Goal: Task Accomplishment & Management: Manage account settings

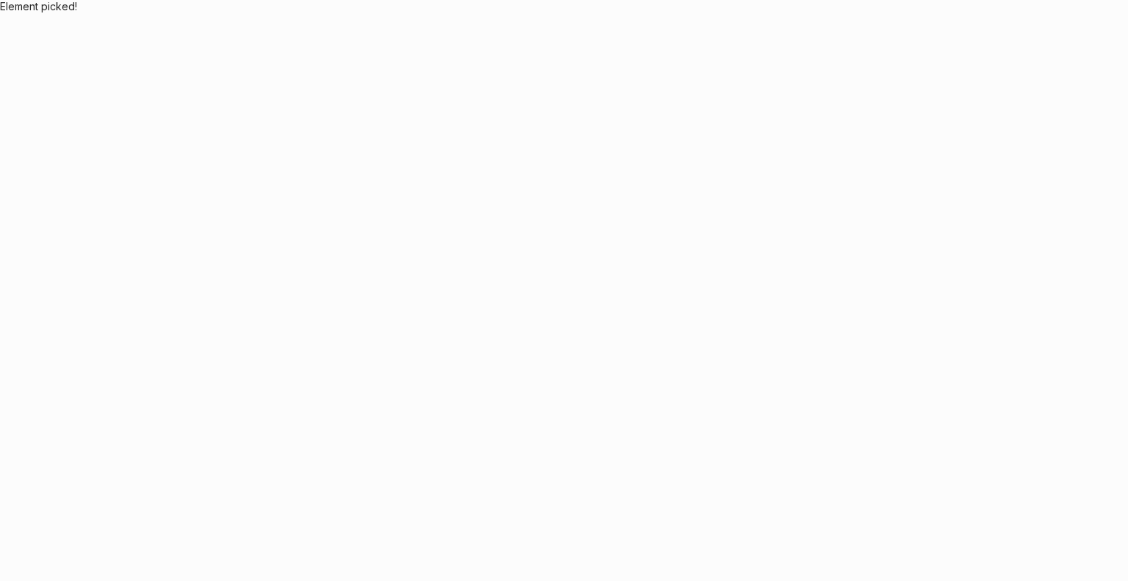
drag, startPoint x: 25, startPoint y: 8, endPoint x: 82, endPoint y: 118, distance: 123.5
click at [82, 118] on body "Element picked!" at bounding box center [564, 290] width 1128 height 581
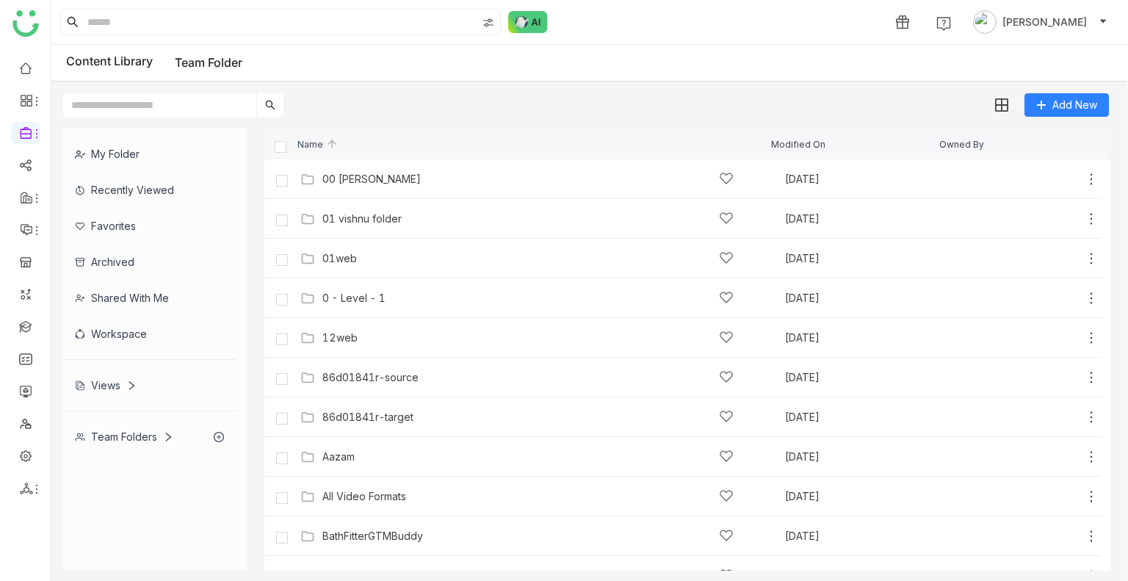
click at [105, 145] on div "My Folder" at bounding box center [149, 154] width 173 height 36
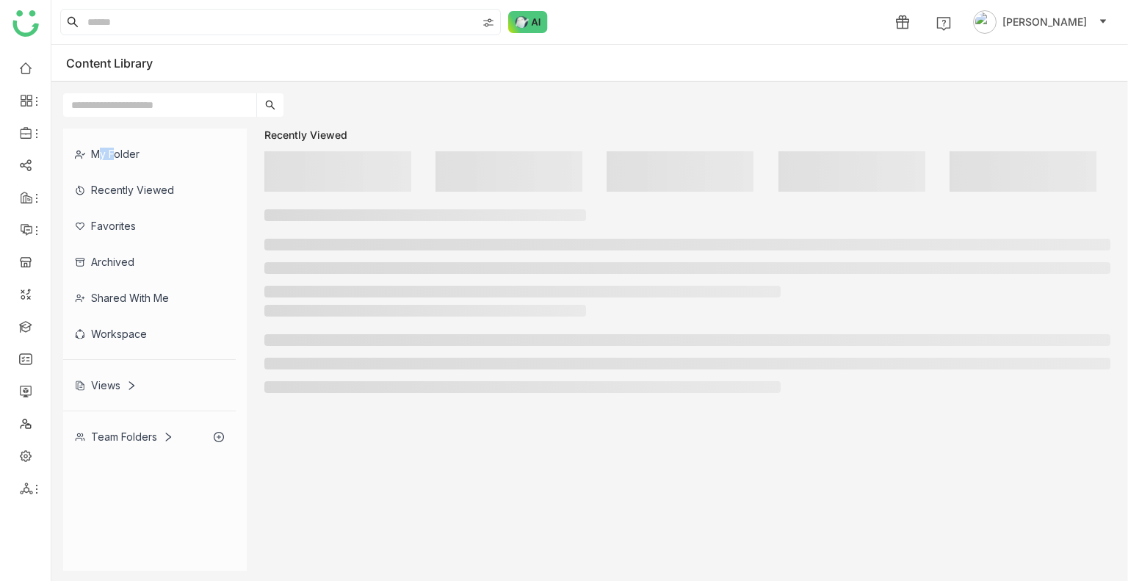
click at [105, 145] on div "My Folder" at bounding box center [149, 154] width 173 height 36
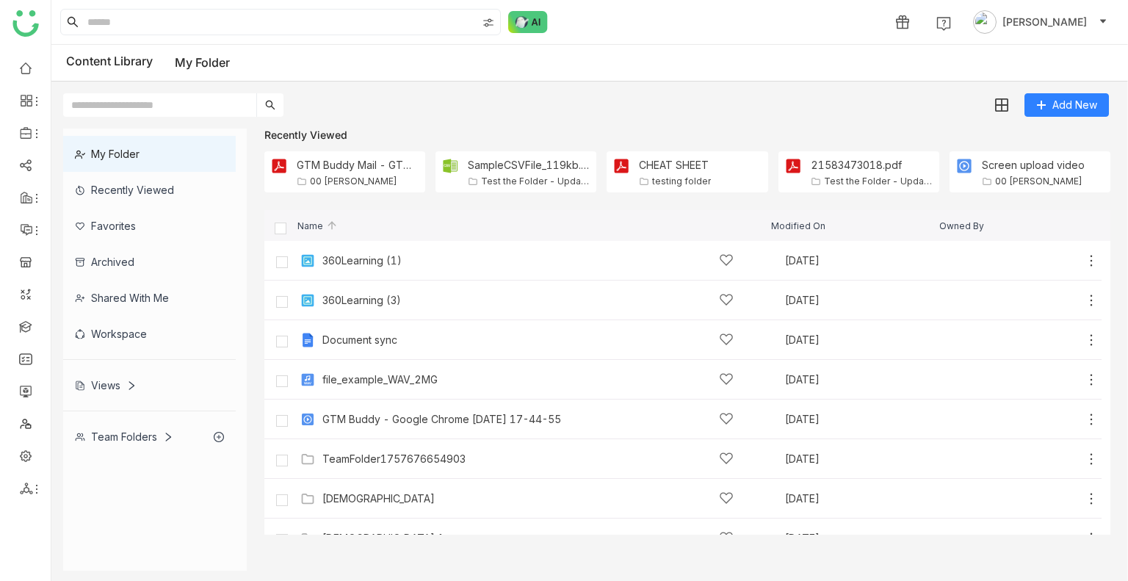
click at [156, 191] on div "Recently Viewed" at bounding box center [149, 190] width 173 height 36
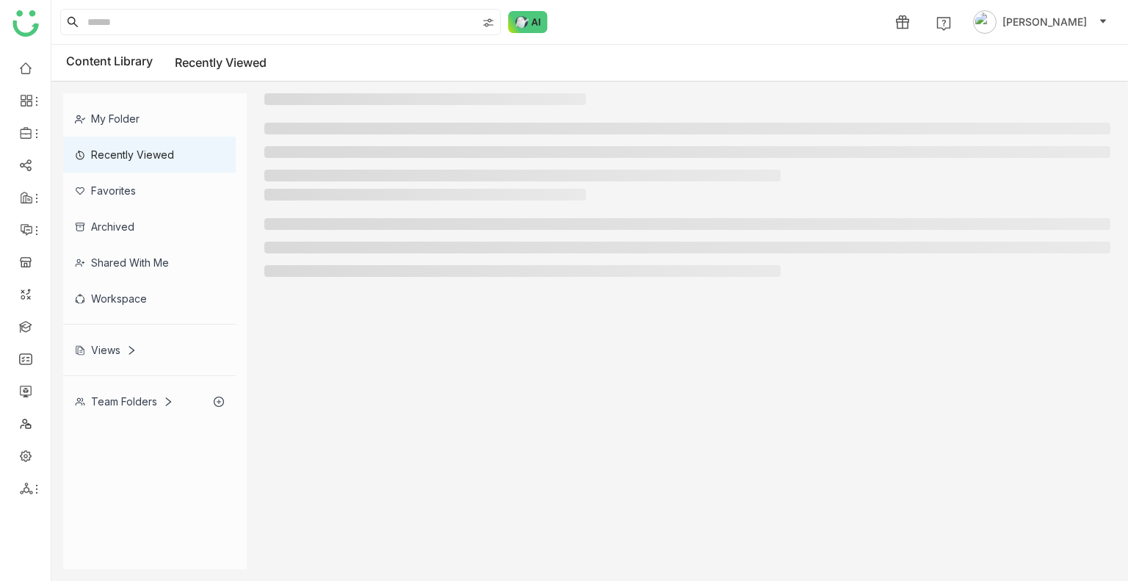
click at [156, 191] on div "Favorites" at bounding box center [149, 191] width 173 height 36
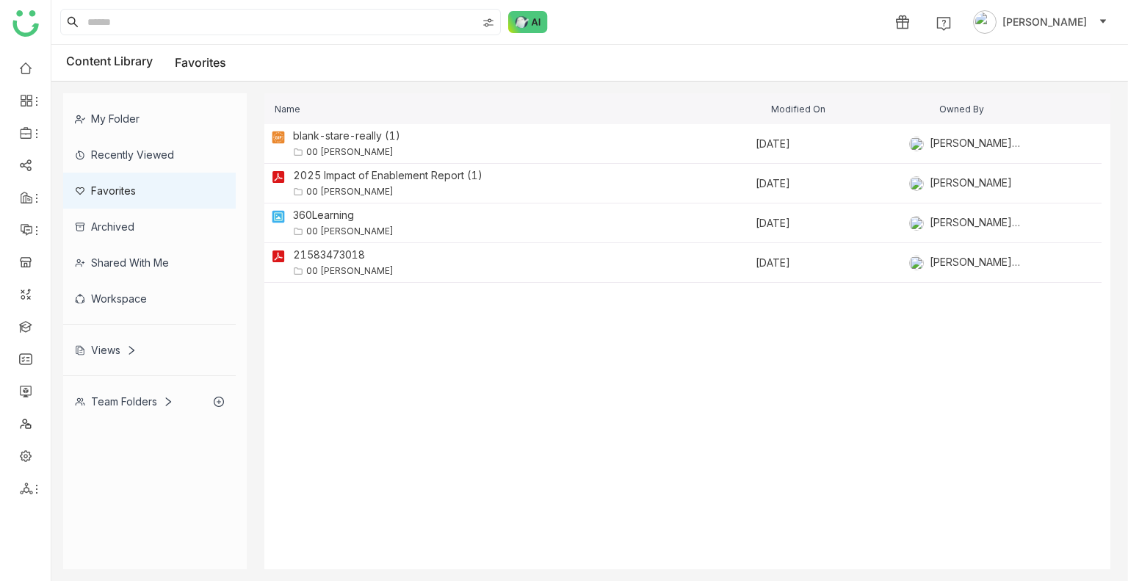
click at [155, 167] on div "Recently Viewed" at bounding box center [149, 155] width 173 height 36
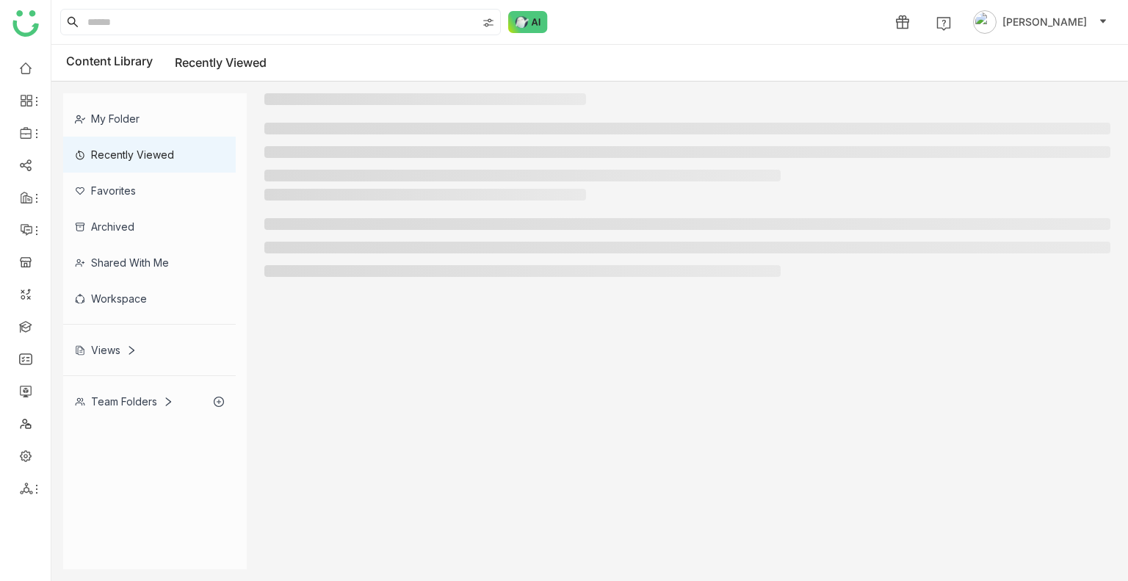
click at [155, 167] on div "Recently Viewed" at bounding box center [149, 155] width 173 height 36
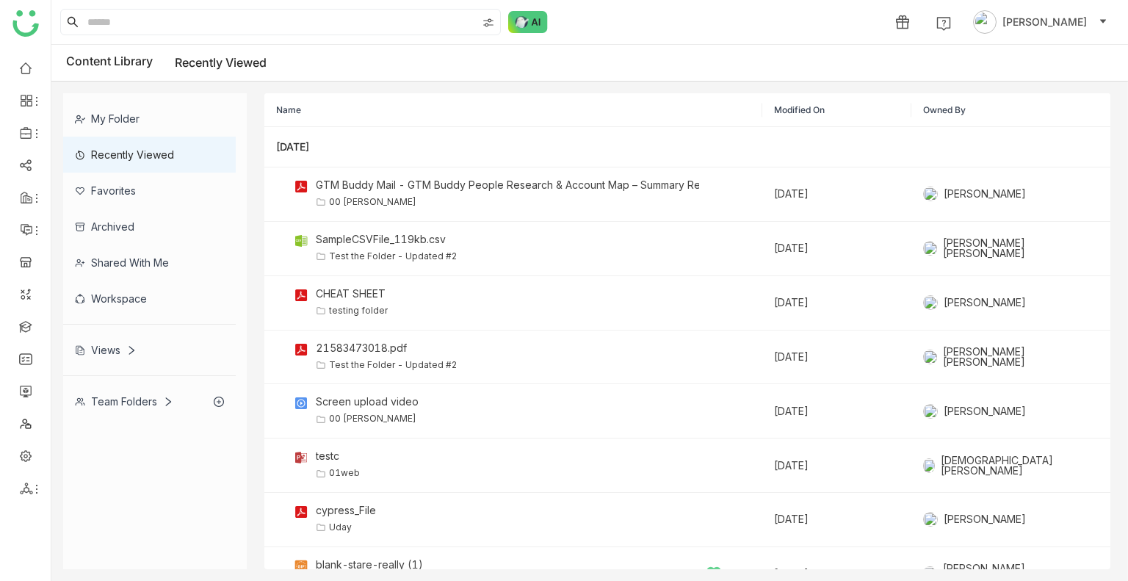
click at [100, 405] on div "Team Folders" at bounding box center [124, 401] width 98 height 12
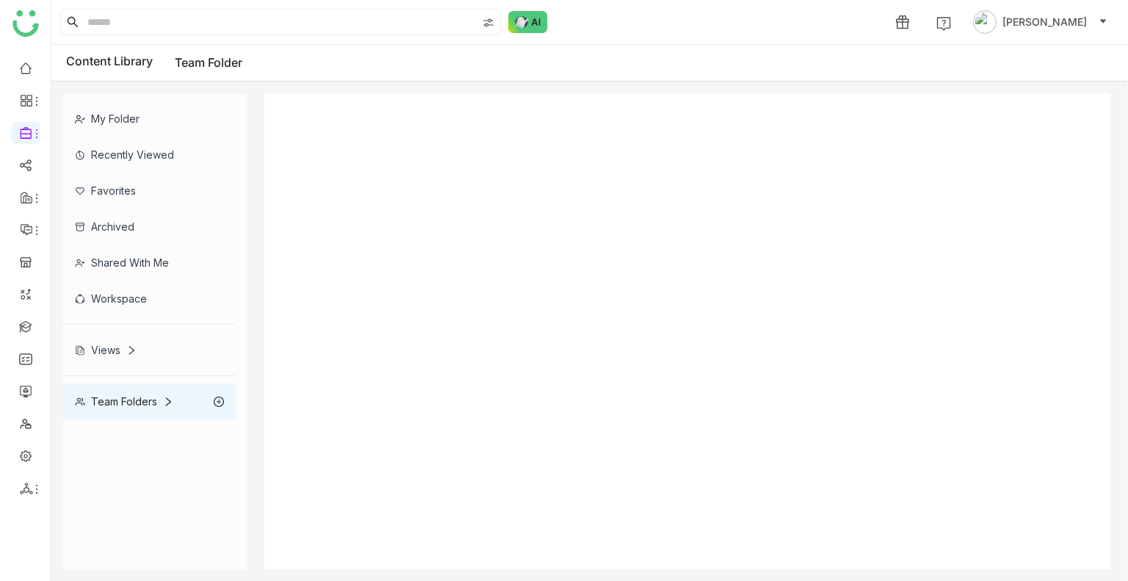
click at [100, 405] on div "My Folder Recently Viewed Favorites Archived Shared with me Workspace Views Tea…" at bounding box center [155, 256] width 184 height 326
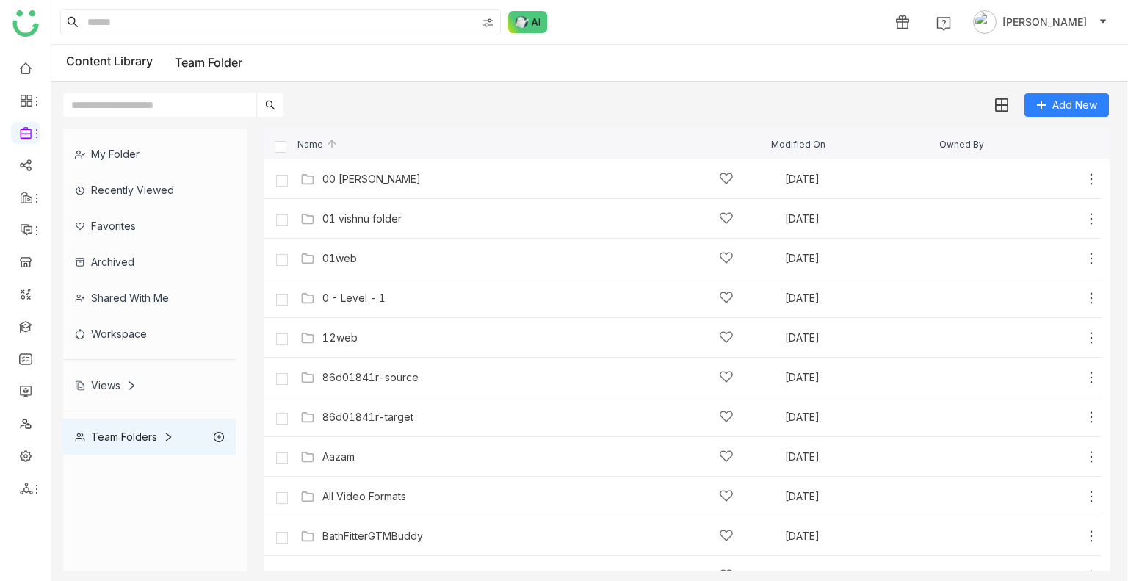
click at [71, 66] on div "Content Library Team Folder" at bounding box center [154, 63] width 176 height 18
click at [28, 37] on app-sidebar at bounding box center [25, 295] width 51 height 571
click at [28, 32] on img at bounding box center [25, 23] width 26 height 26
click at [26, 27] on img at bounding box center [25, 23] width 26 height 26
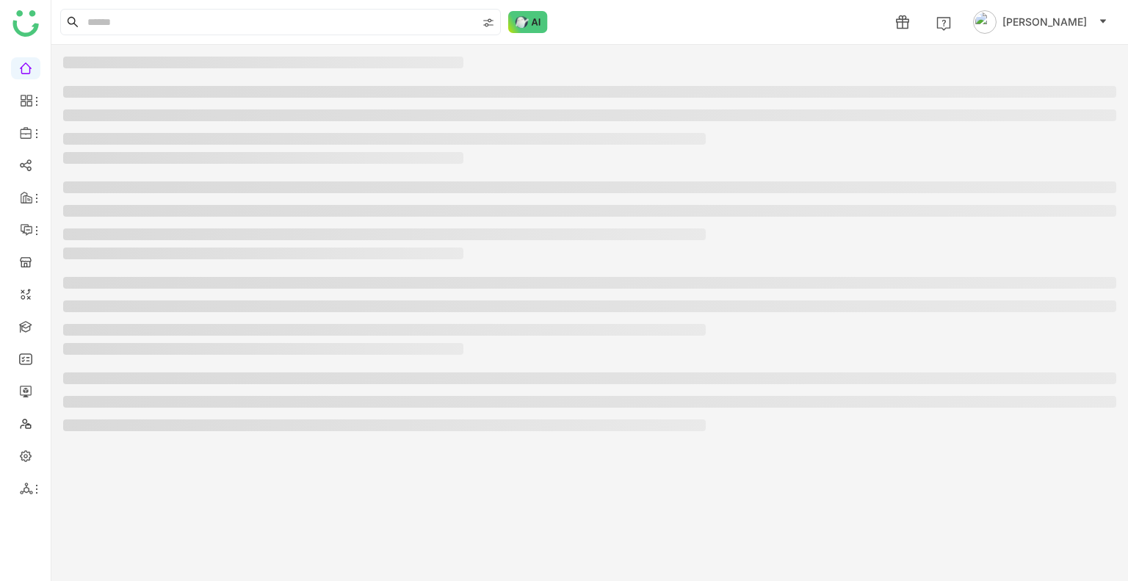
click at [26, 26] on img at bounding box center [25, 23] width 26 height 26
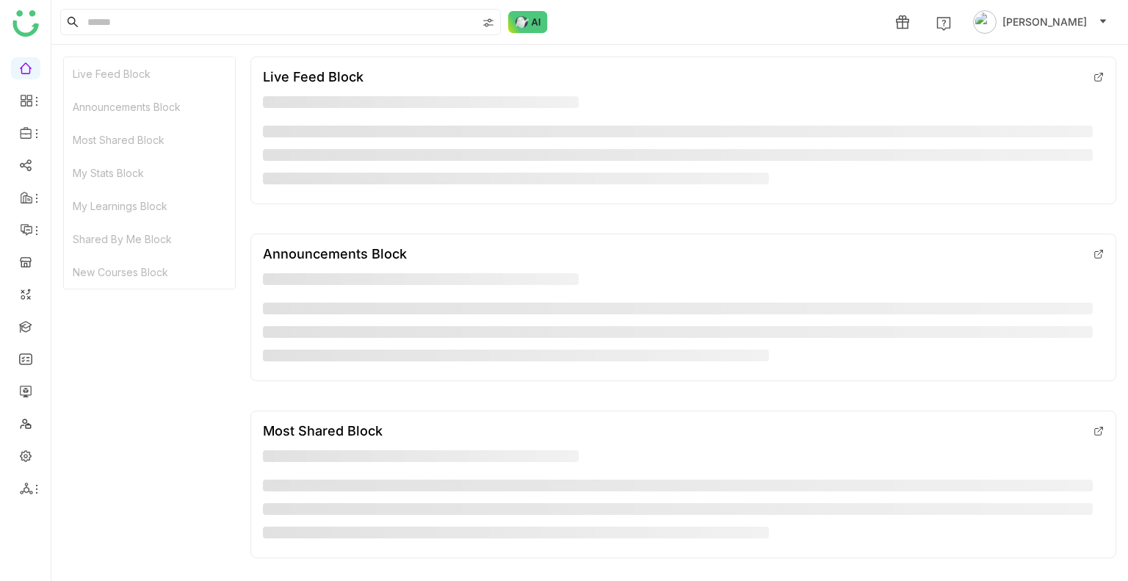
click at [26, 26] on img at bounding box center [25, 23] width 26 height 26
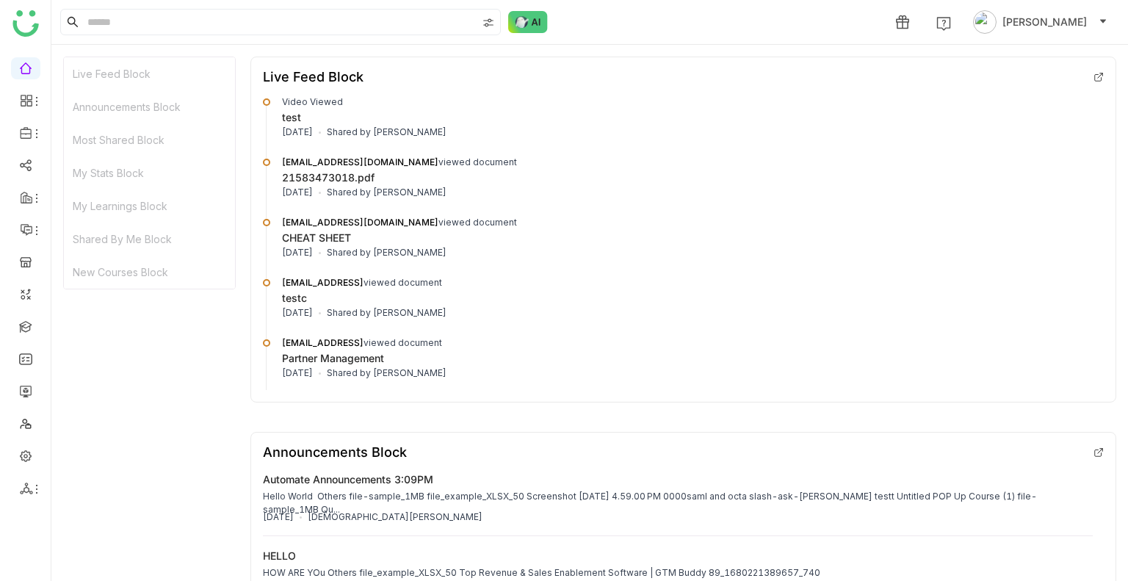
click at [38, 25] on img at bounding box center [25, 23] width 26 height 26
click at [37, 25] on img at bounding box center [25, 23] width 26 height 26
click at [38, 90] on ul at bounding box center [25, 278] width 51 height 463
click at [32, 106] on li at bounding box center [25, 101] width 29 height 22
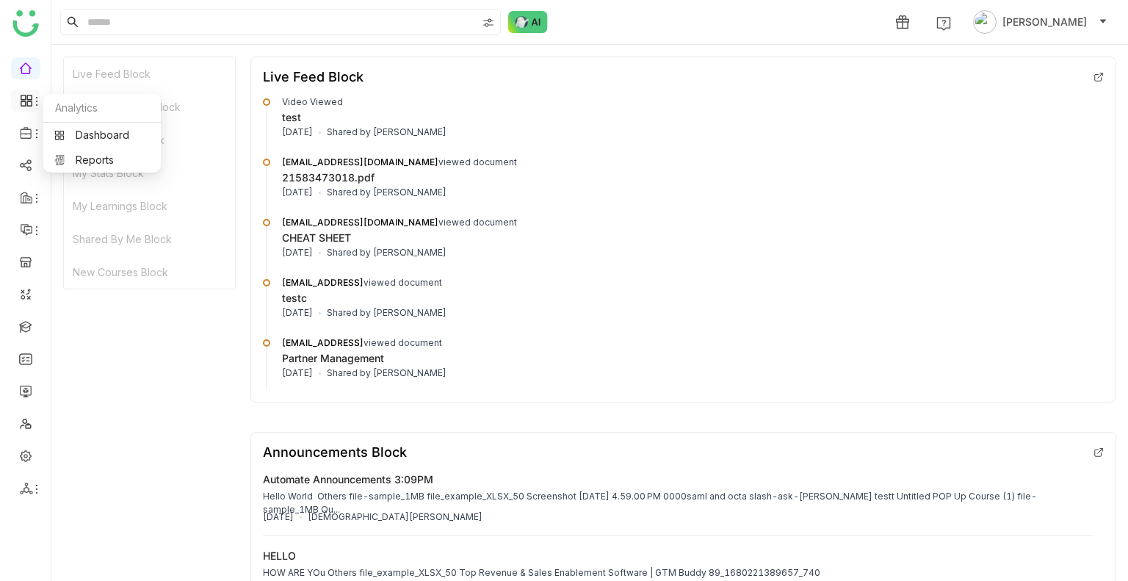
click at [31, 98] on icon at bounding box center [37, 101] width 12 height 12
drag, startPoint x: 74, startPoint y: 139, endPoint x: 73, endPoint y: 123, distance: 16.2
click at [75, 137] on link "Dashboard" at bounding box center [101, 135] width 95 height 10
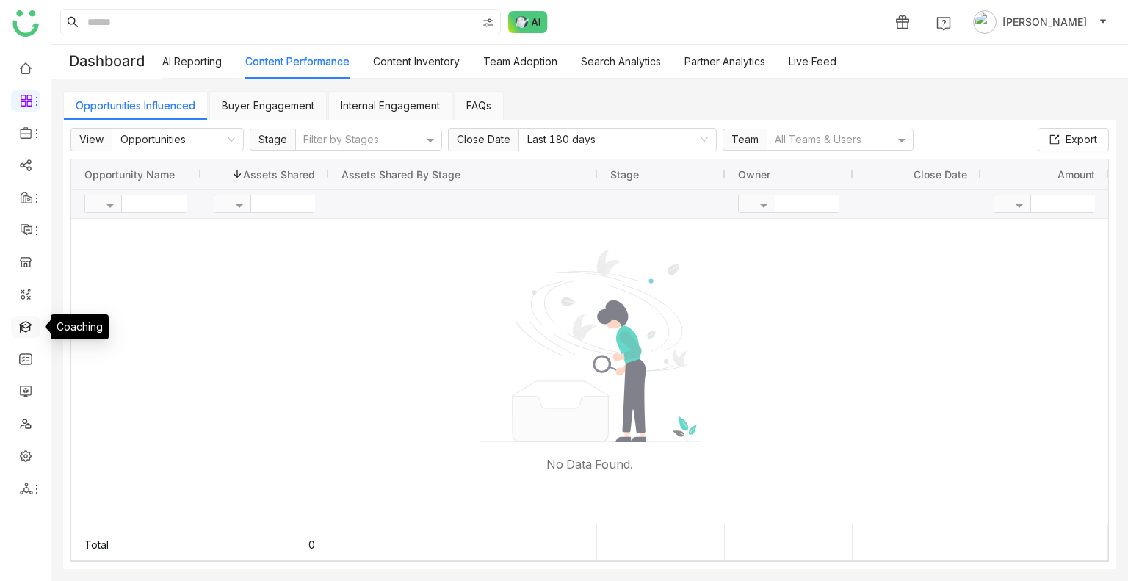
click at [26, 322] on link at bounding box center [25, 326] width 13 height 12
click at [27, 322] on link at bounding box center [25, 326] width 13 height 12
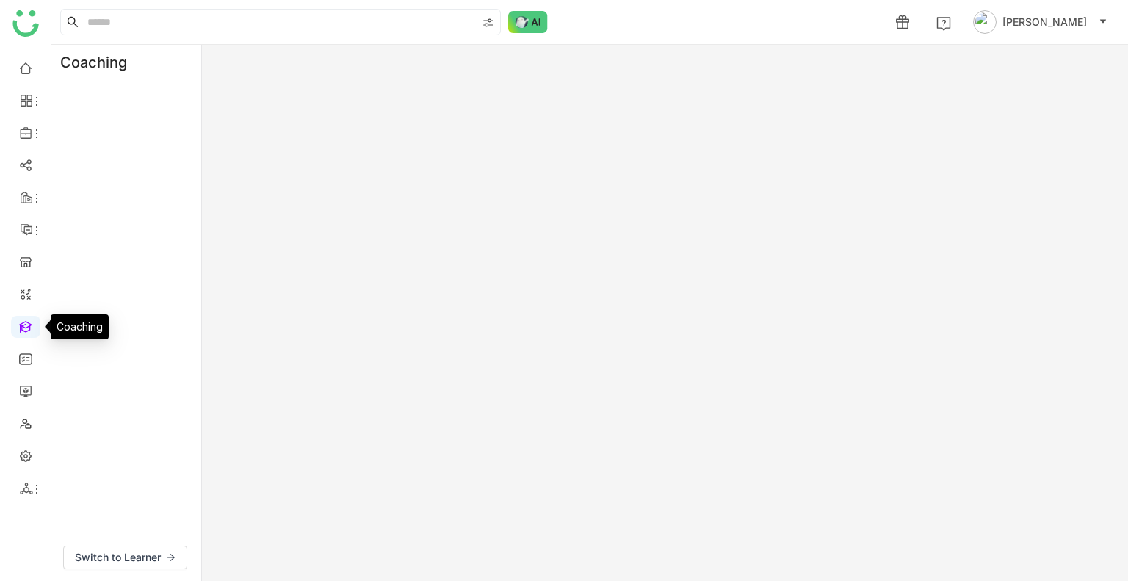
click at [28, 320] on link at bounding box center [25, 326] width 13 height 12
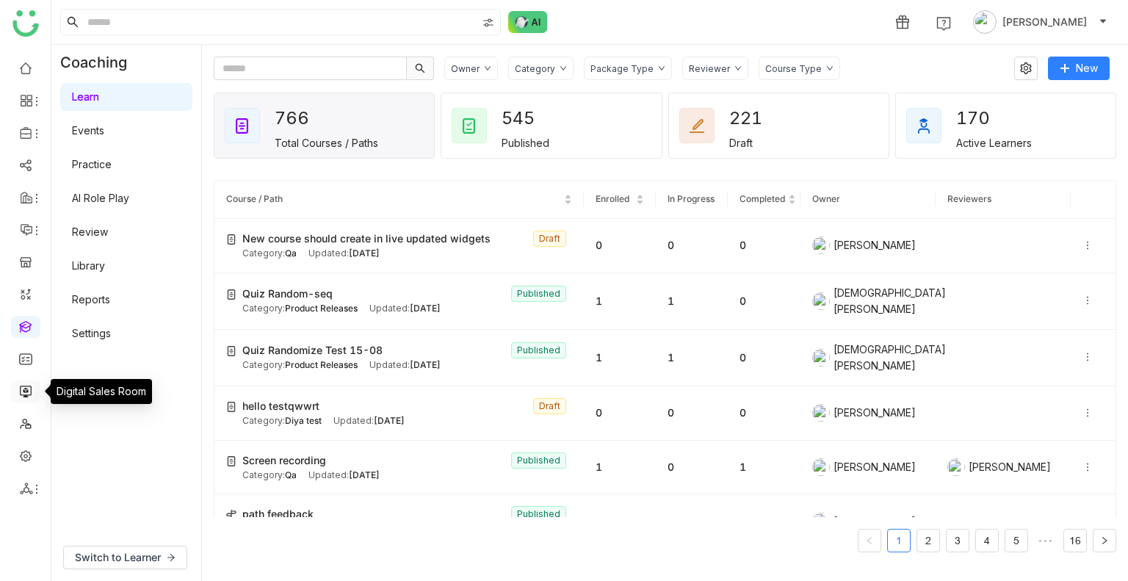
click at [29, 388] on link at bounding box center [25, 390] width 13 height 12
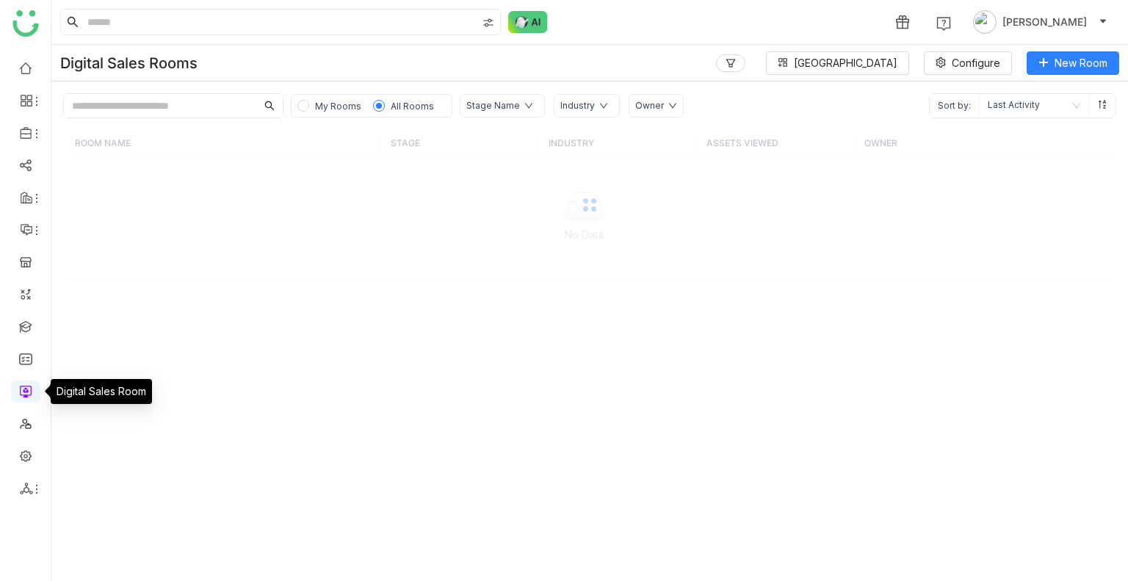
click at [29, 394] on link at bounding box center [25, 390] width 13 height 12
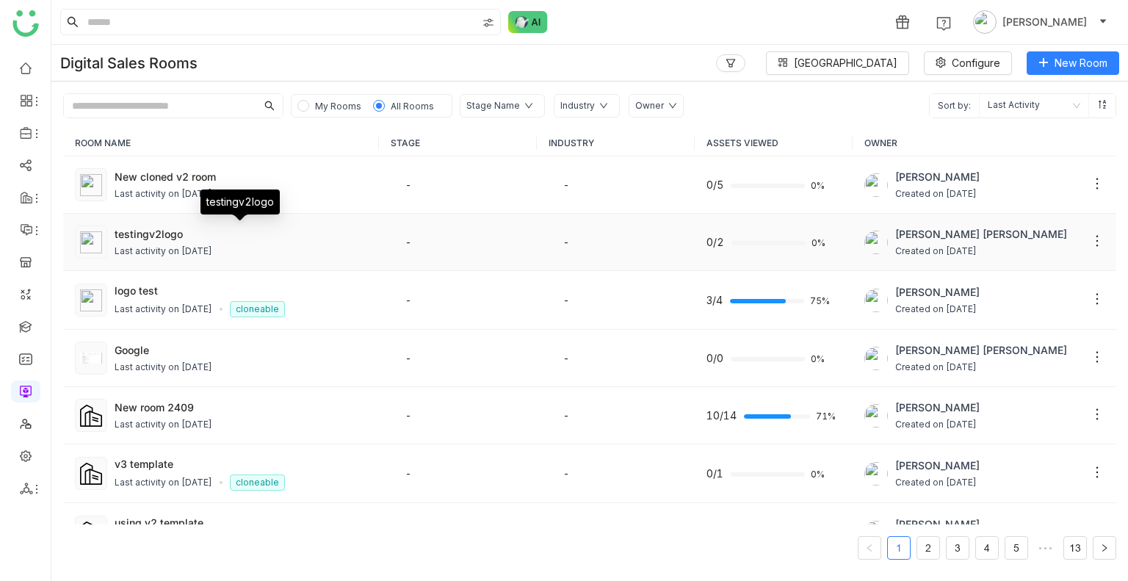
click at [221, 228] on div "testingv2logo" at bounding box center [241, 233] width 253 height 15
click at [222, 226] on div "testingv2logo" at bounding box center [241, 233] width 253 height 15
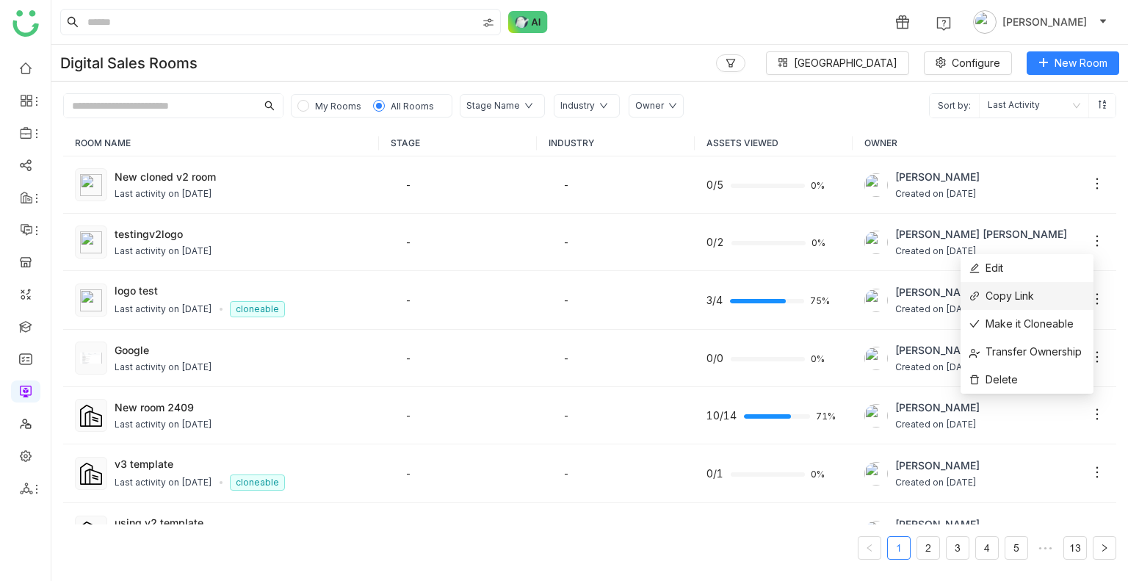
click at [1025, 297] on span "Copy Link" at bounding box center [1002, 296] width 65 height 16
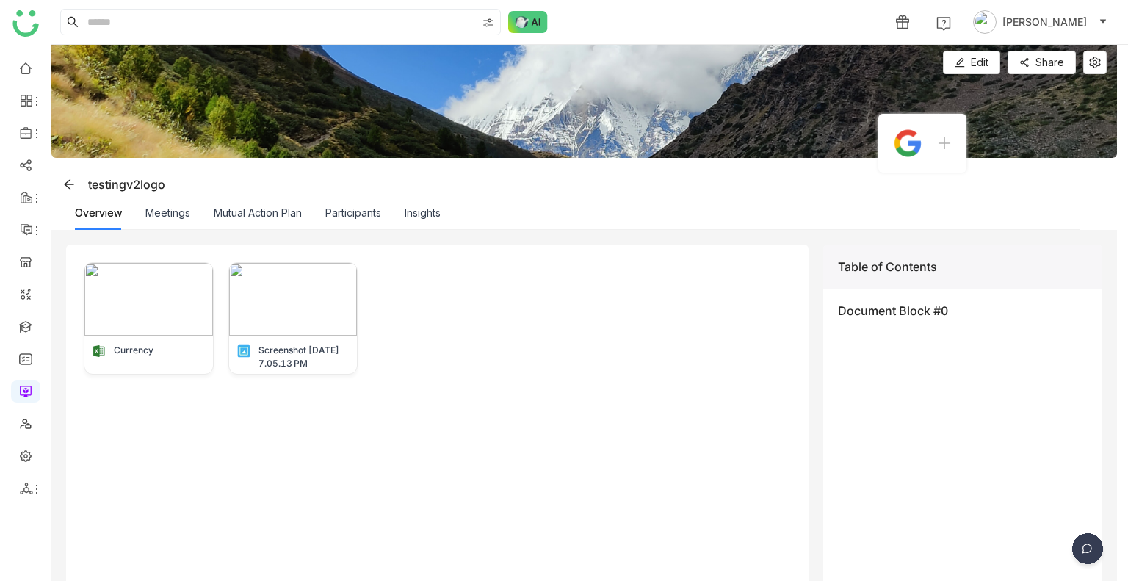
click at [347, 220] on div "Participants" at bounding box center [353, 213] width 56 height 34
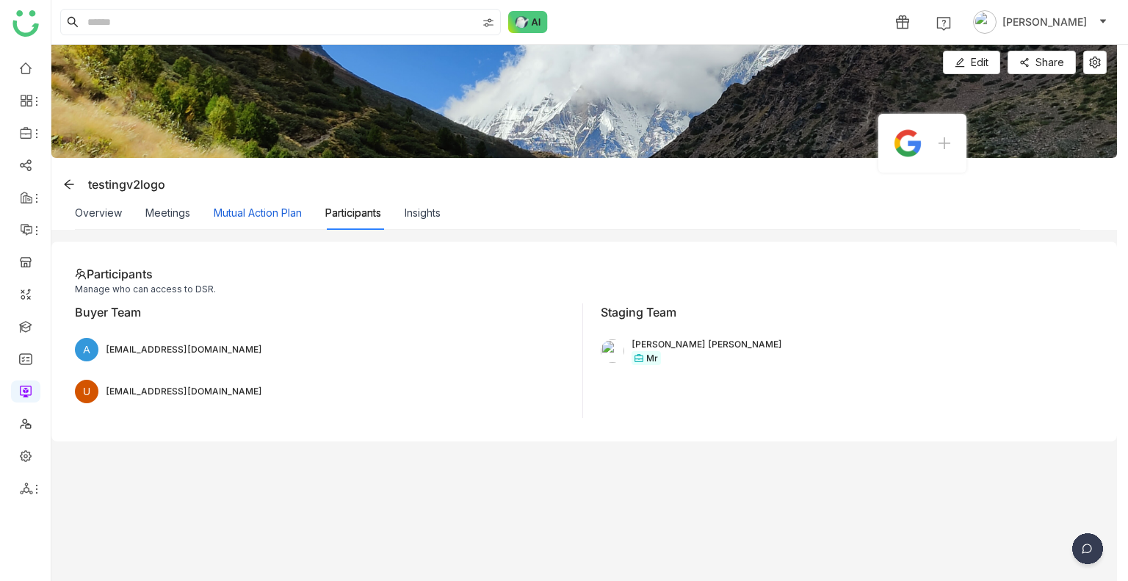
click at [261, 220] on button "Mutual Action Plan" at bounding box center [258, 213] width 88 height 16
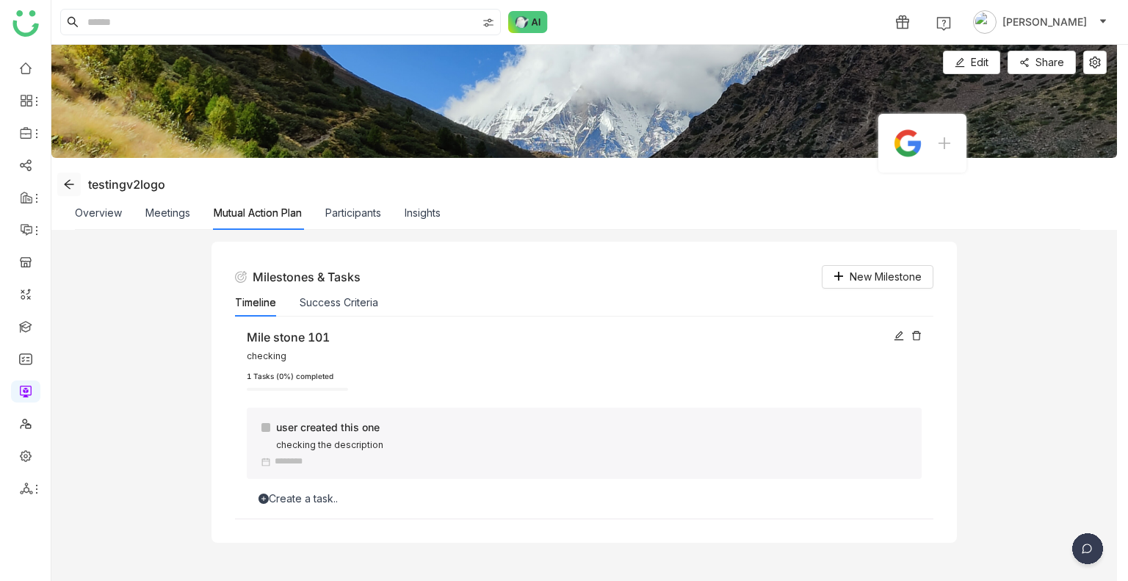
click at [63, 180] on icon at bounding box center [69, 184] width 12 height 12
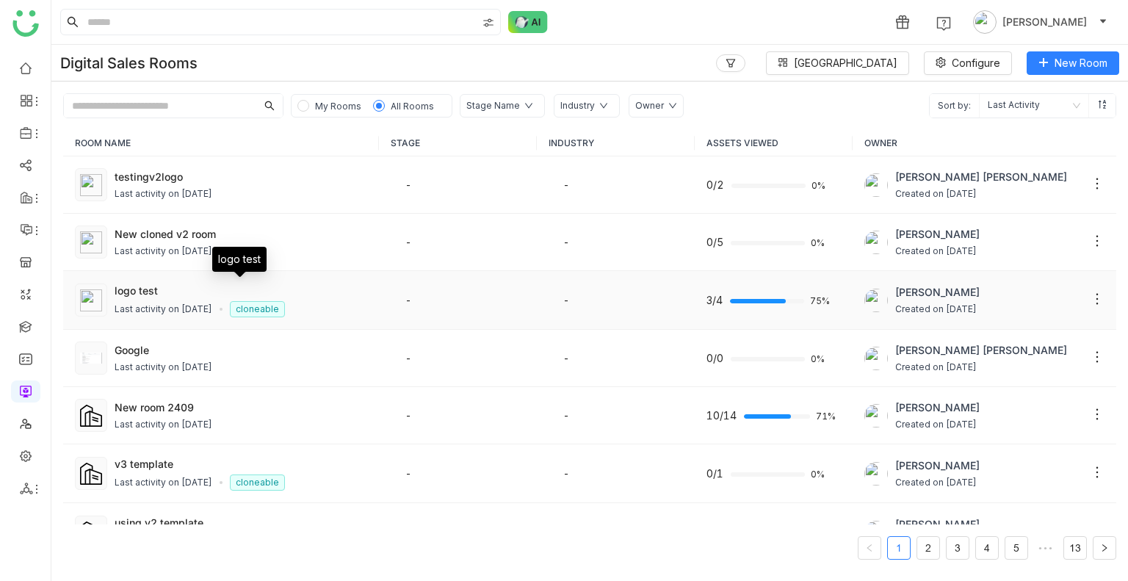
click at [148, 290] on div "logo test" at bounding box center [241, 290] width 253 height 15
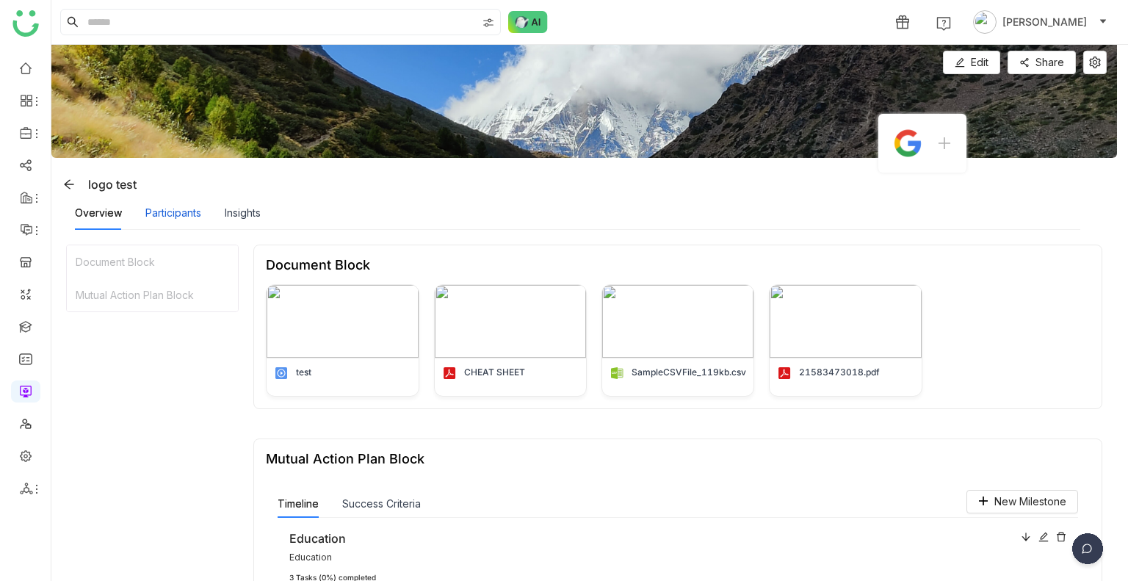
click at [158, 220] on div "Participants" at bounding box center [173, 213] width 56 height 16
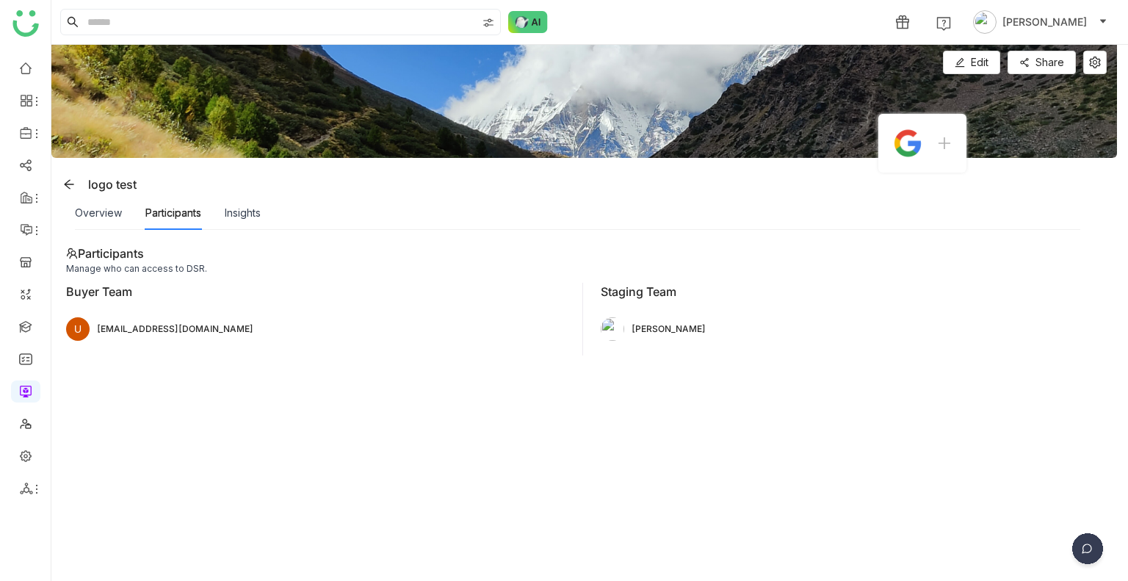
click at [264, 213] on div "Overview Participants Insights" at bounding box center [578, 213] width 1006 height 34
click at [264, 214] on div "Overview Participants Insights" at bounding box center [578, 213] width 1006 height 34
click at [245, 217] on div "Insights" at bounding box center [243, 213] width 36 height 16
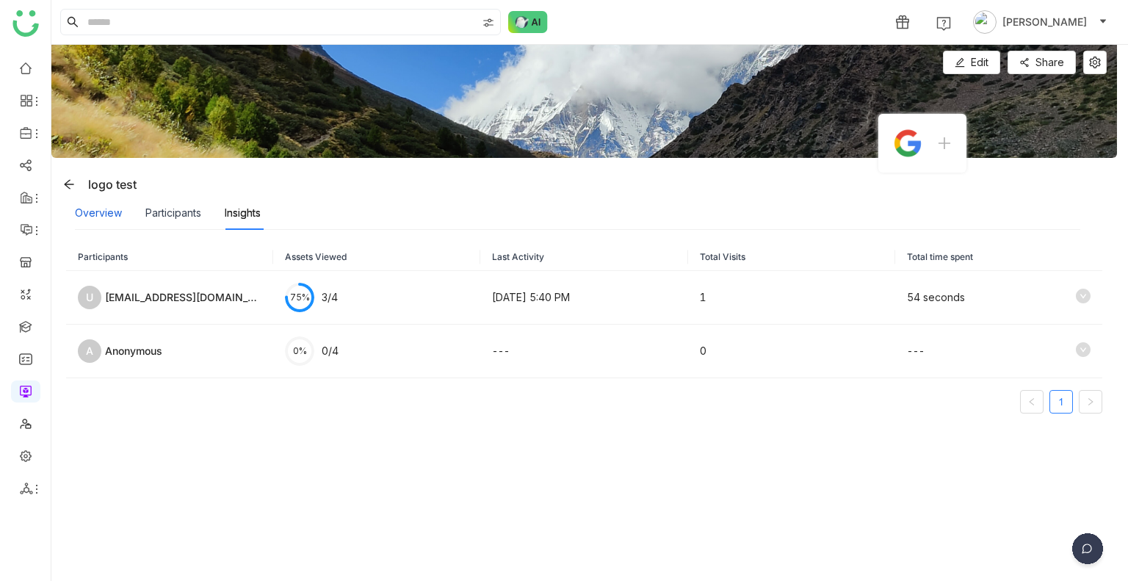
click at [84, 210] on div "Overview" at bounding box center [98, 213] width 47 height 16
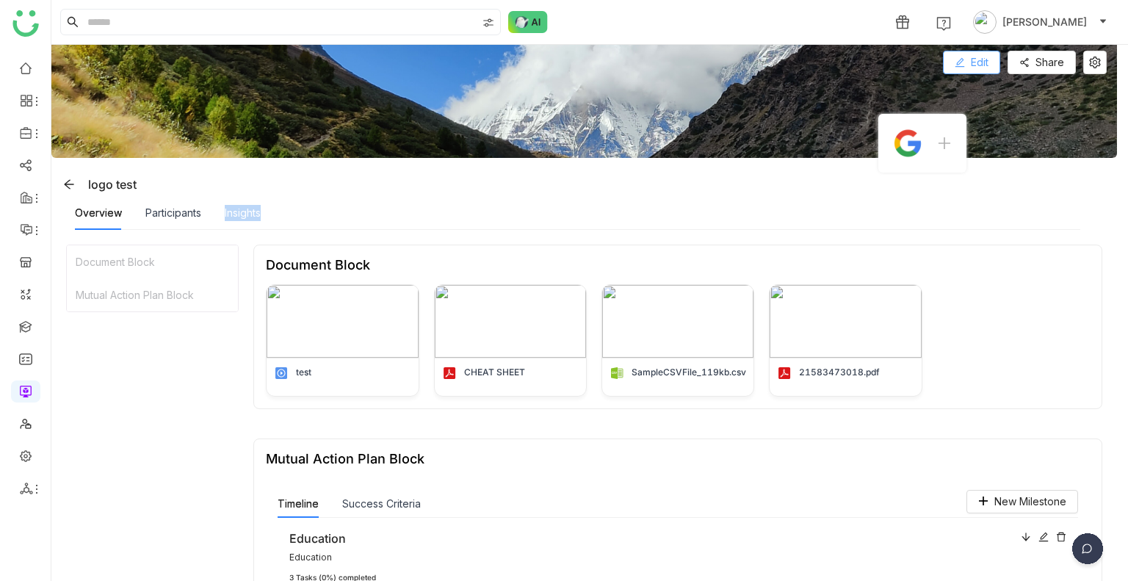
click at [974, 64] on span "Edit" at bounding box center [980, 62] width 18 height 16
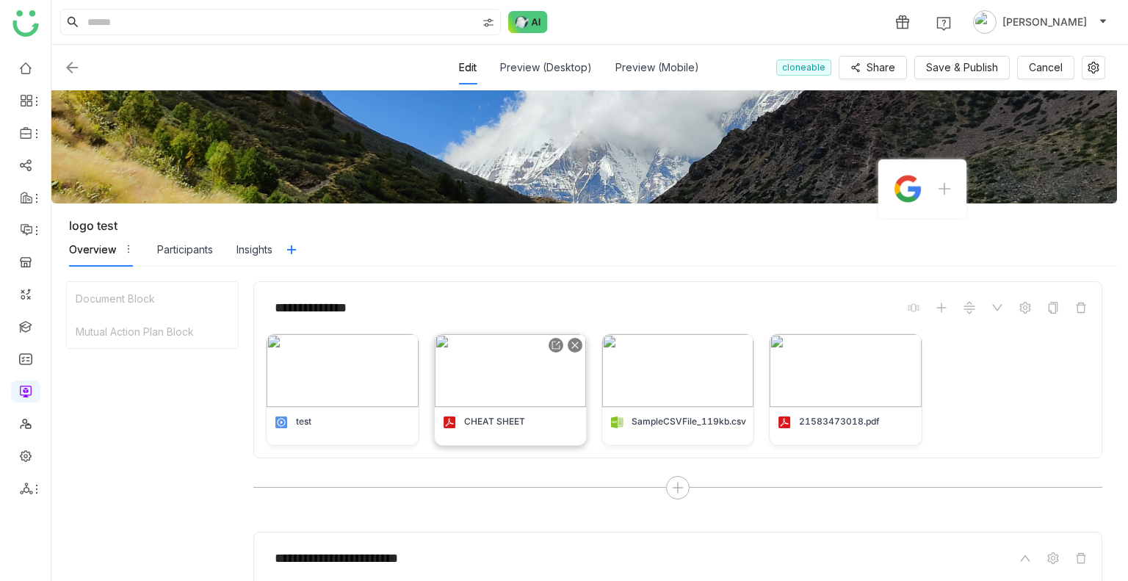
click at [497, 372] on img at bounding box center [510, 370] width 151 height 73
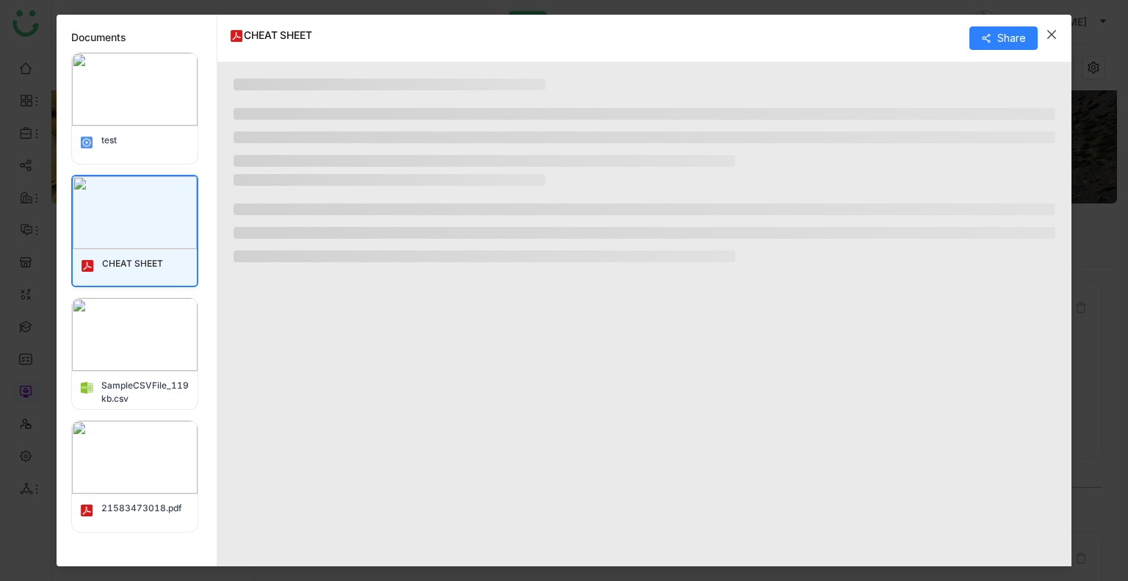
click at [1044, 34] on span "Close" at bounding box center [1052, 35] width 40 height 40
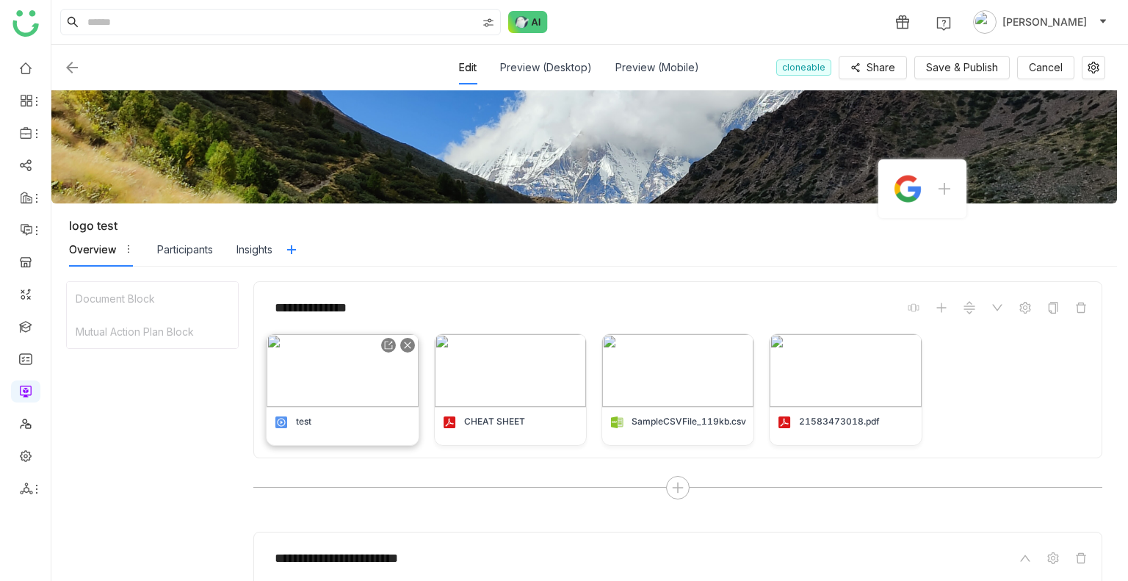
click at [345, 355] on img at bounding box center [342, 370] width 151 height 73
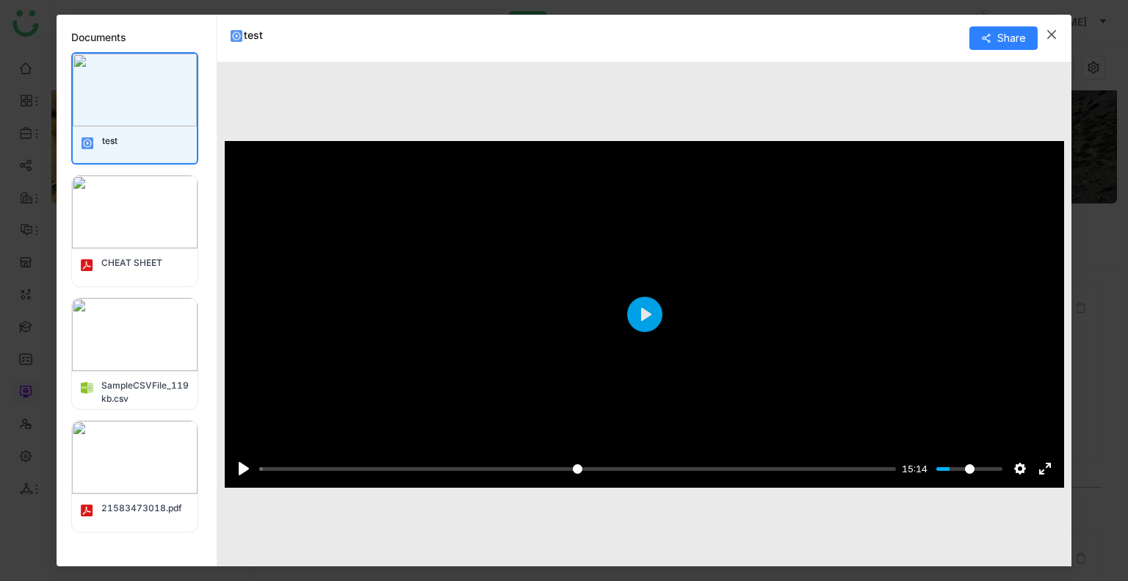
click at [1046, 26] on span "Close" at bounding box center [1052, 35] width 40 height 40
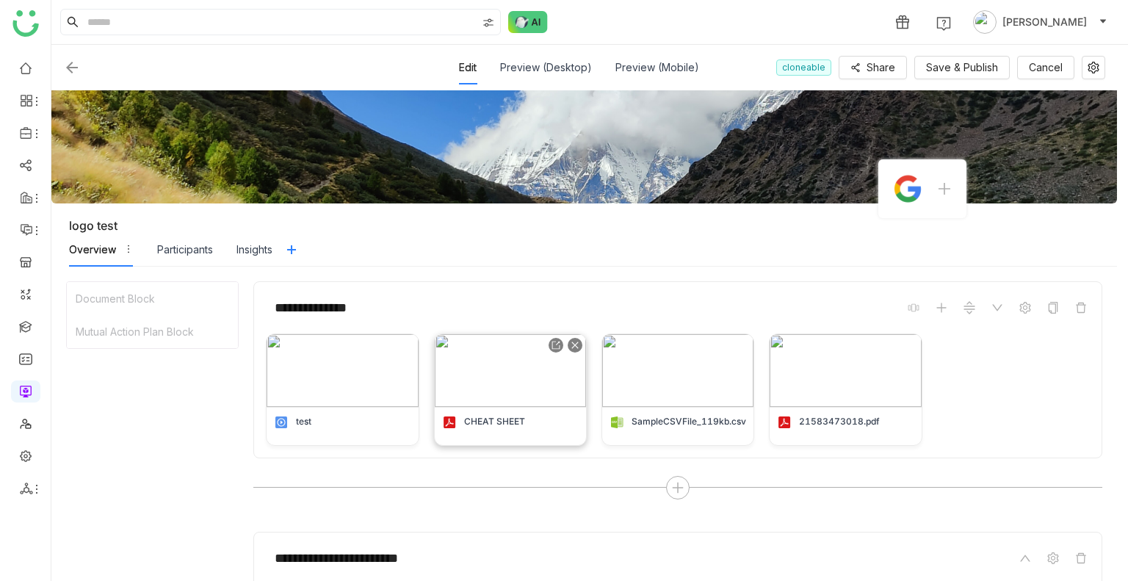
click at [495, 360] on img at bounding box center [510, 370] width 151 height 73
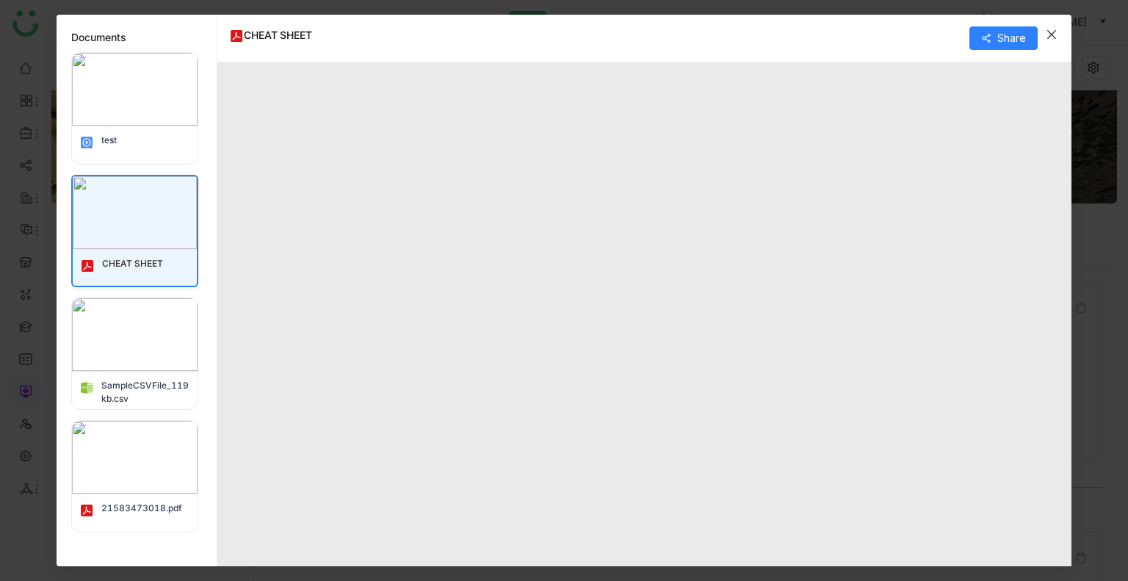
click at [154, 349] on img at bounding box center [135, 334] width 126 height 73
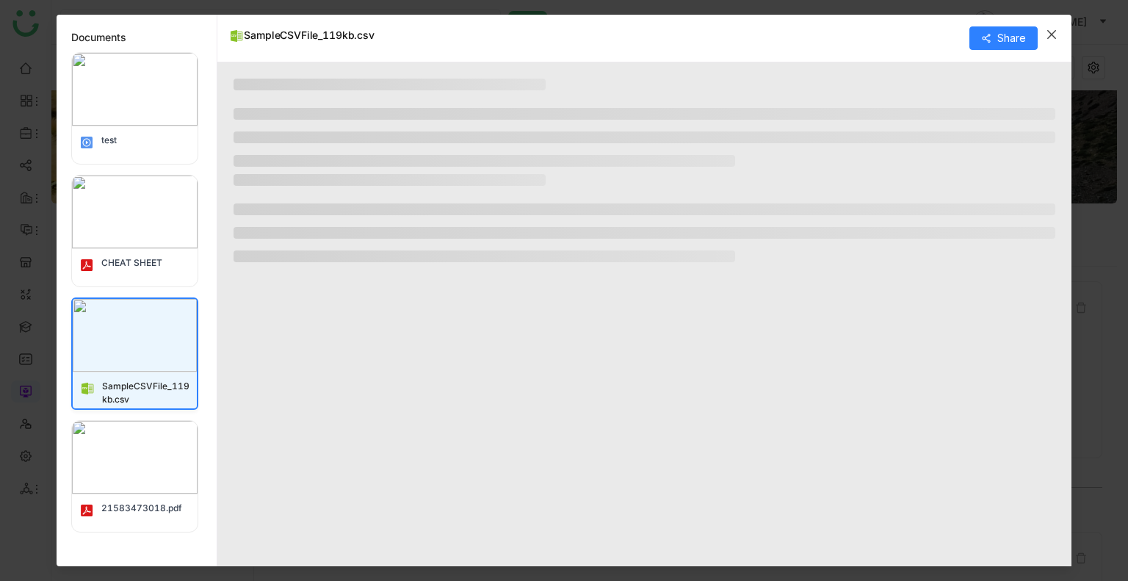
click at [133, 352] on img at bounding box center [135, 335] width 124 height 73
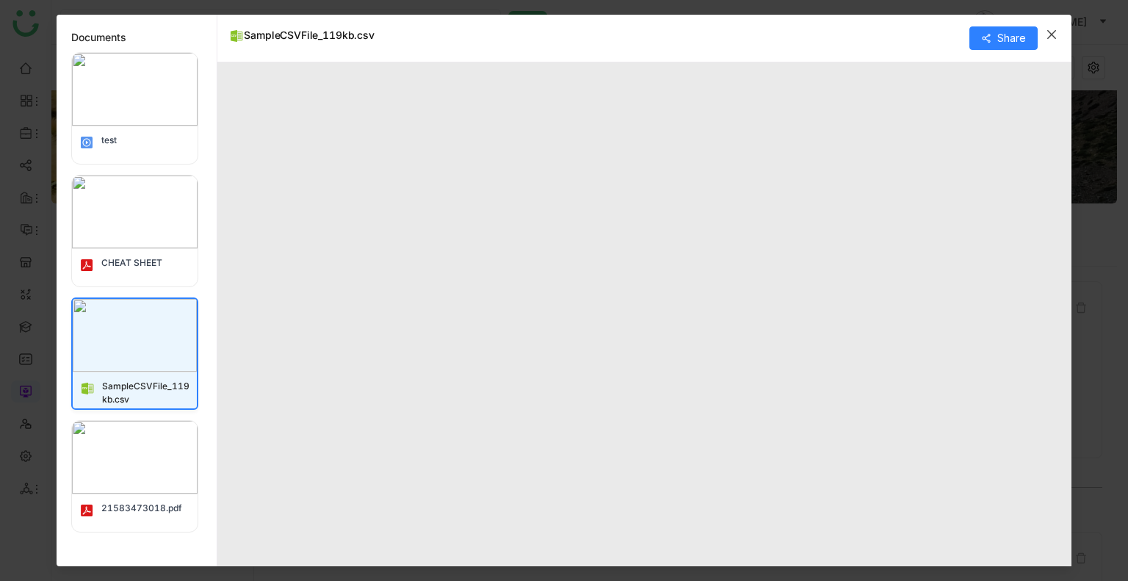
click at [1043, 33] on span "Close" at bounding box center [1052, 35] width 40 height 40
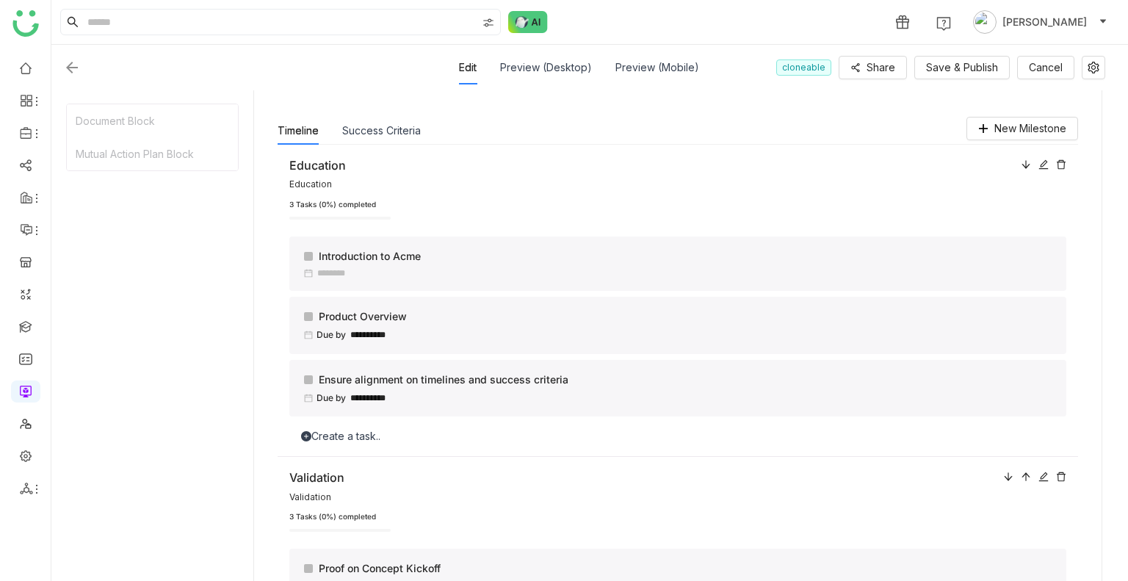
scroll to position [514, 0]
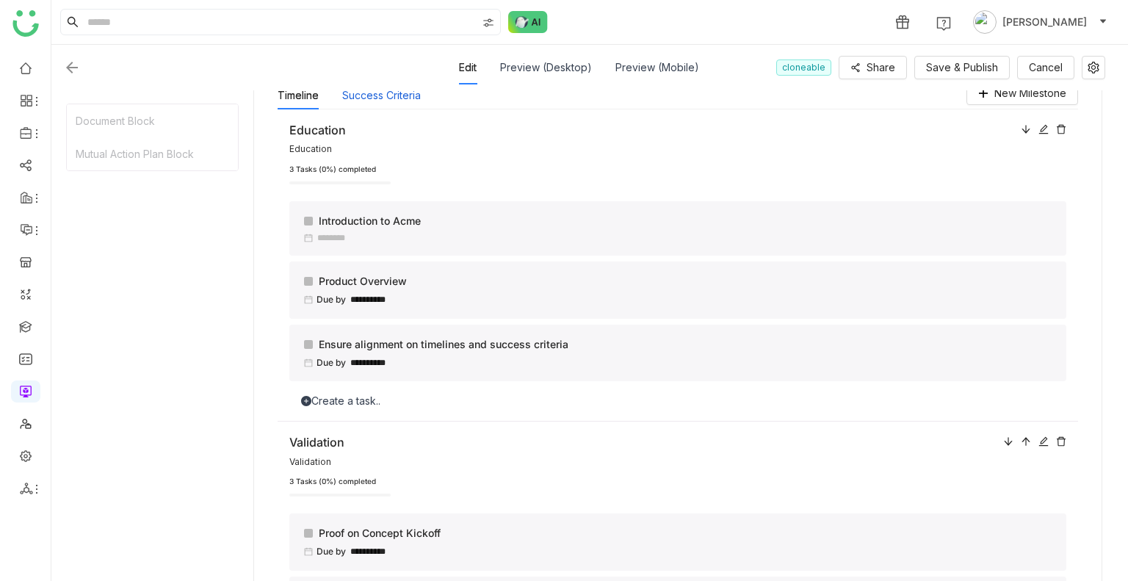
click at [356, 98] on button "Success Criteria" at bounding box center [381, 95] width 79 height 16
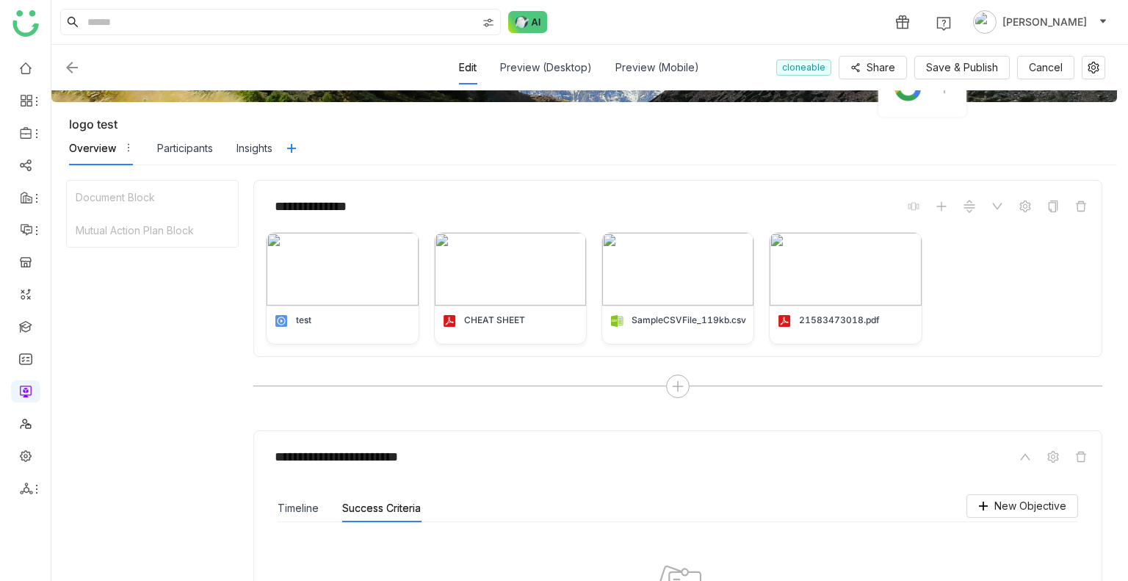
scroll to position [291, 0]
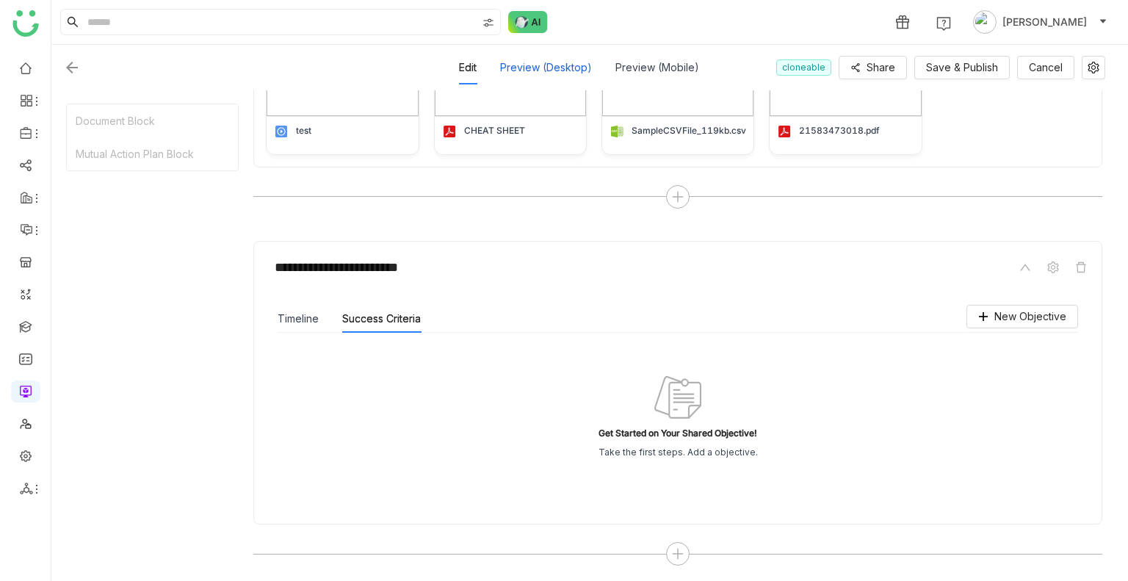
click at [566, 77] on div "Preview (Desktop)" at bounding box center [546, 68] width 92 height 34
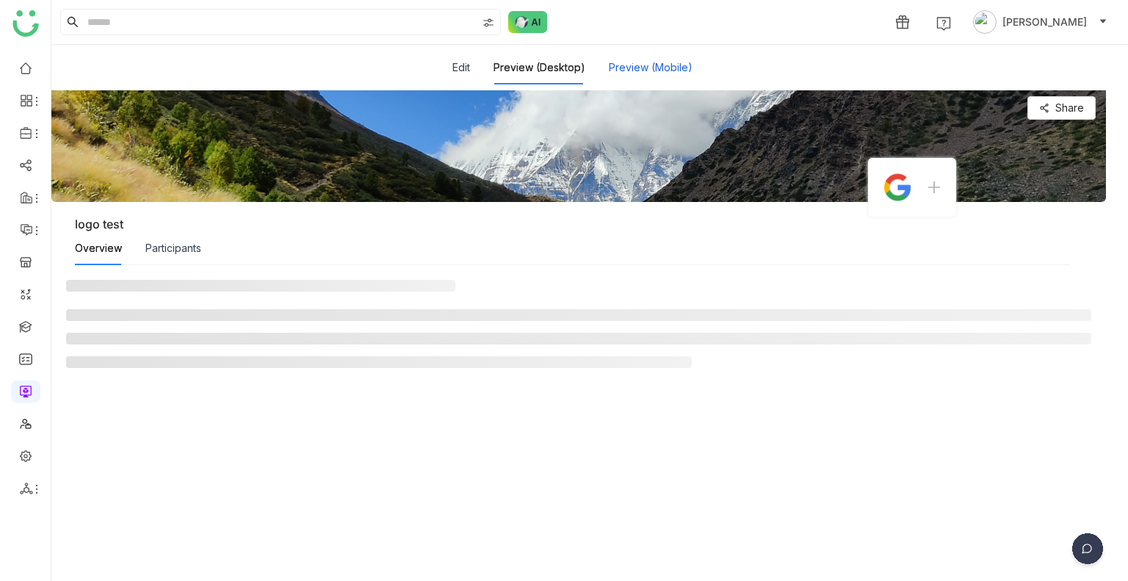
click at [637, 73] on button "Preview (Mobile)" at bounding box center [651, 67] width 84 height 16
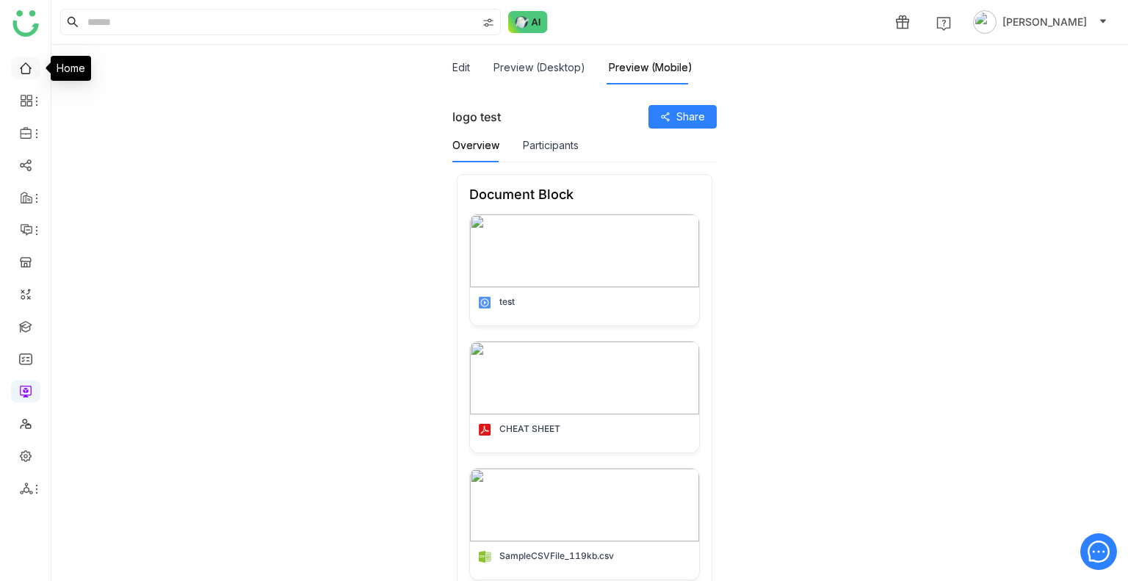
click at [32, 64] on link at bounding box center [25, 67] width 13 height 12
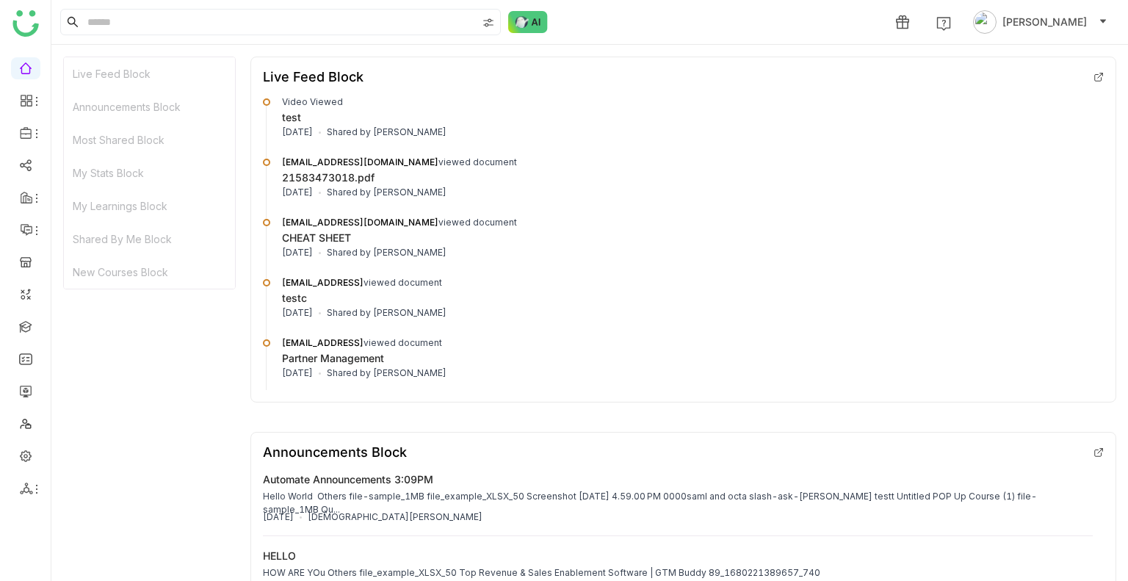
click at [123, 173] on div "My Stats Block" at bounding box center [149, 172] width 171 height 33
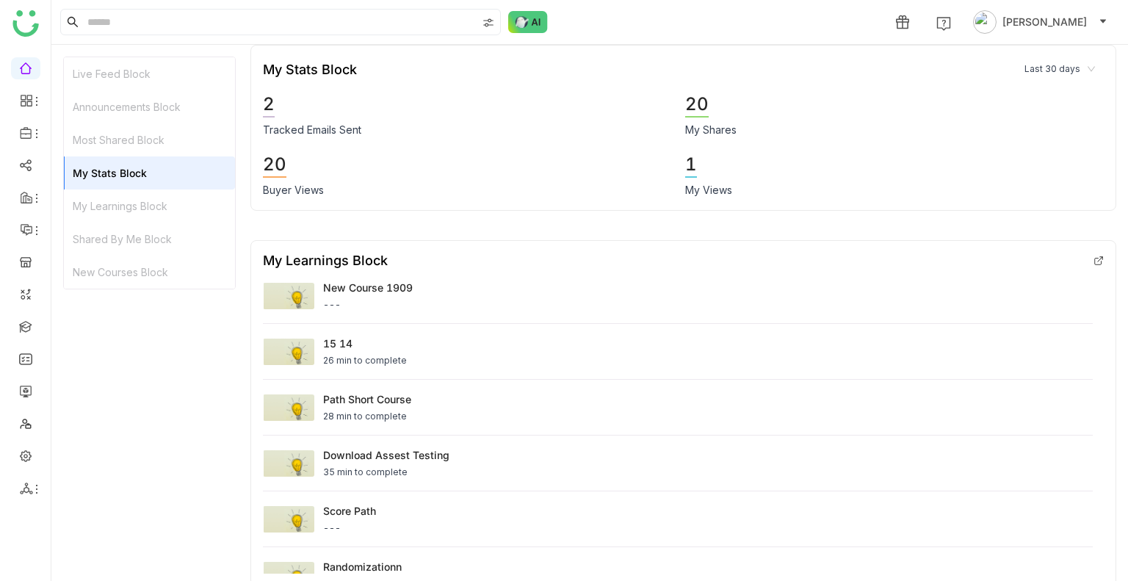
click at [119, 192] on div "My Learnings Block" at bounding box center [149, 206] width 171 height 33
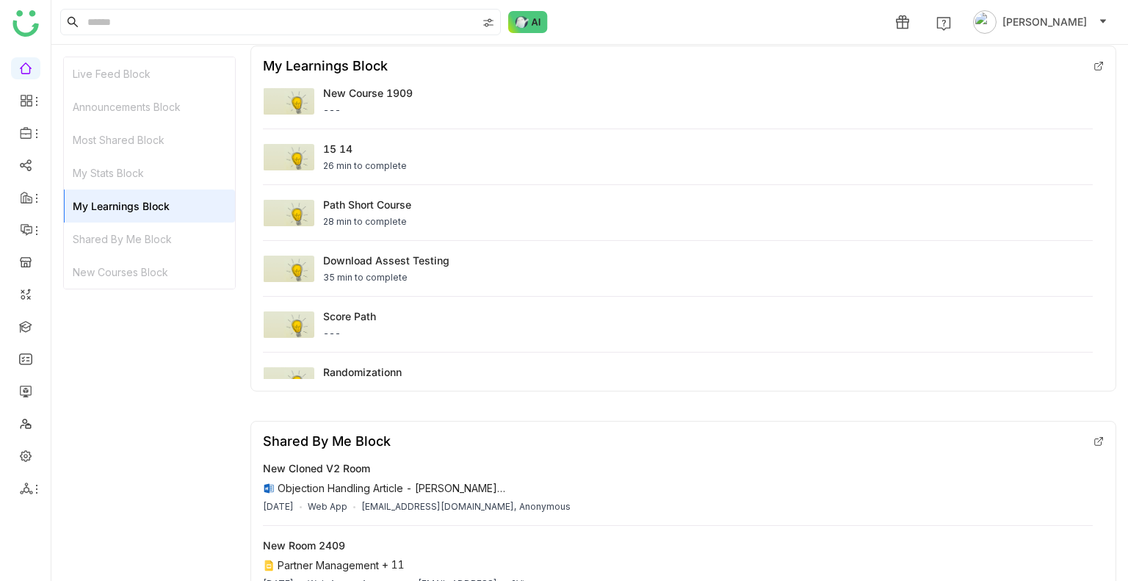
click at [120, 249] on div "Shared By Me Block" at bounding box center [149, 239] width 171 height 33
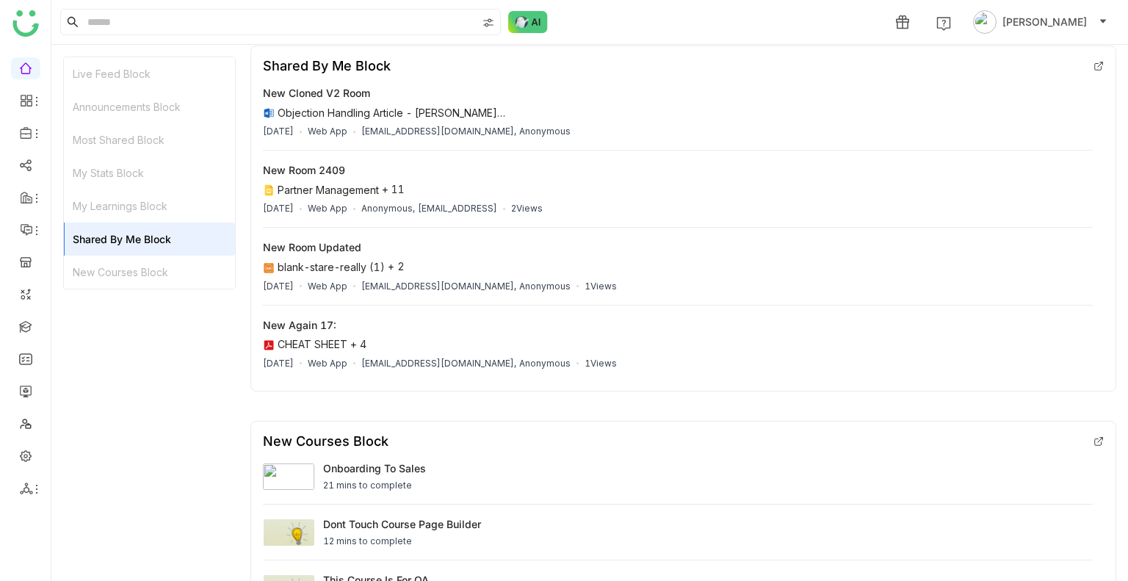
click at [118, 264] on div "New Courses Block" at bounding box center [149, 272] width 171 height 33
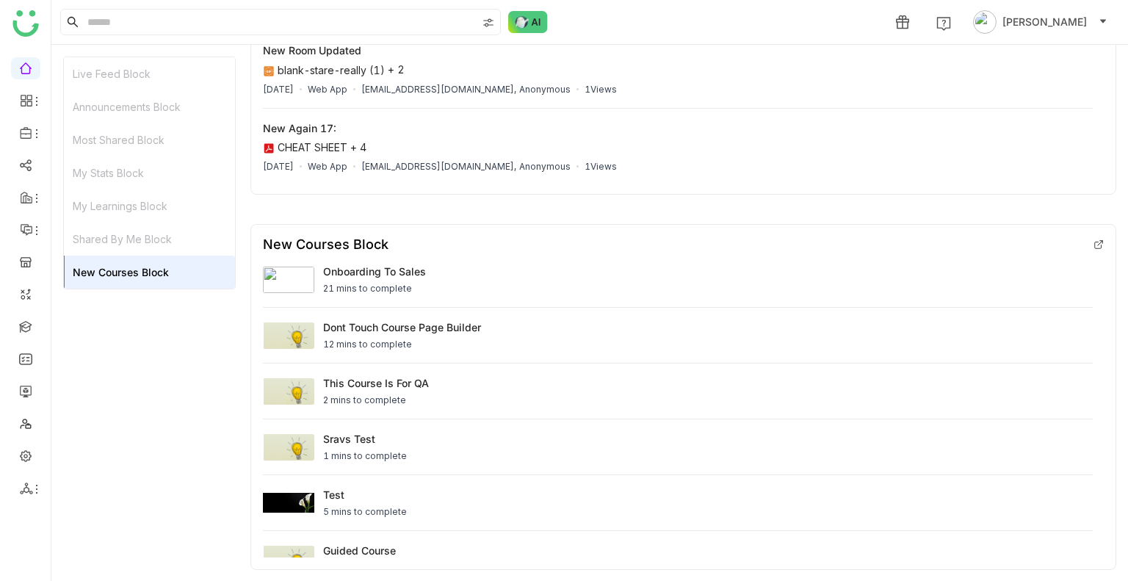
click at [147, 164] on div "My Stats Block" at bounding box center [149, 172] width 171 height 33
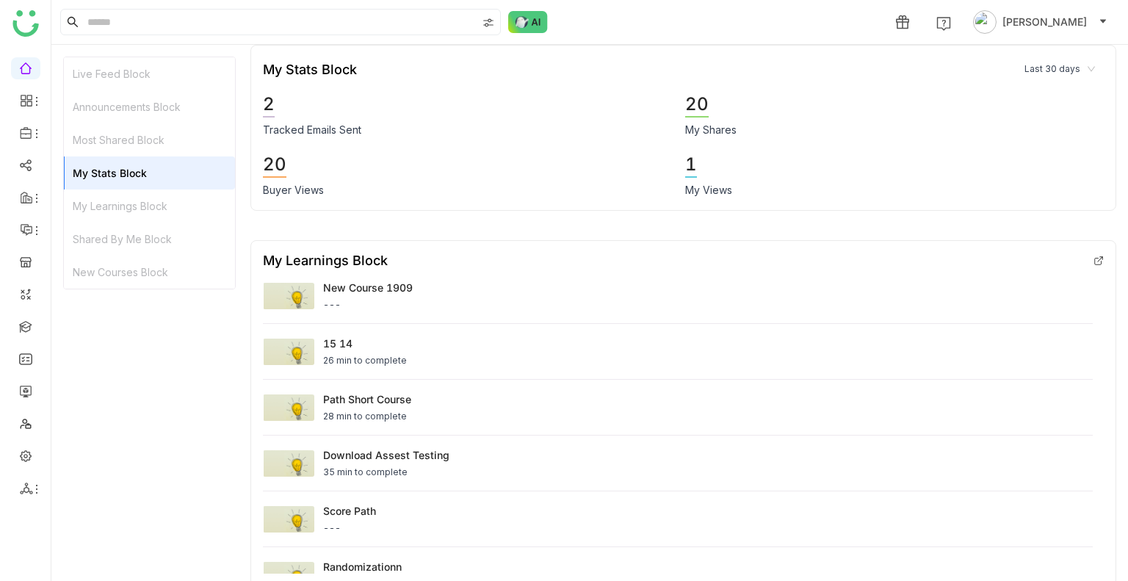
click at [154, 127] on div "Most Shared Block" at bounding box center [149, 139] width 171 height 33
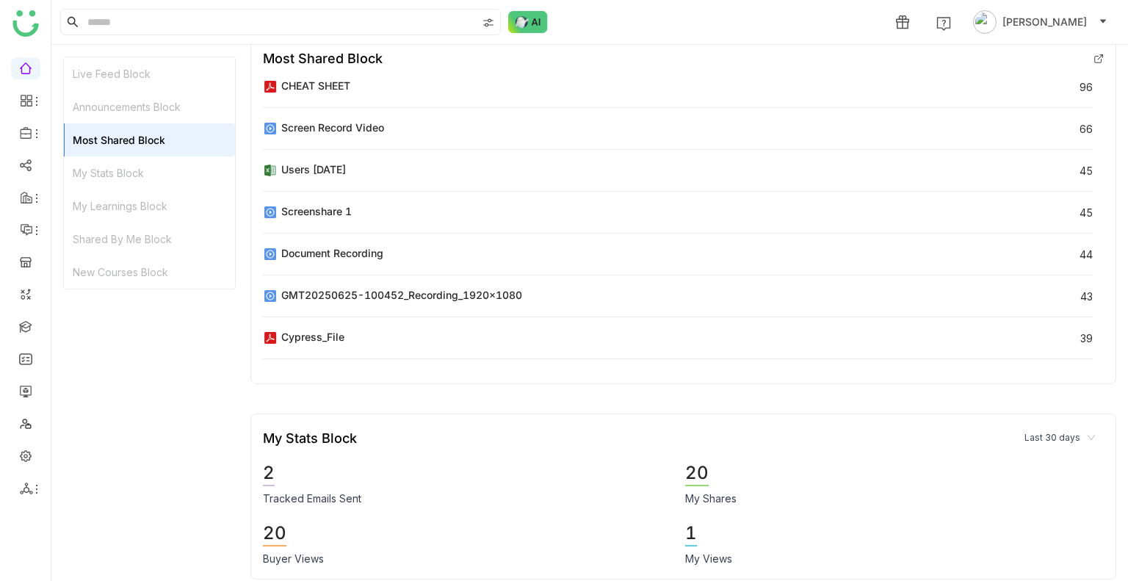
click at [151, 120] on div "Announcements Block" at bounding box center [149, 106] width 171 height 33
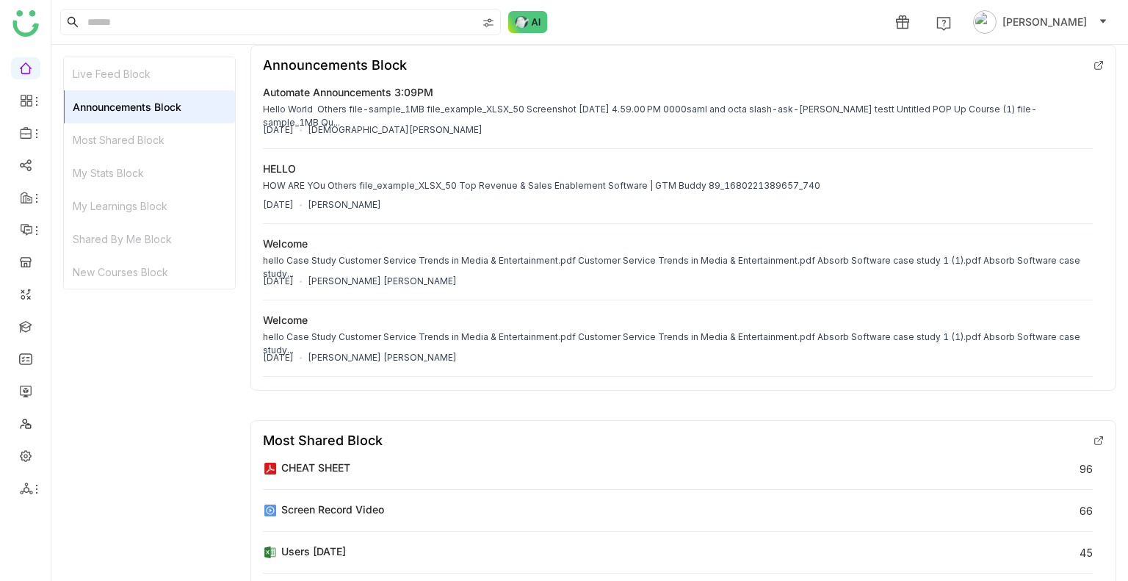
click at [119, 67] on div "Live Feed Block" at bounding box center [149, 73] width 171 height 33
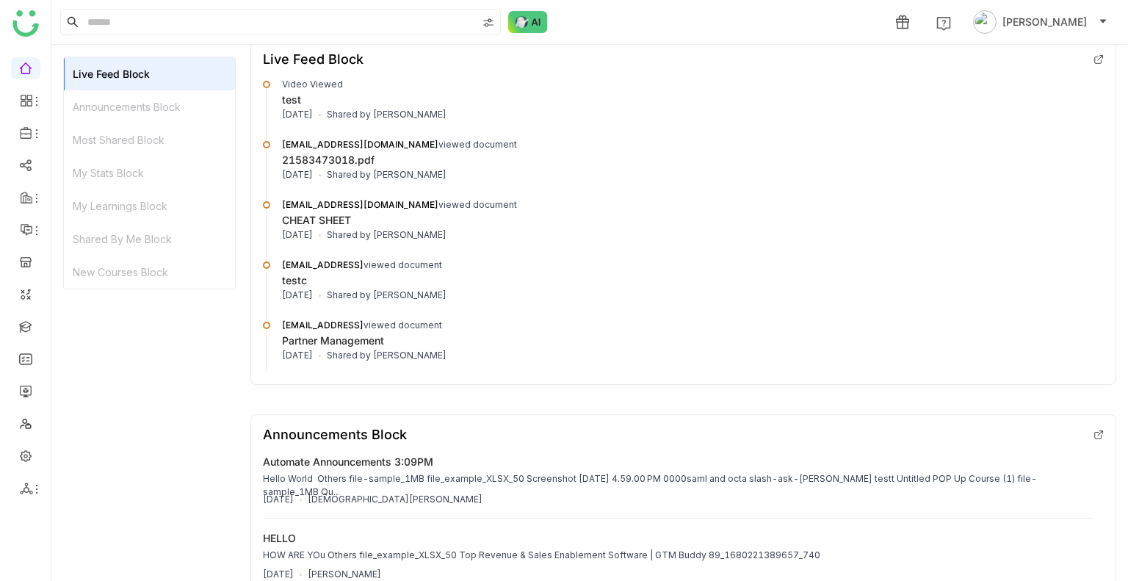
scroll to position [12, 0]
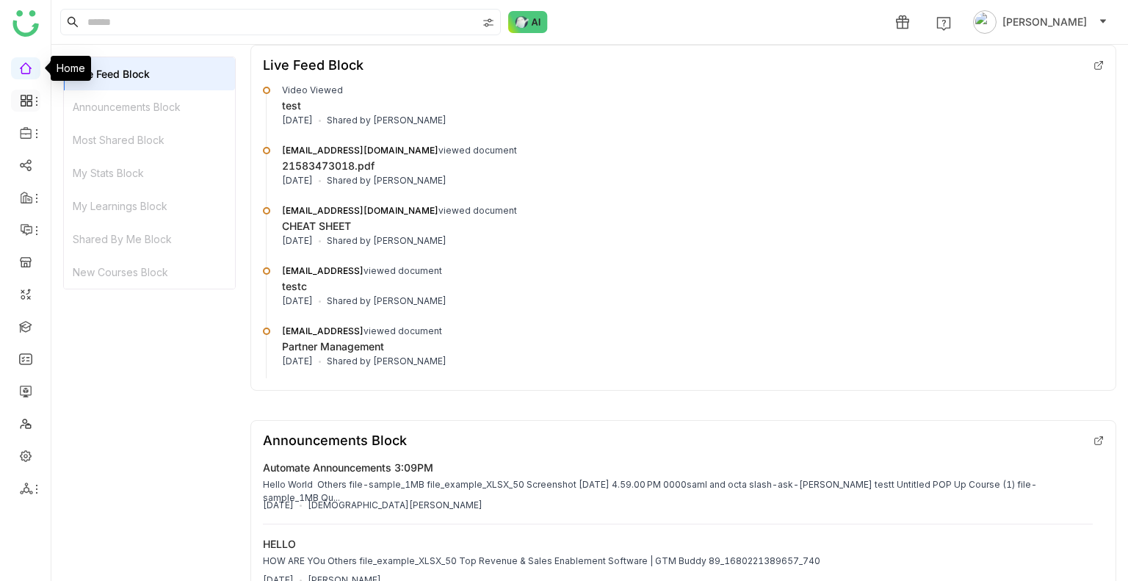
click at [21, 106] on icon at bounding box center [23, 103] width 5 height 5
click at [26, 92] on li at bounding box center [25, 101] width 29 height 22
click at [33, 102] on icon at bounding box center [37, 101] width 12 height 12
click at [54, 131] on link "Dashboard" at bounding box center [101, 135] width 95 height 10
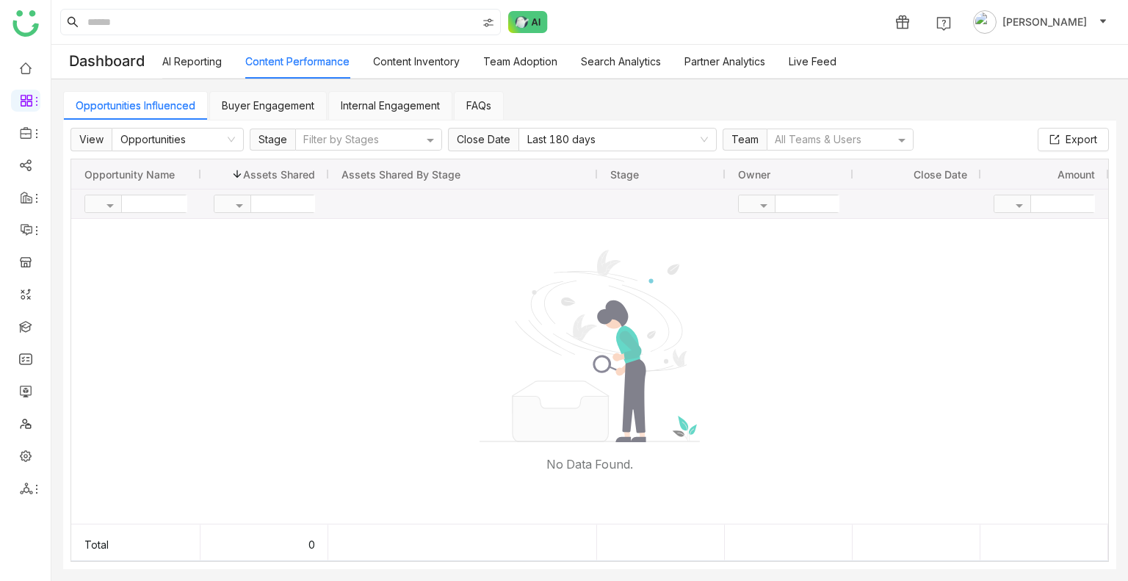
click at [182, 68] on link "AI Reporting" at bounding box center [191, 61] width 59 height 12
click at [178, 68] on link "AI Reporting" at bounding box center [191, 61] width 59 height 12
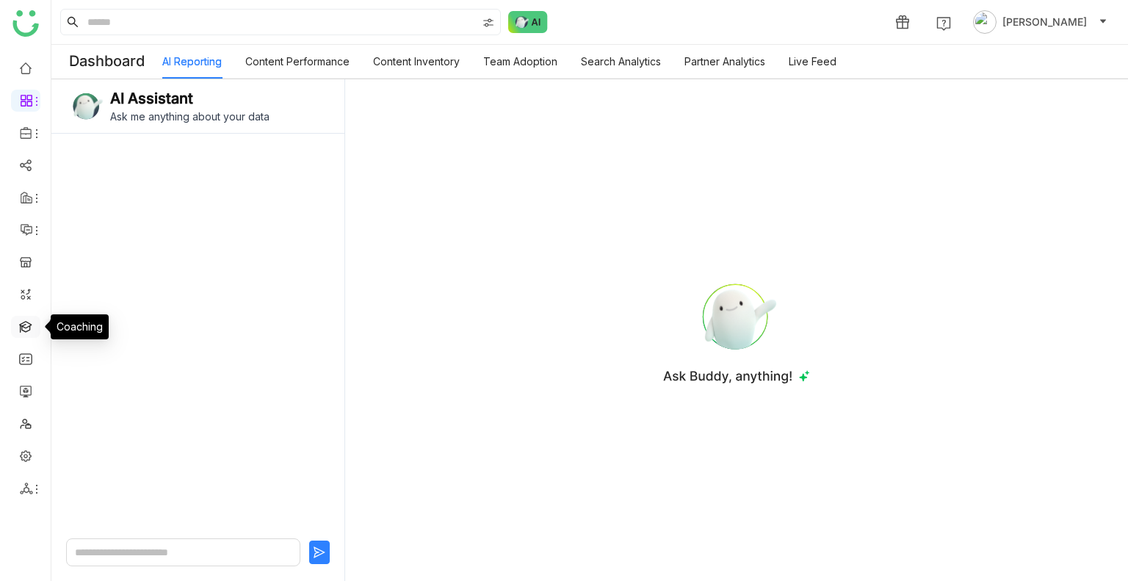
click at [19, 328] on link at bounding box center [25, 326] width 13 height 12
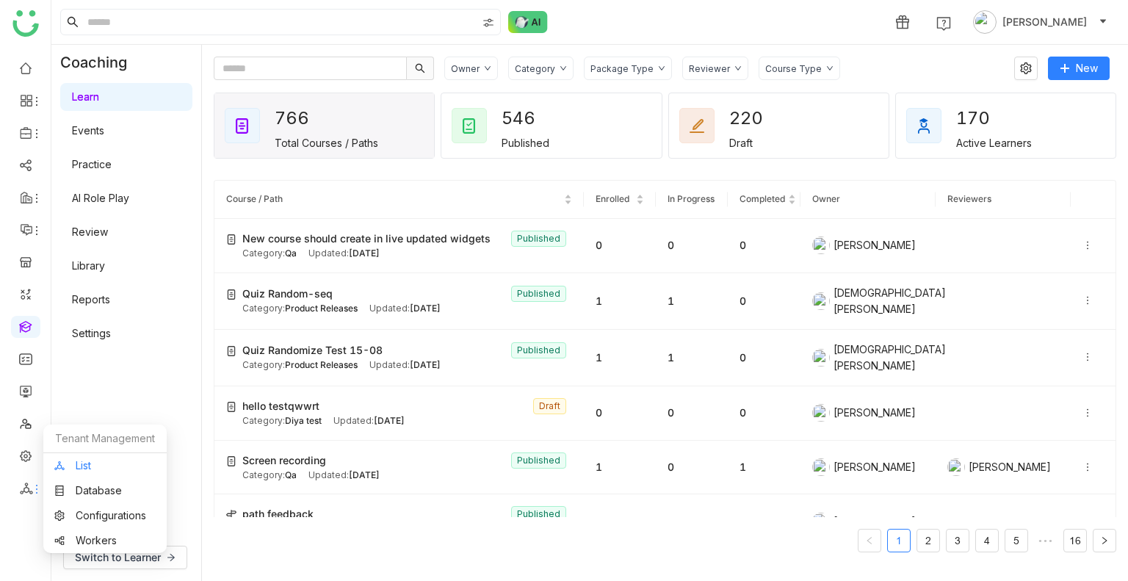
click at [107, 471] on link "List" at bounding box center [104, 466] width 101 height 10
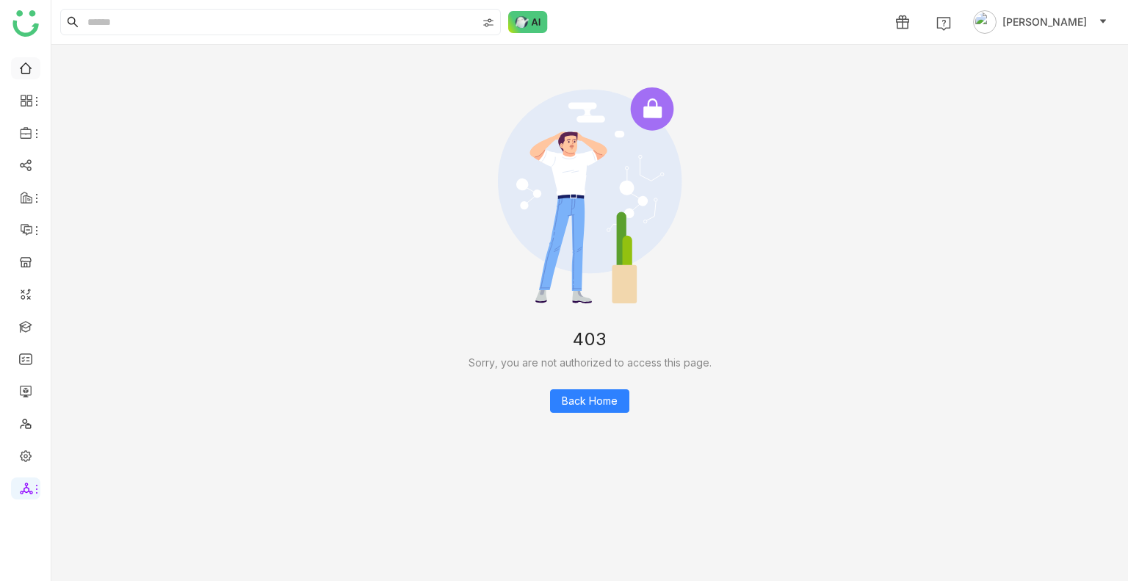
click at [29, 64] on link at bounding box center [25, 67] width 13 height 12
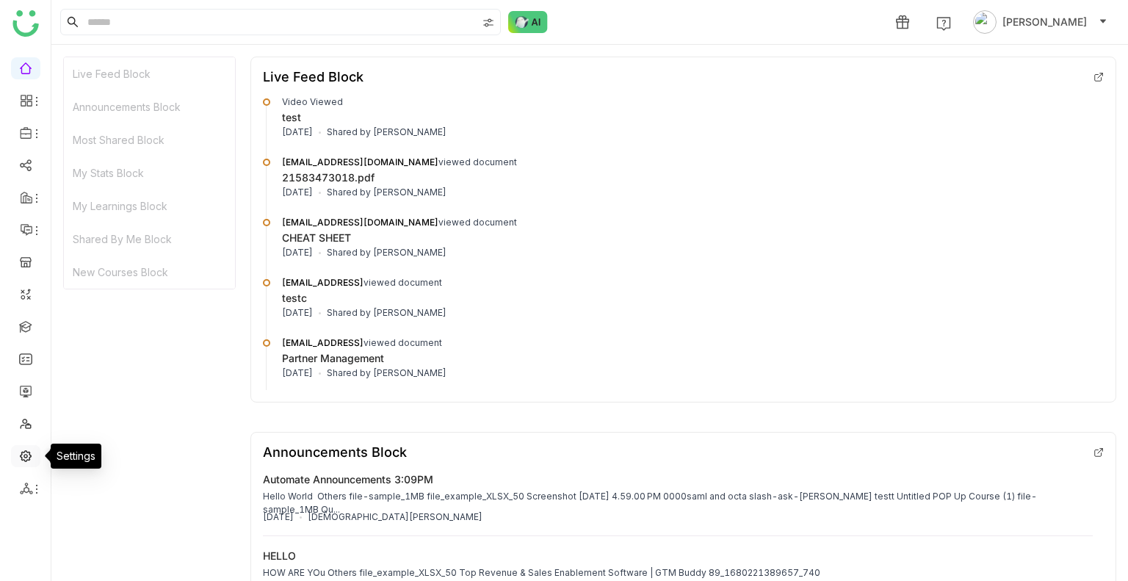
click at [24, 454] on link at bounding box center [25, 455] width 13 height 12
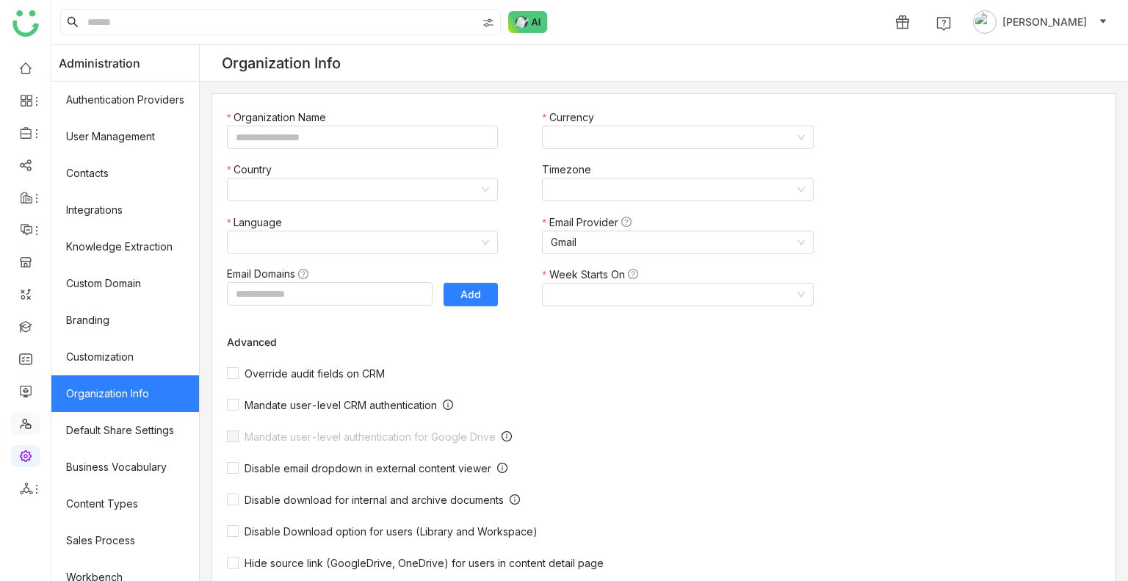
type input "*******"
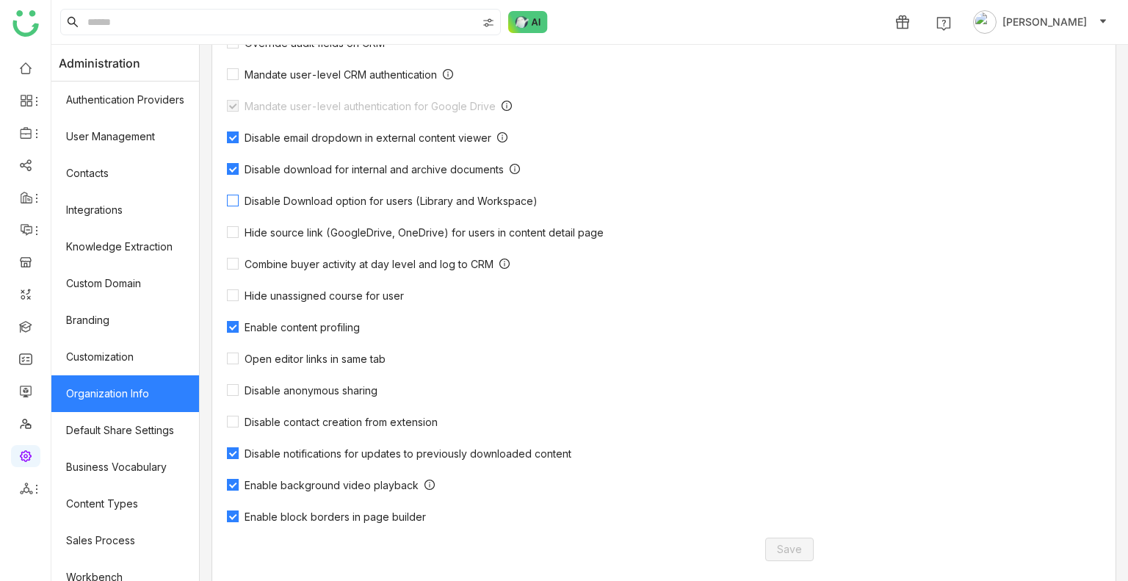
scroll to position [411, 0]
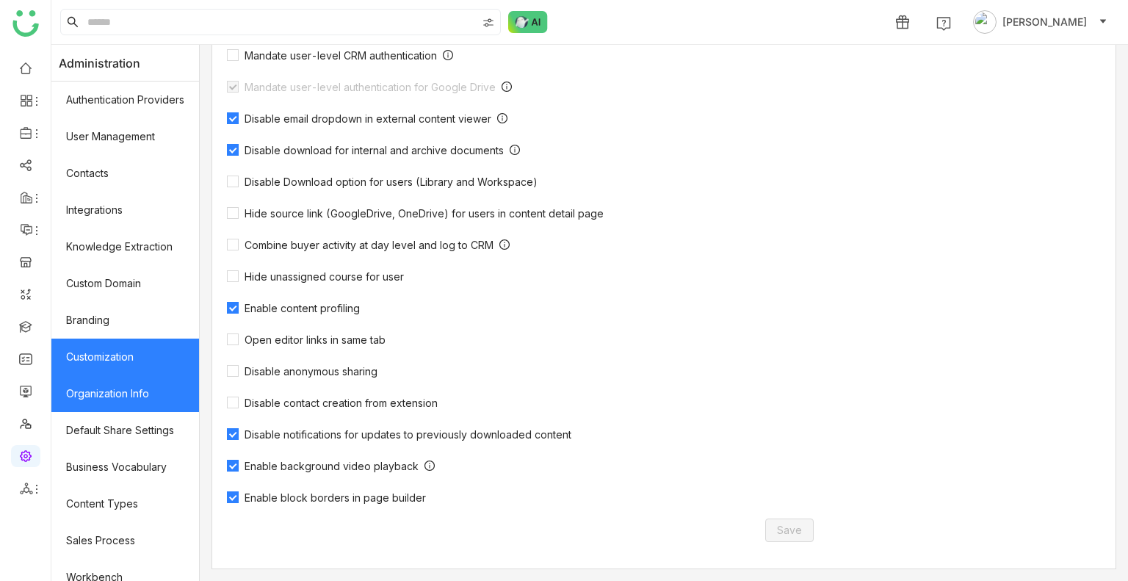
click at [126, 367] on link "Customization" at bounding box center [125, 357] width 148 height 37
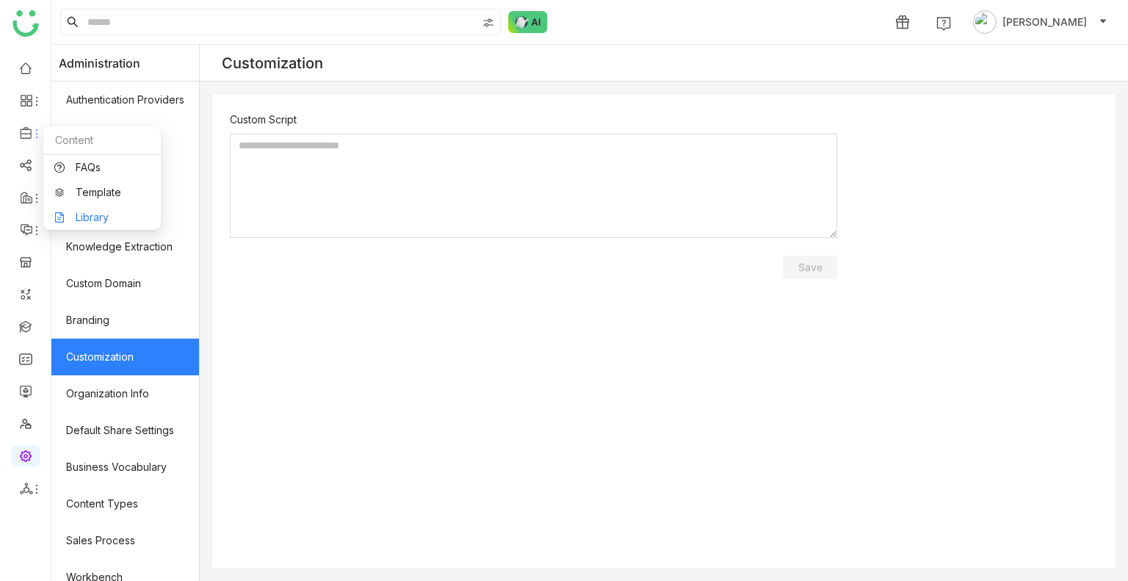
click at [75, 218] on link "Library" at bounding box center [101, 217] width 95 height 10
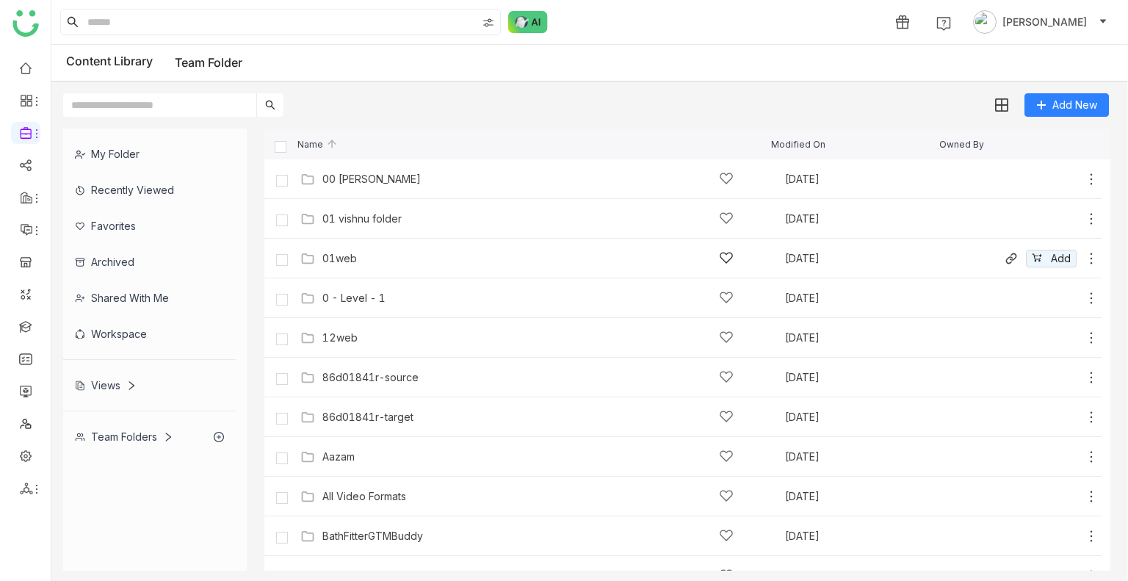
click at [382, 270] on div "01web Sep 26, 2025 Add" at bounding box center [682, 259] width 837 height 40
click at [381, 270] on div "01web Sep 26, 2025 Add" at bounding box center [682, 259] width 837 height 40
click at [366, 334] on div "12web" at bounding box center [527, 337] width 411 height 15
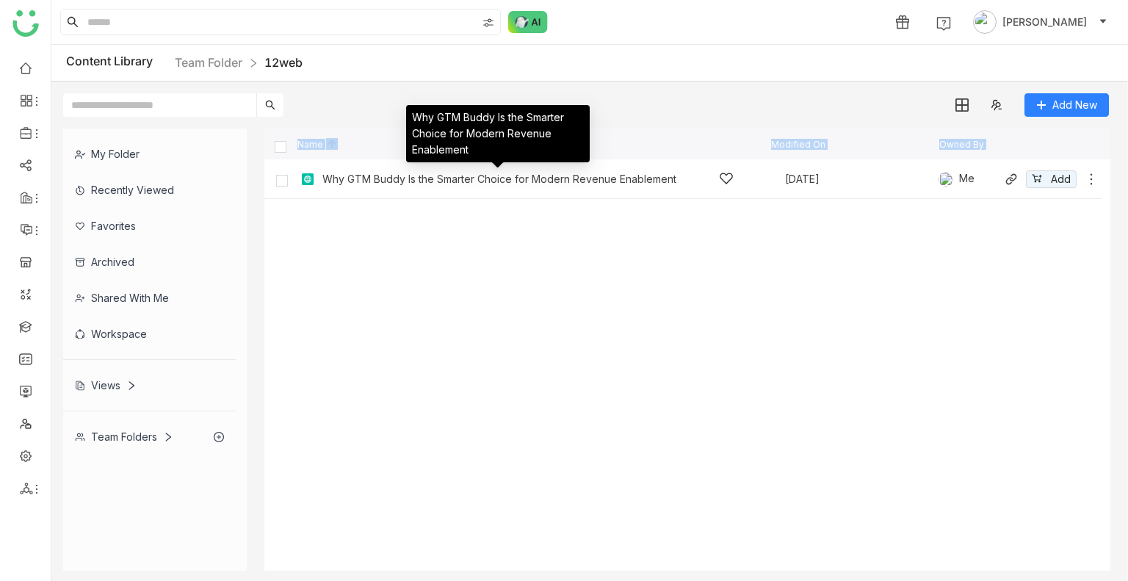
click at [396, 175] on div "Why GTM Buddy Is the Smarter Choice for Modern Revenue Enablement" at bounding box center [499, 179] width 354 height 12
click at [397, 178] on gtmb-list-view "Name Modified On Owned By Why GTM Buddy Is the Smarter Choice for Modern Revenu…" at bounding box center [687, 350] width 846 height 442
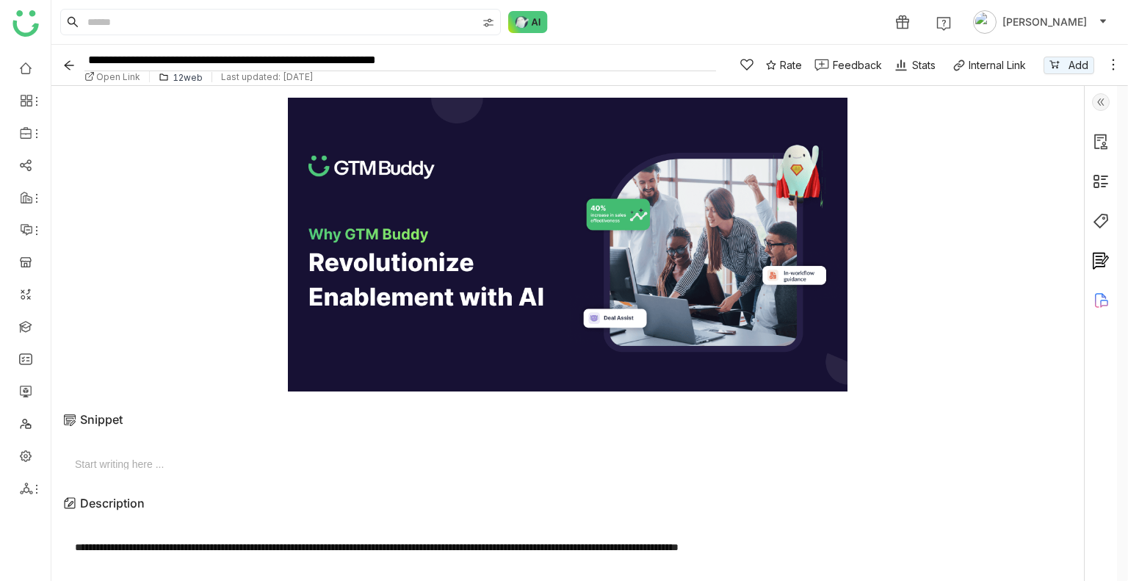
click at [108, 71] on div "**********" at bounding box center [400, 65] width 632 height 40
click at [112, 74] on span "Open Link" at bounding box center [118, 76] width 44 height 11
click at [68, 66] on icon "Back" at bounding box center [69, 65] width 12 height 12
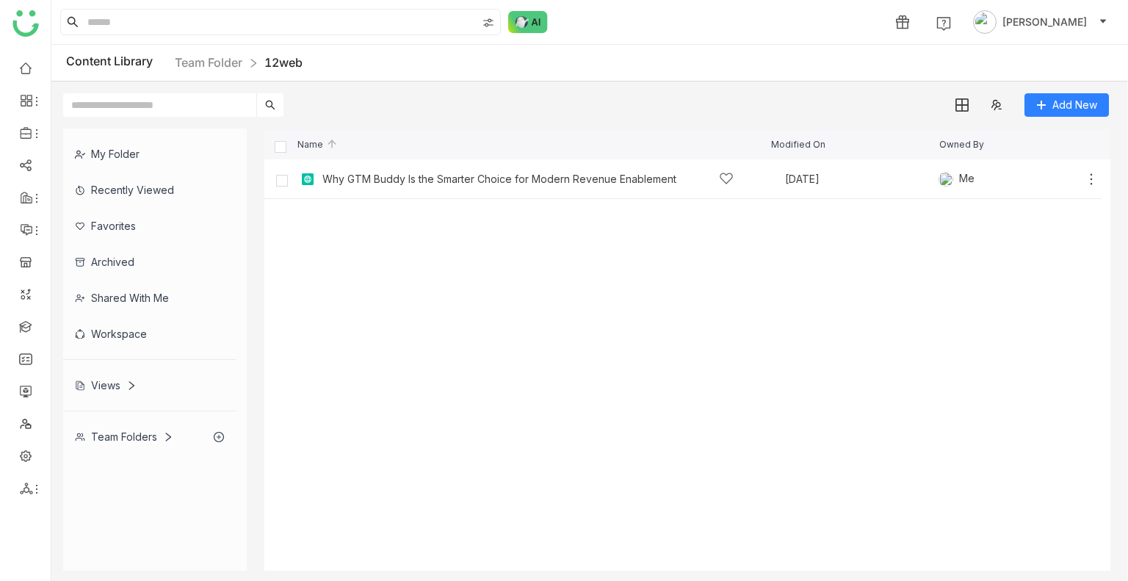
click at [106, 190] on div "Recently Viewed" at bounding box center [149, 190] width 173 height 36
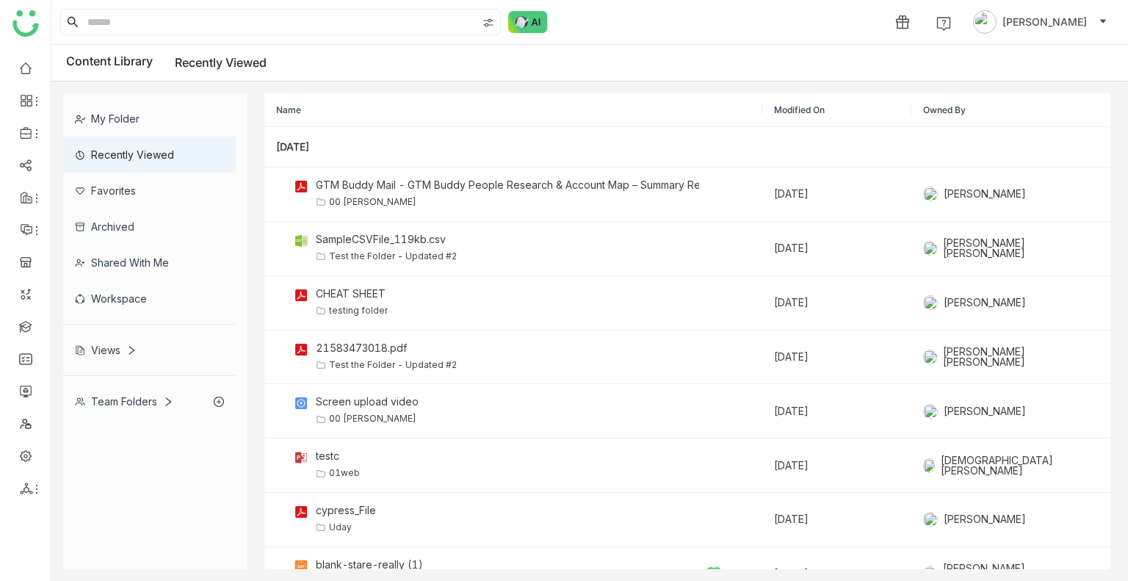
click at [118, 393] on div "Team Folders" at bounding box center [149, 401] width 173 height 36
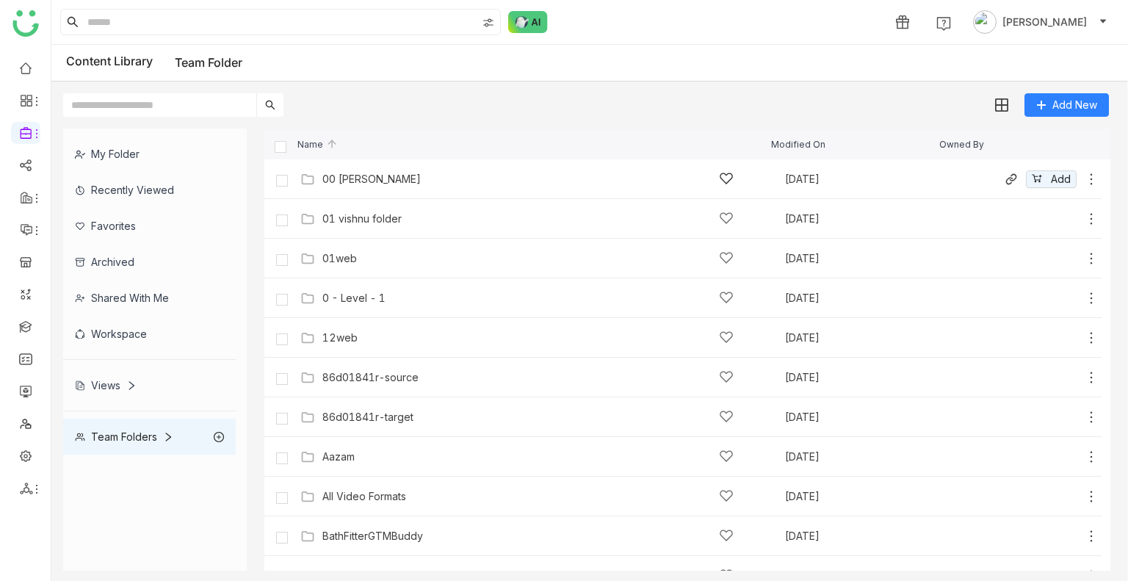
click at [365, 184] on div "00 Arif Folder" at bounding box center [527, 178] width 411 height 15
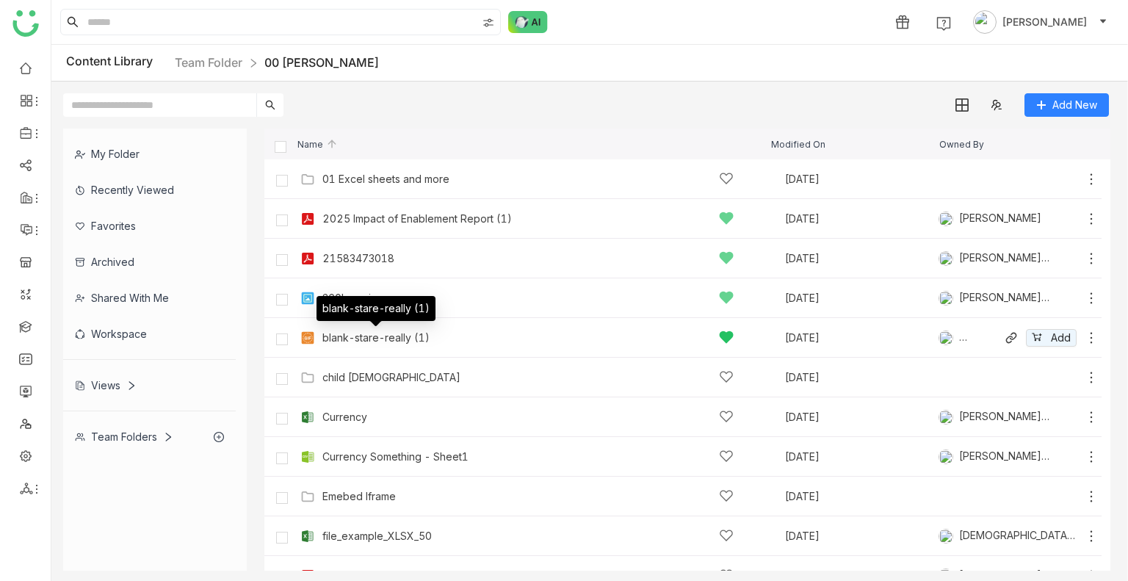
click at [358, 340] on div "blank-stare-really (1)" at bounding box center [375, 338] width 107 height 12
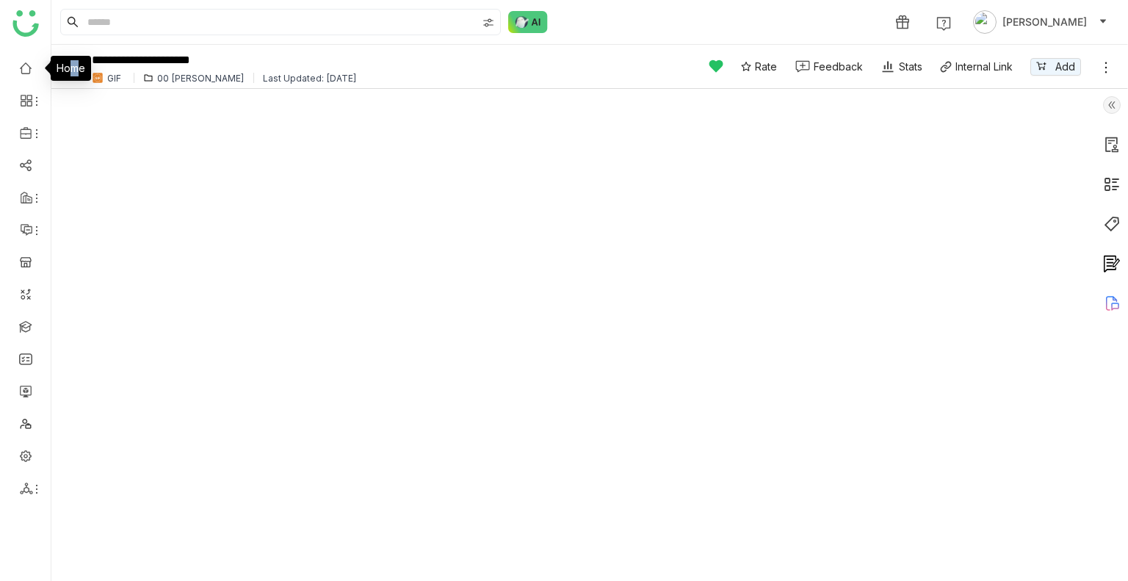
drag, startPoint x: 35, startPoint y: 68, endPoint x: 78, endPoint y: 72, distance: 42.8
click at [76, 73] on div "Home" at bounding box center [71, 68] width 40 height 25
click at [77, 65] on img at bounding box center [73, 66] width 15 height 15
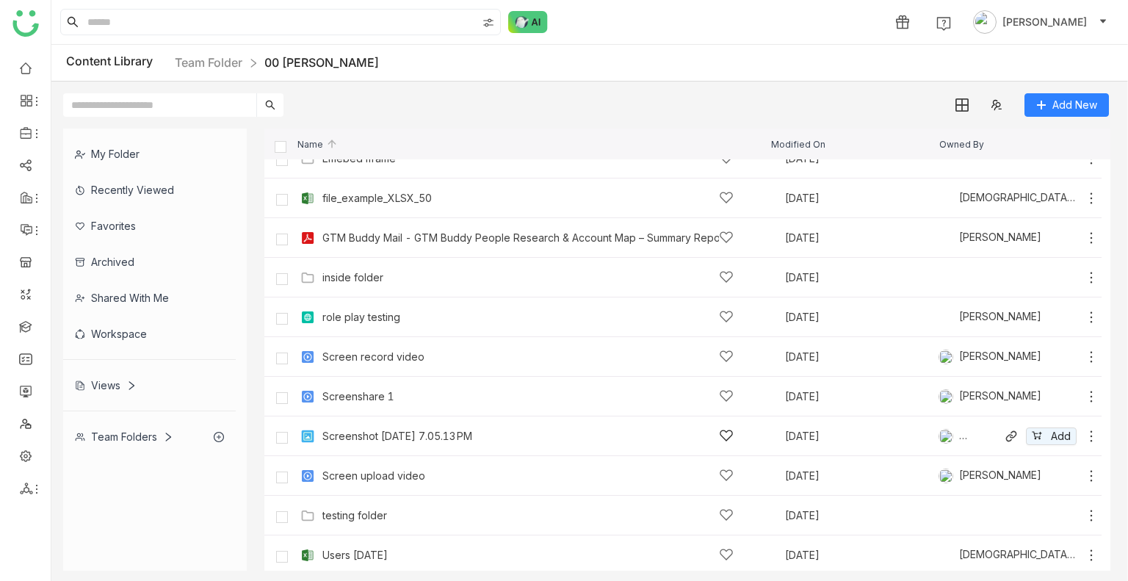
scroll to position [342, 0]
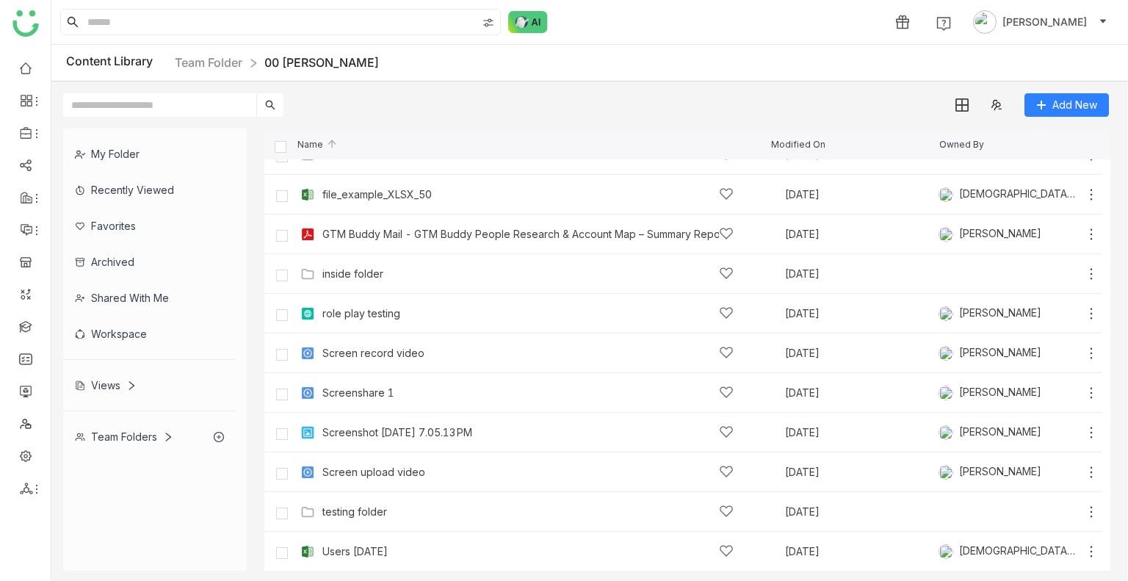
drag, startPoint x: 358, startPoint y: 502, endPoint x: 366, endPoint y: 503, distance: 7.5
click at [358, 502] on div "testing folder Sep 24, 2025 Add" at bounding box center [698, 511] width 802 height 23
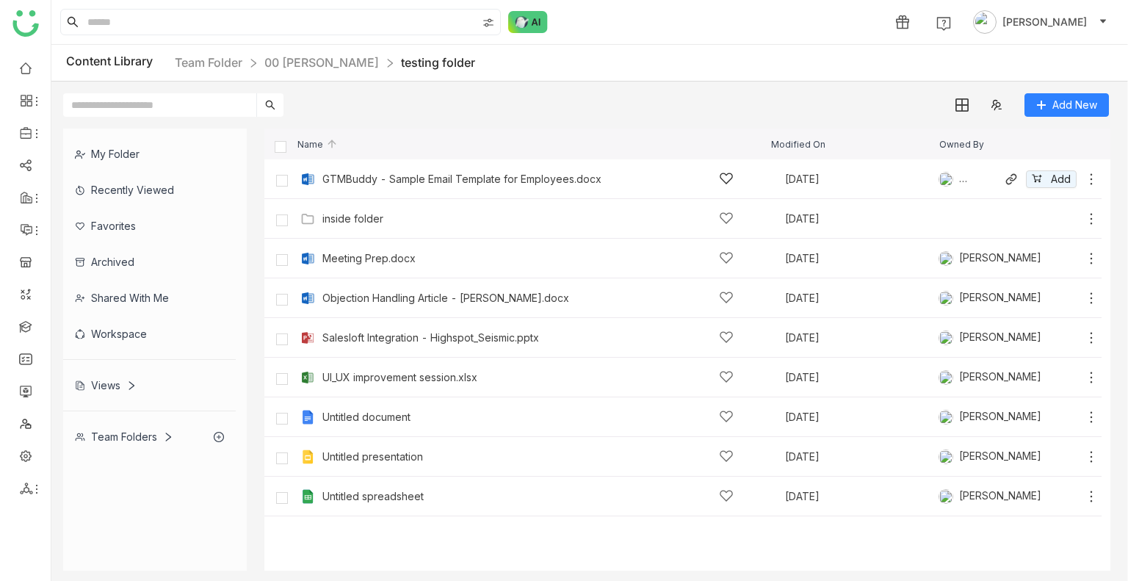
click at [494, 187] on div "GTMBuddy - Sample Email Template for Employees.docx Jun 13, 2022 Jayasree Lekka…" at bounding box center [698, 178] width 802 height 23
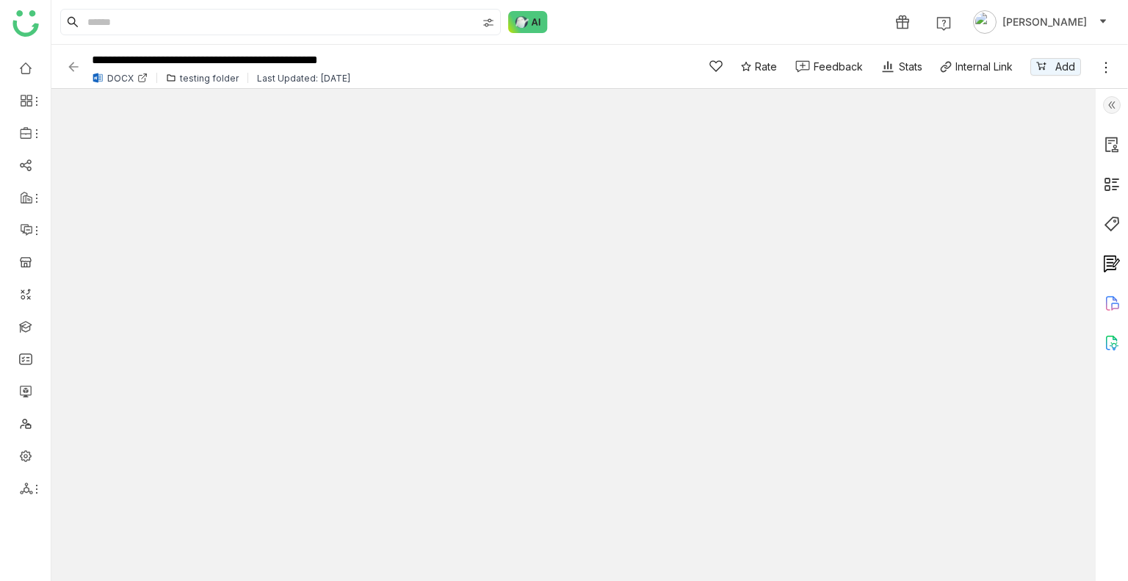
click at [79, 68] on img at bounding box center [73, 66] width 15 height 15
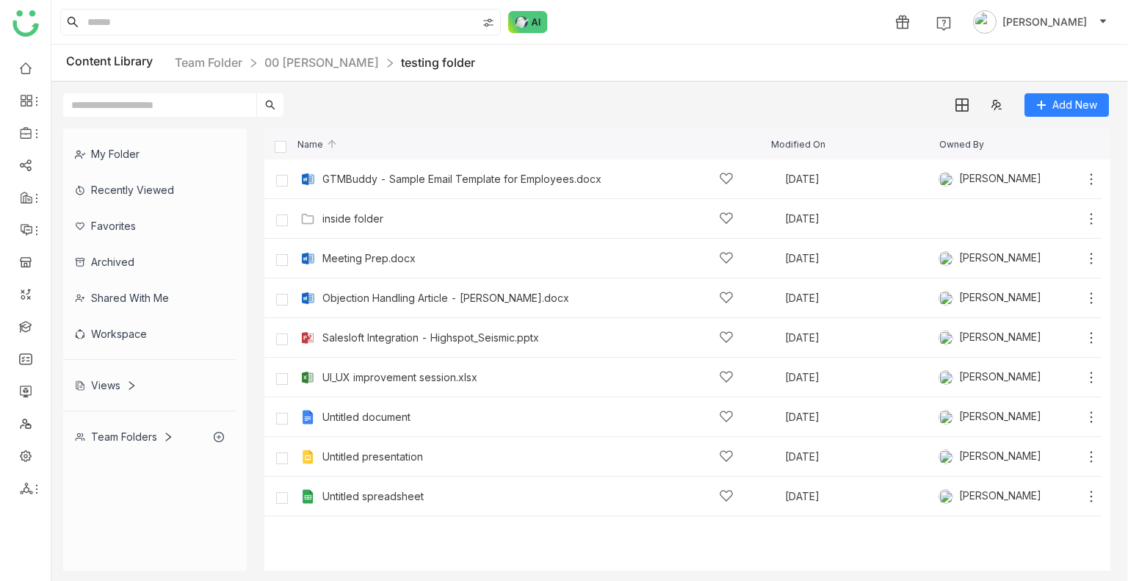
click at [116, 181] on div "Recently Viewed" at bounding box center [149, 190] width 173 height 36
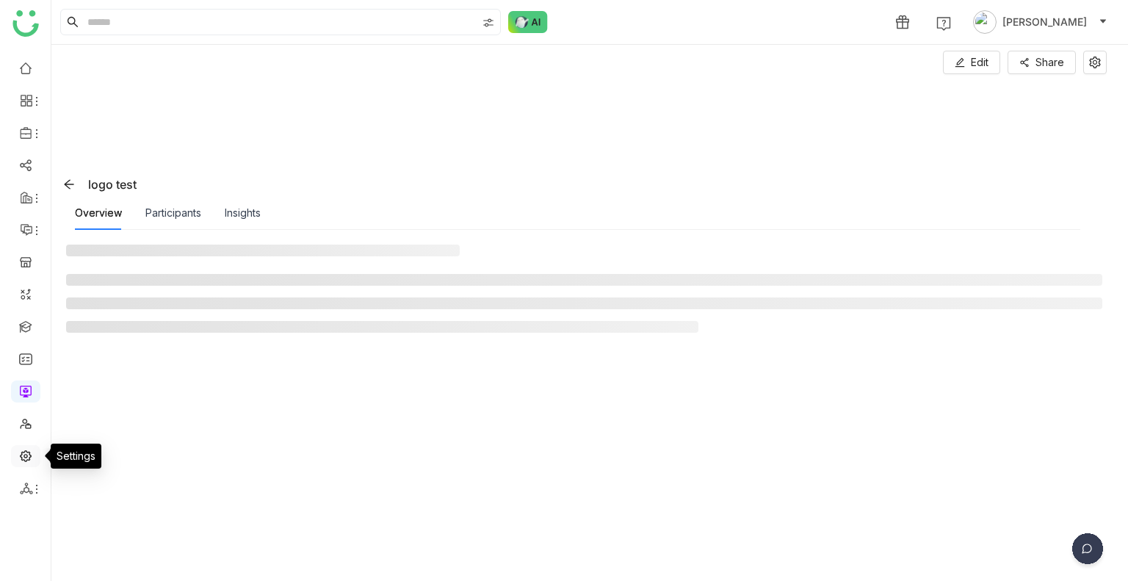
click at [21, 450] on link at bounding box center [25, 455] width 13 height 12
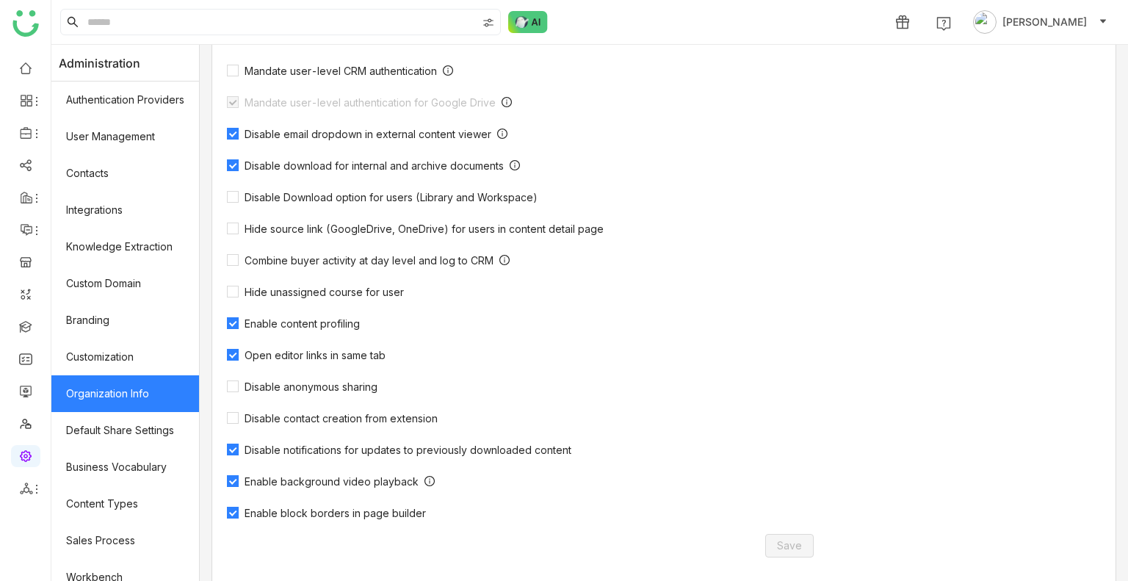
scroll to position [411, 0]
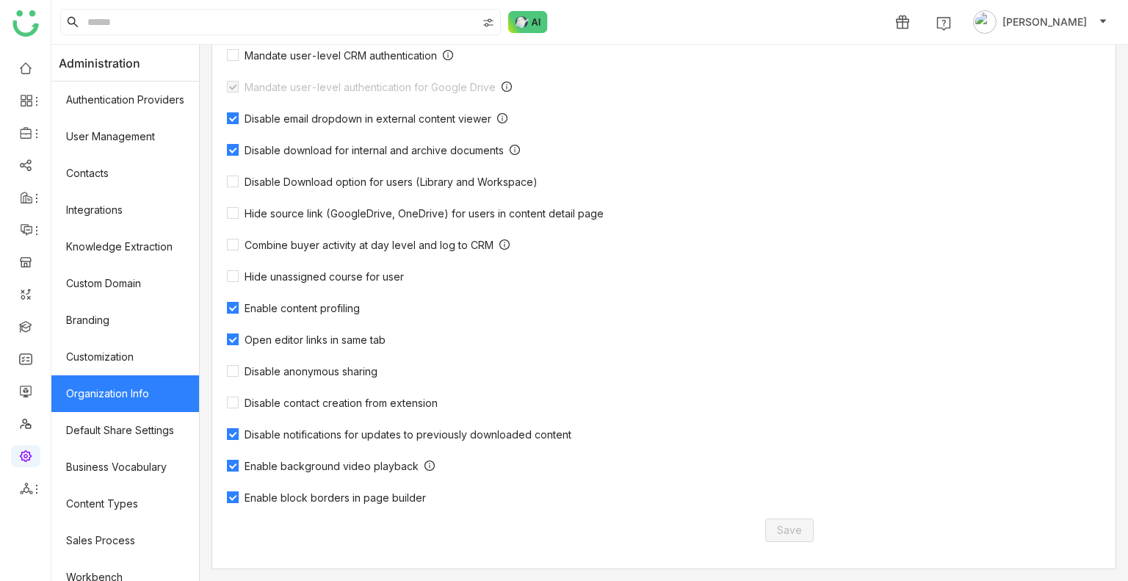
click at [292, 335] on span "Open editor links in same tab" at bounding box center [315, 339] width 153 height 12
click at [777, 531] on span "Save" at bounding box center [789, 530] width 25 height 16
click at [832, 306] on div "Organization Name ******* Currency USD Country United States Timezone (GMT+05:3…" at bounding box center [528, 126] width 632 height 886
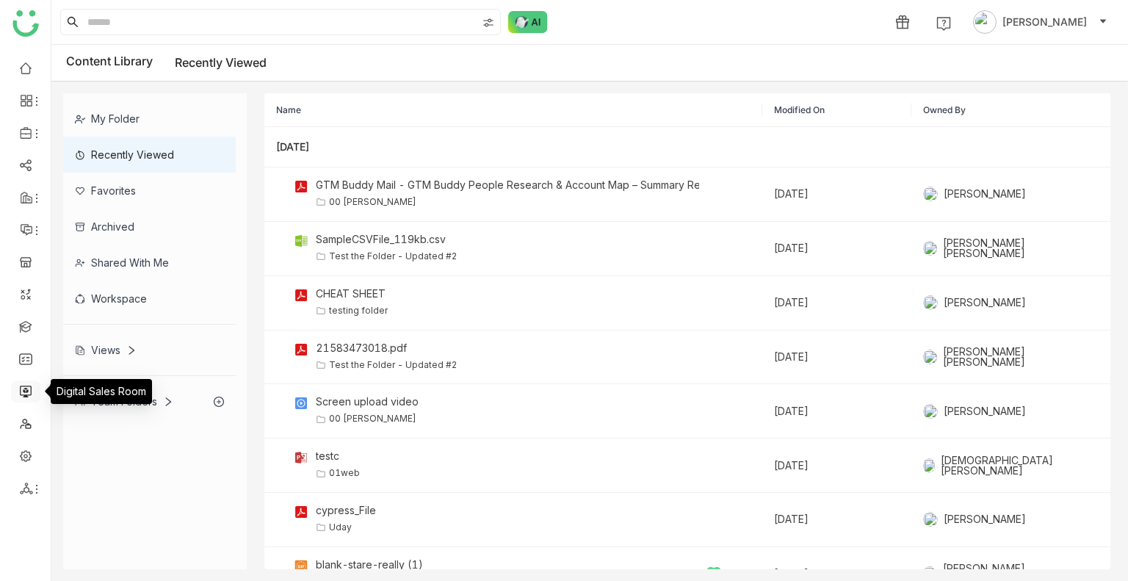
click at [32, 395] on link at bounding box center [25, 390] width 13 height 12
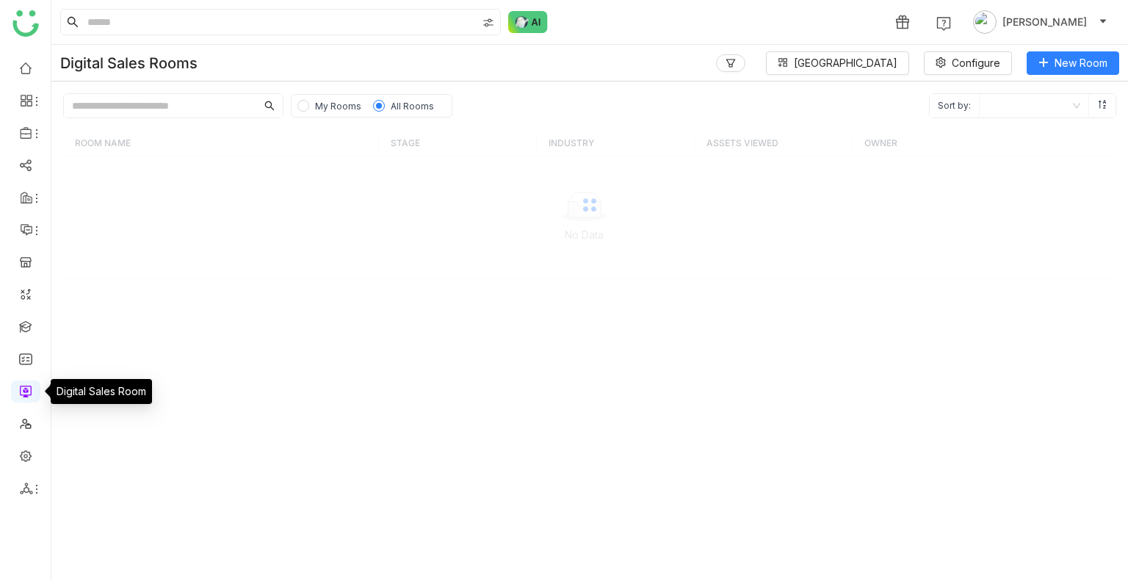
click at [32, 395] on link at bounding box center [25, 390] width 13 height 12
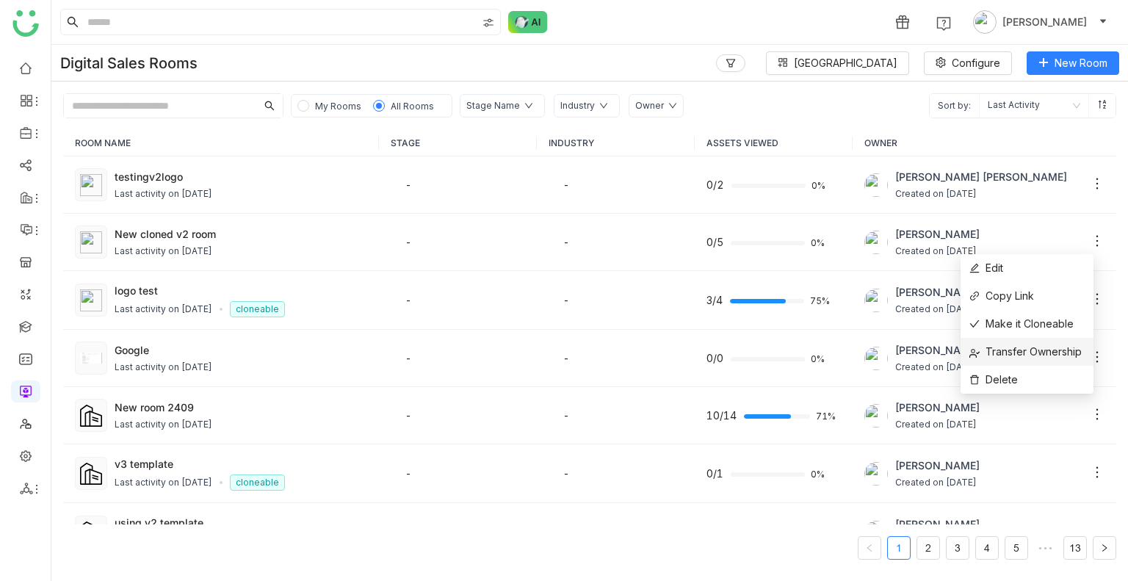
click at [1032, 348] on span "Transfer Ownership" at bounding box center [1026, 352] width 112 height 16
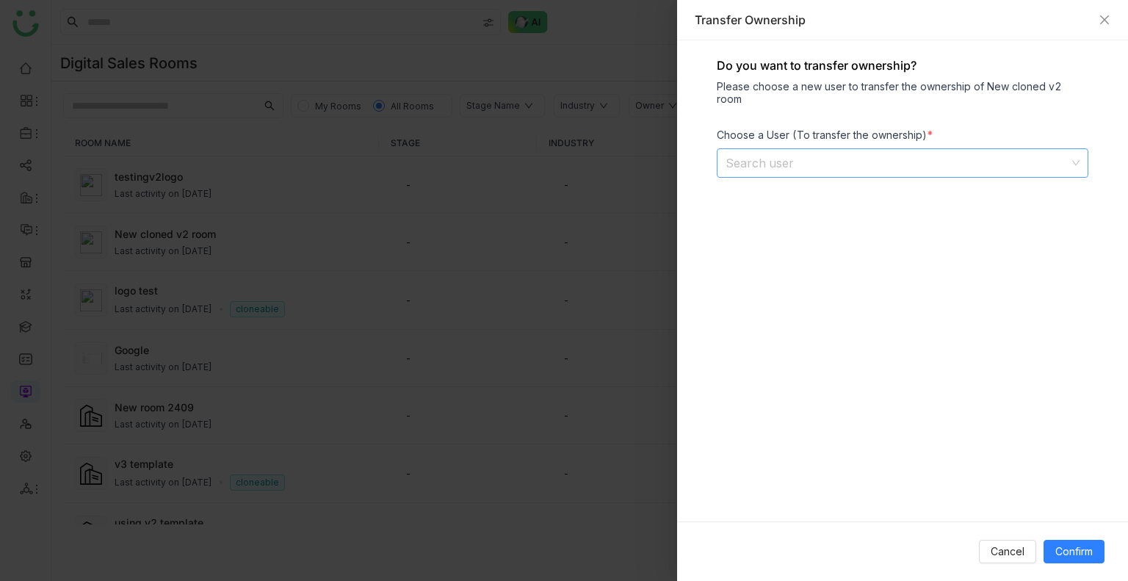
click at [749, 149] on input at bounding box center [898, 163] width 344 height 28
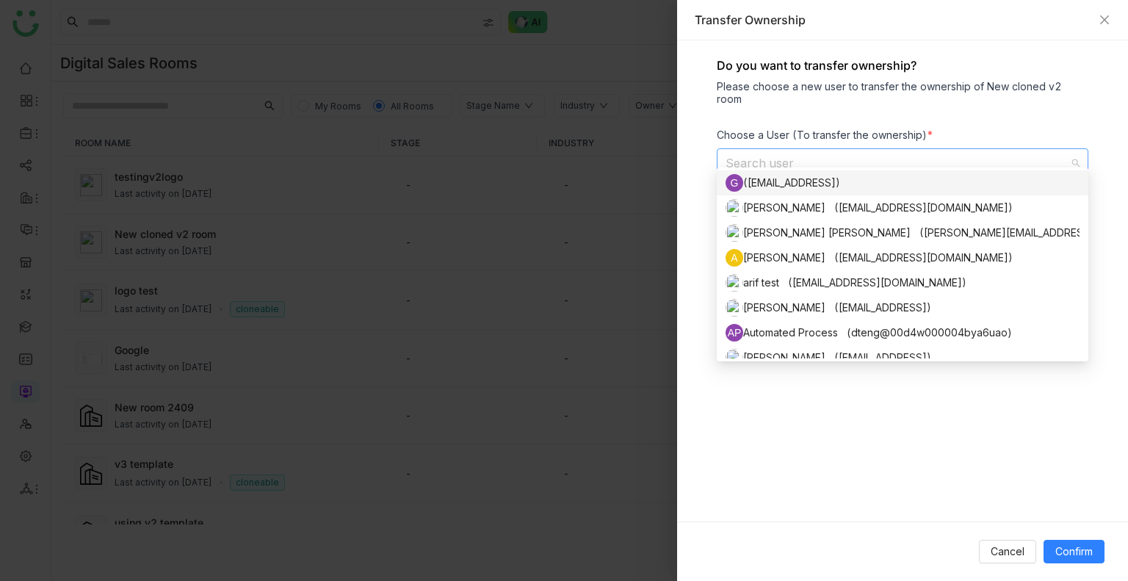
click at [767, 151] on input at bounding box center [898, 163] width 344 height 28
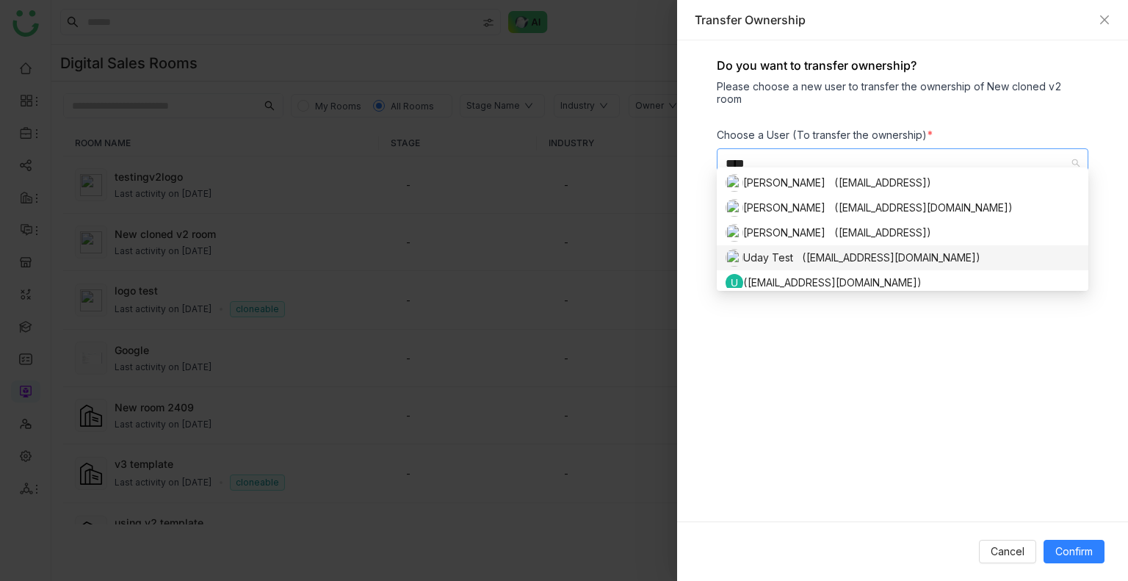
type input "****"
click at [784, 255] on div "Uday Test (udaybhanu.gtm@gmail.com)" at bounding box center [903, 258] width 354 height 18
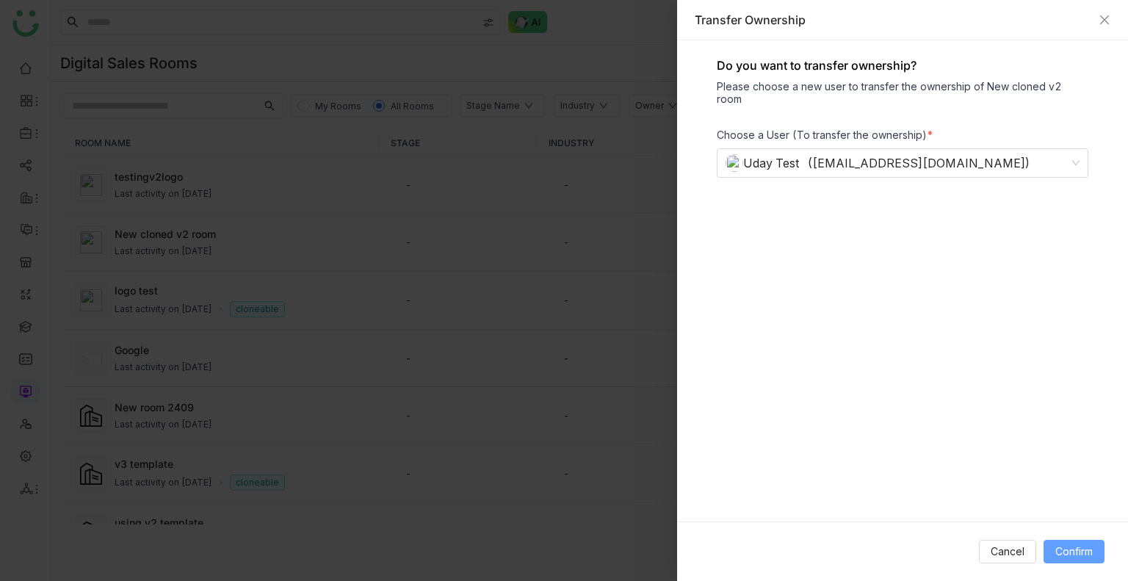
click at [1069, 540] on button "Confirm" at bounding box center [1074, 552] width 61 height 24
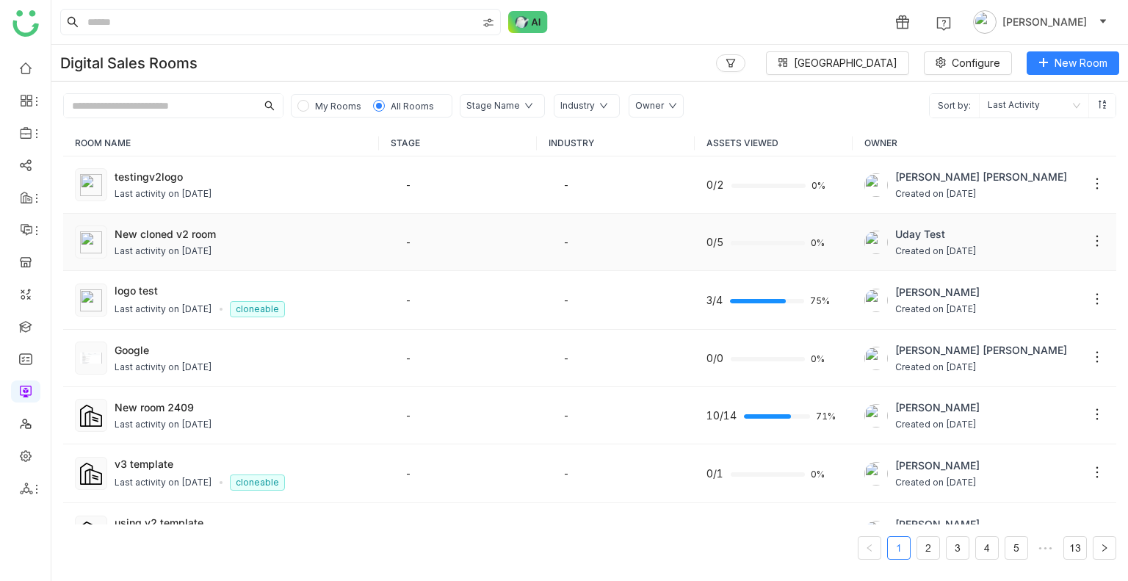
click at [270, 259] on td "New cloned v2 room Last activity on Sep 26, 2025" at bounding box center [221, 242] width 316 height 57
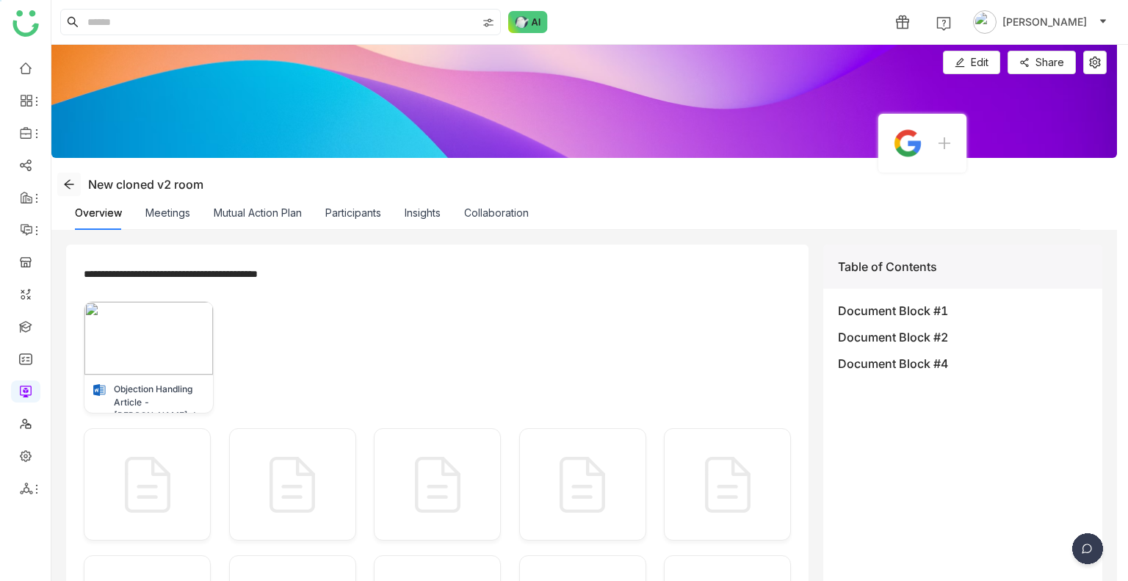
click at [62, 191] on button at bounding box center [69, 185] width 24 height 24
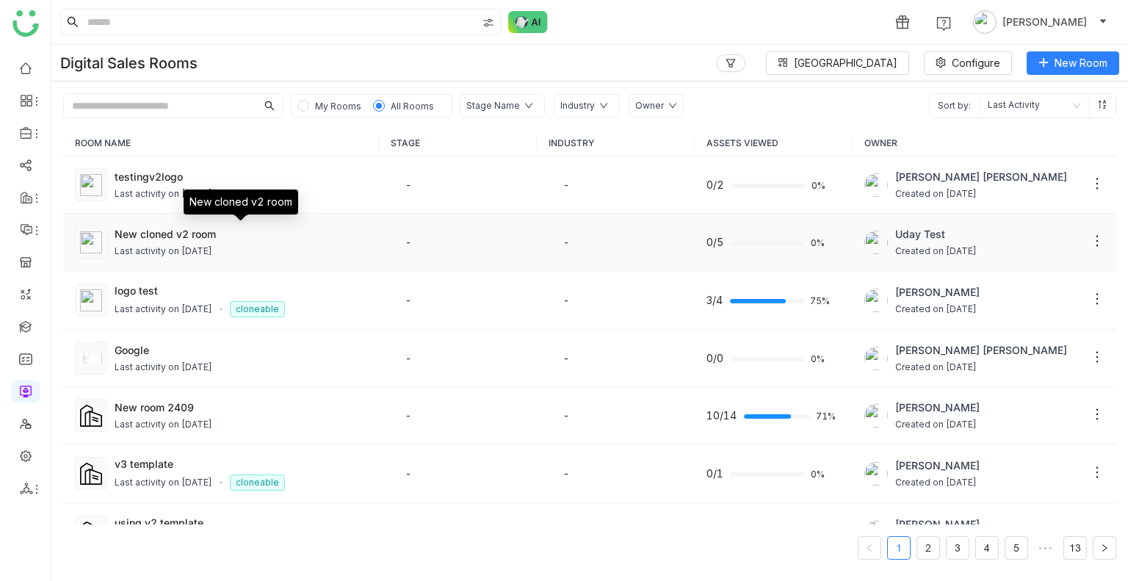
click at [332, 239] on div "New cloned v2 room" at bounding box center [241, 233] width 253 height 15
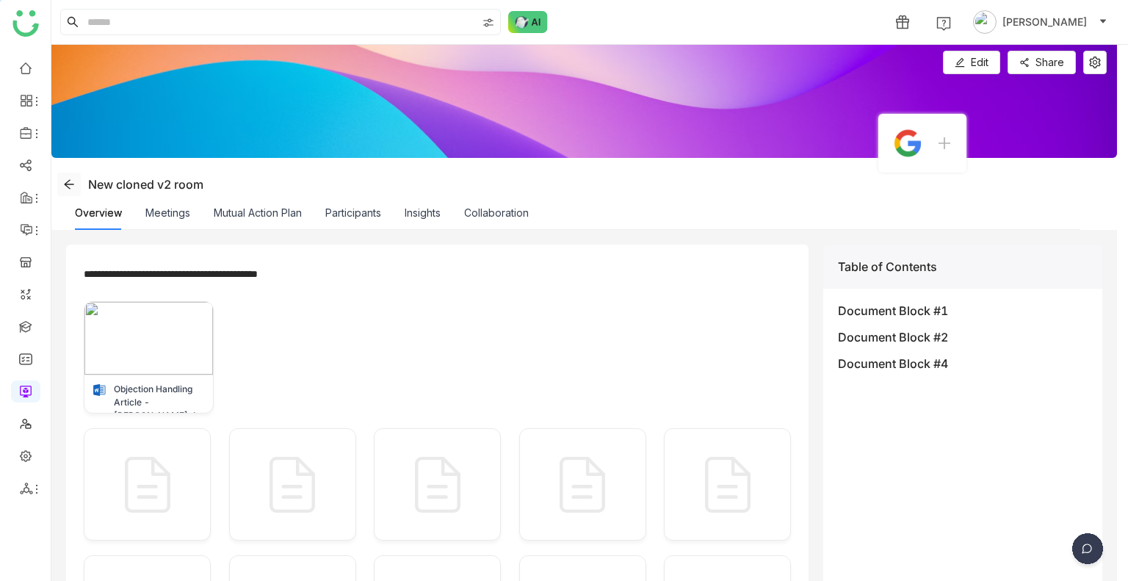
click at [68, 182] on icon at bounding box center [69, 184] width 12 height 12
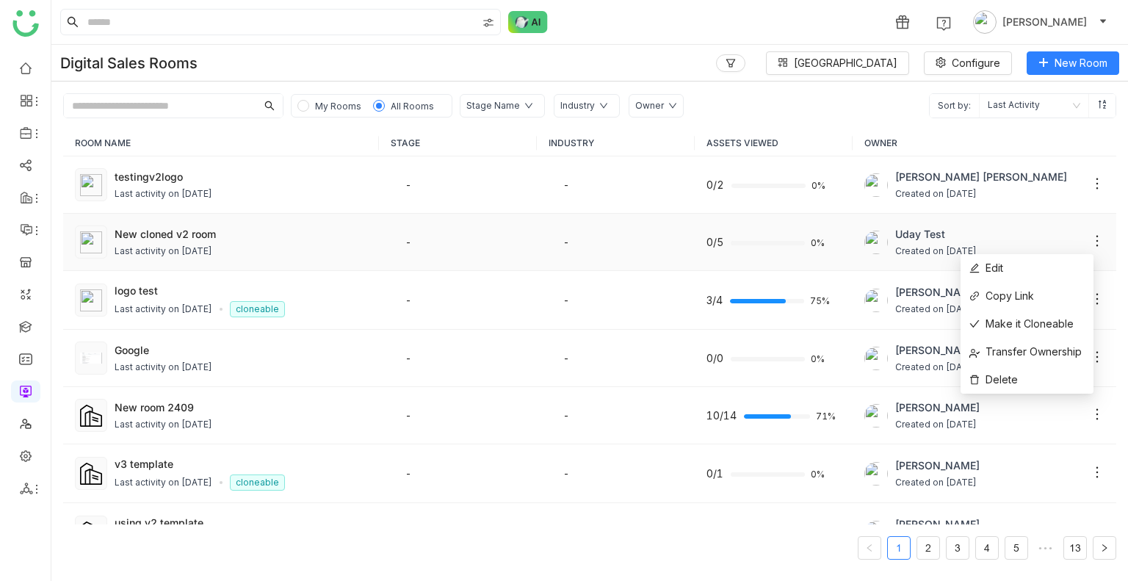
click at [1090, 238] on icon at bounding box center [1097, 241] width 15 height 15
click at [1046, 292] on li "Copy Link" at bounding box center [1027, 296] width 133 height 28
drag, startPoint x: 552, startPoint y: 1, endPoint x: 748, endPoint y: 35, distance: 199.0
click at [748, 35] on div "1 Uday Bhanu" at bounding box center [589, 22] width 1077 height 44
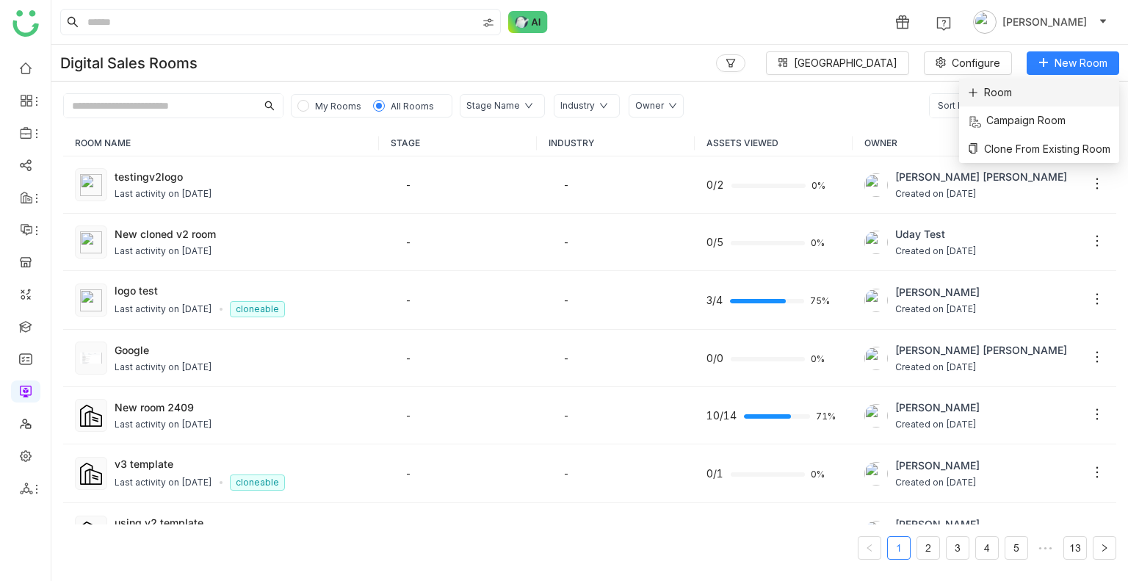
click at [1011, 89] on li "Room" at bounding box center [1039, 93] width 160 height 28
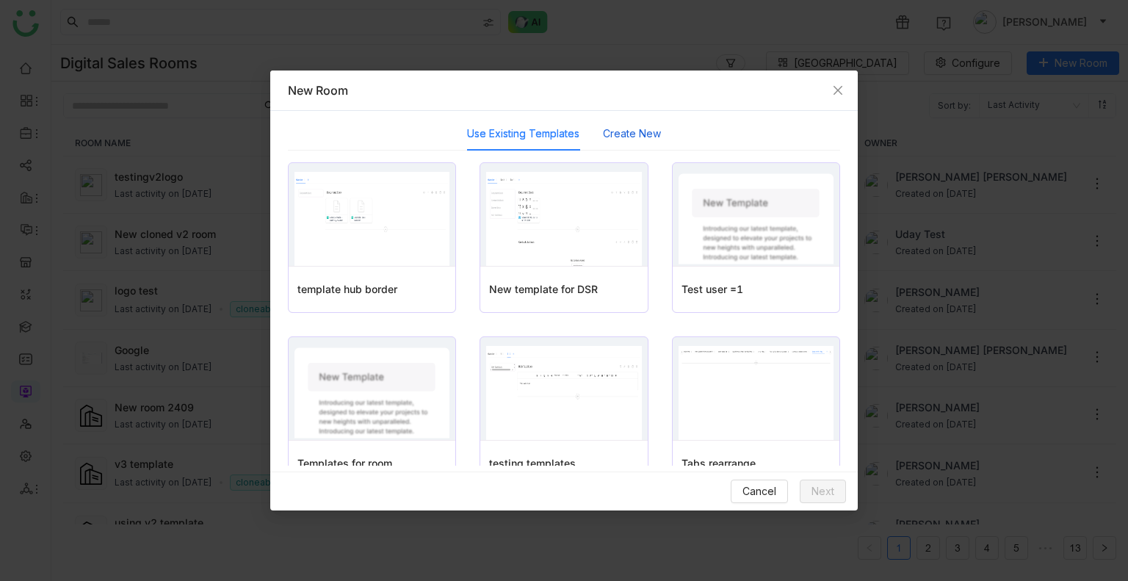
click at [652, 137] on button "Create New" at bounding box center [632, 134] width 58 height 16
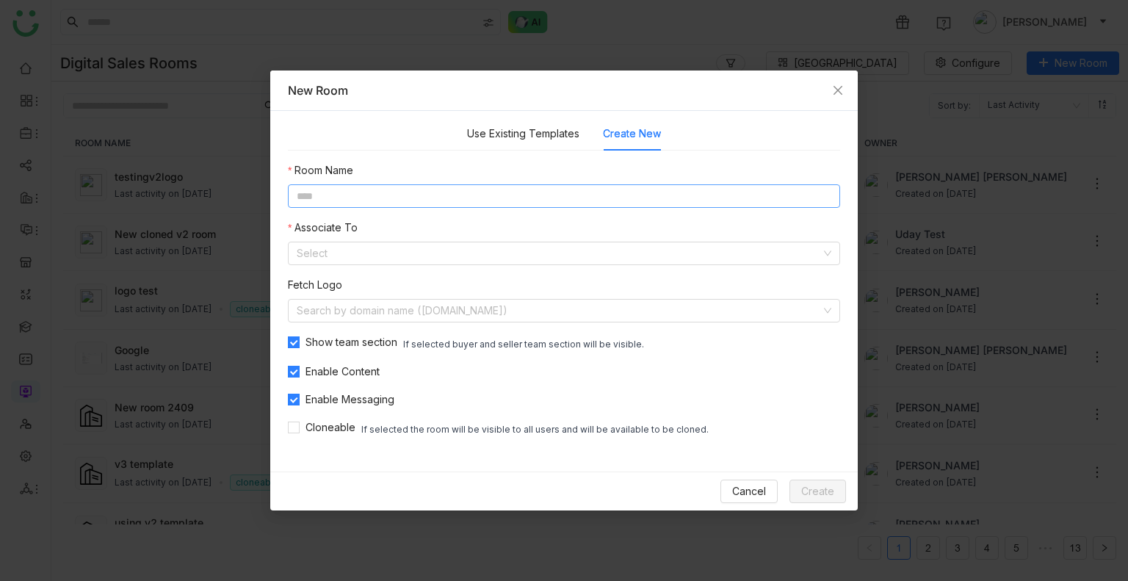
click at [482, 189] on input at bounding box center [564, 196] width 552 height 24
type input "**********"
click at [382, 249] on input at bounding box center [559, 253] width 524 height 22
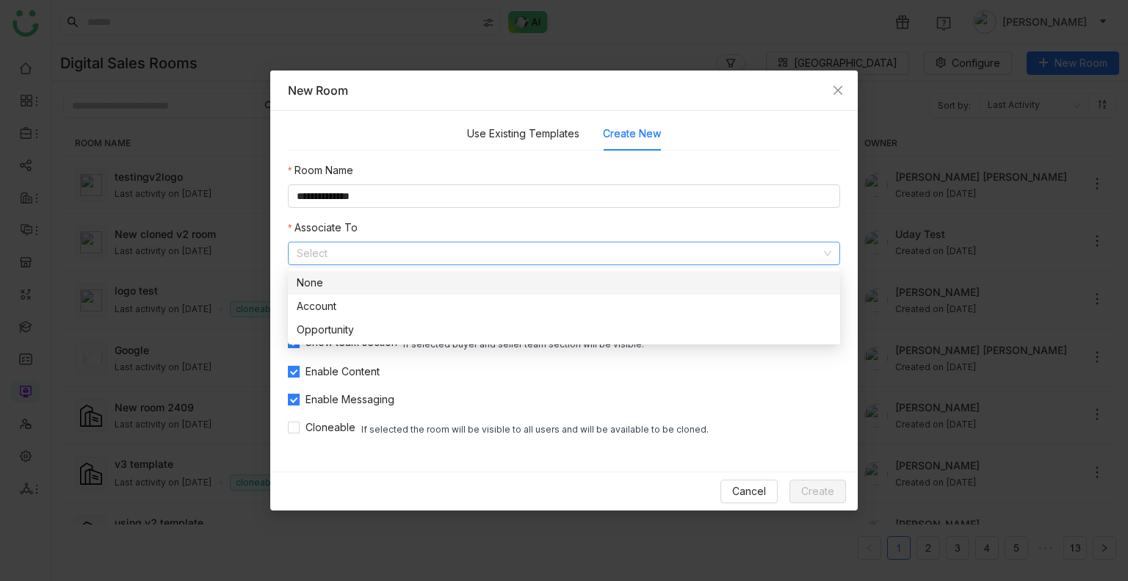
drag, startPoint x: 382, startPoint y: 266, endPoint x: 380, endPoint y: 273, distance: 7.7
click at [382, 267] on div "None Account Opportunity" at bounding box center [564, 306] width 552 height 82
click at [361, 284] on div "None" at bounding box center [564, 283] width 535 height 16
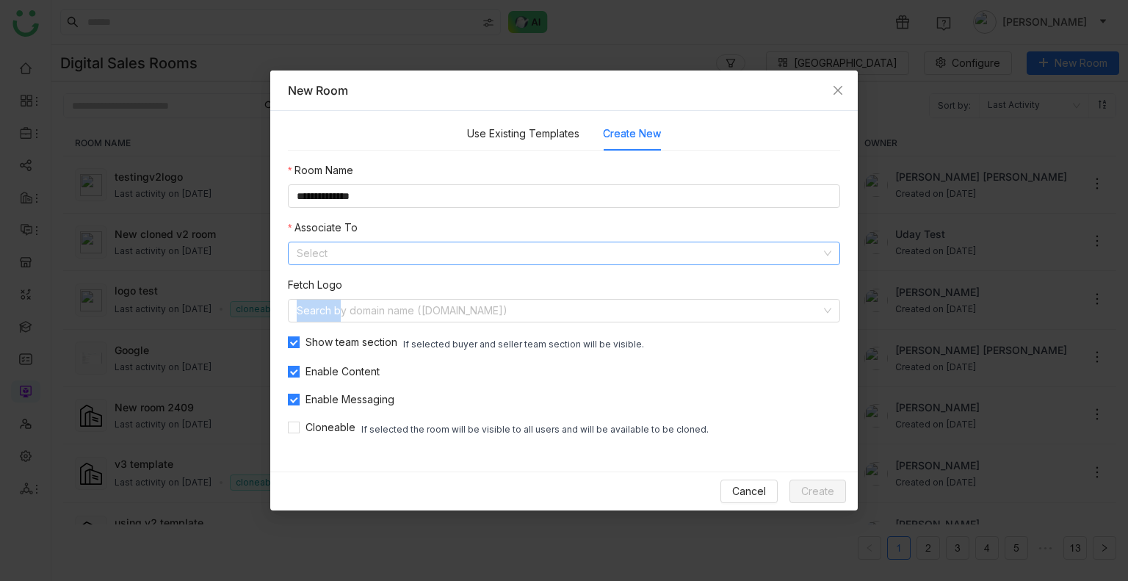
click at [361, 284] on nz-form-item "Fetch Logo Search by domain name (example.com)" at bounding box center [564, 300] width 552 height 46
click at [404, 305] on input at bounding box center [559, 311] width 524 height 22
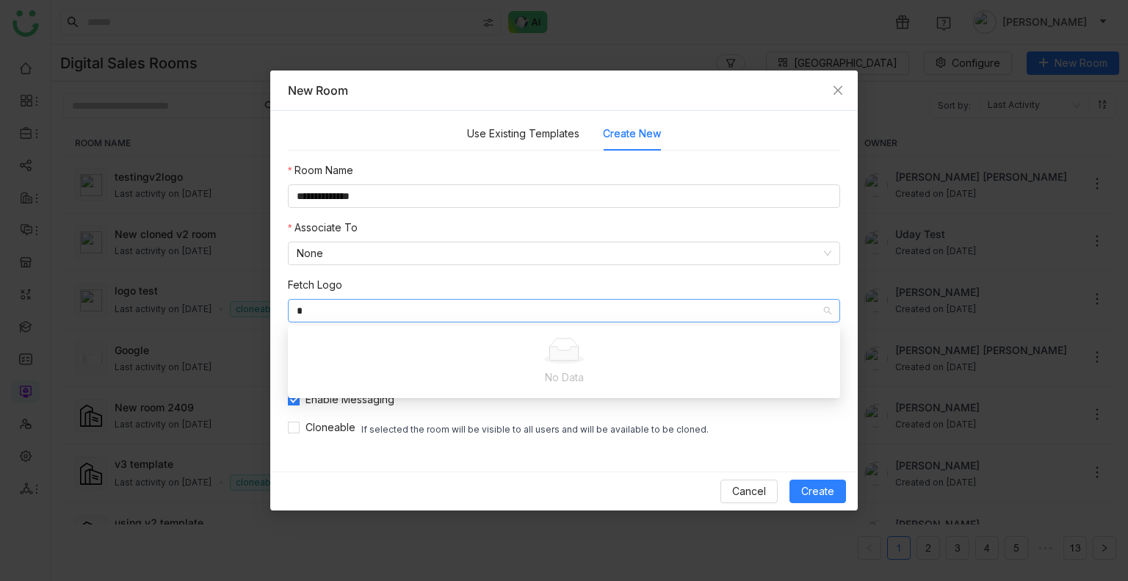
type input "*"
click at [476, 225] on nz-form-item "Associate To None" at bounding box center [564, 243] width 552 height 46
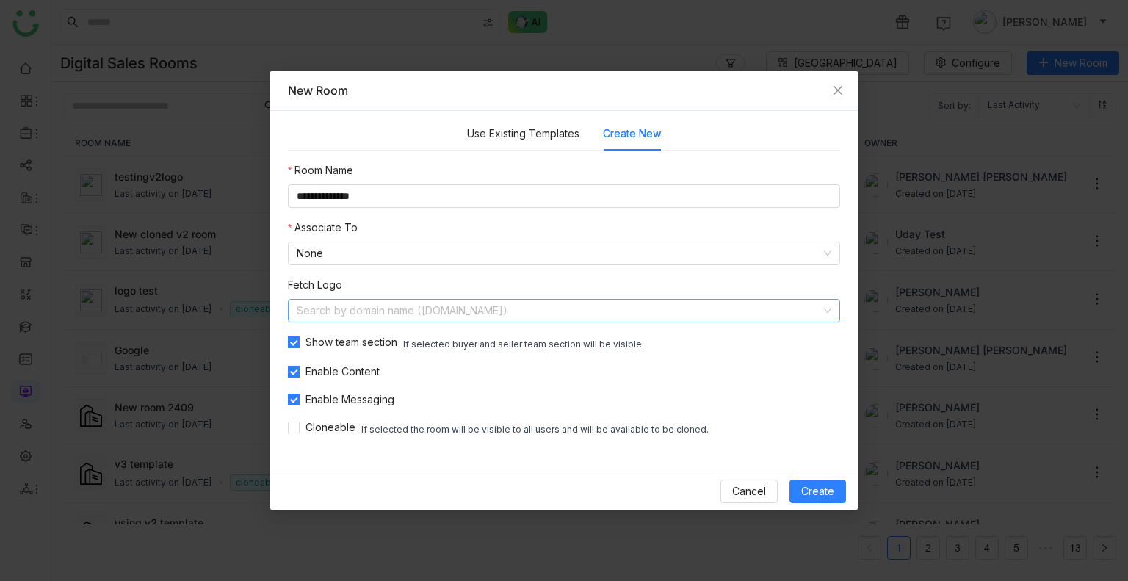
click at [339, 306] on input at bounding box center [559, 311] width 524 height 22
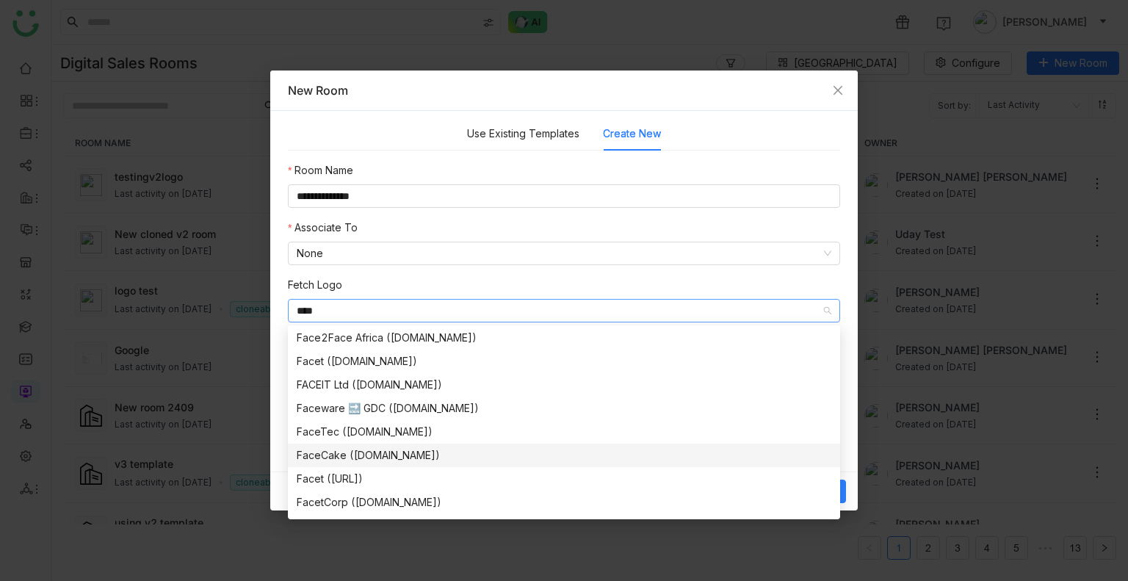
scroll to position [47, 0]
type input "****"
click at [313, 452] on div "Facet (facet.ai)" at bounding box center [564, 458] width 535 height 16
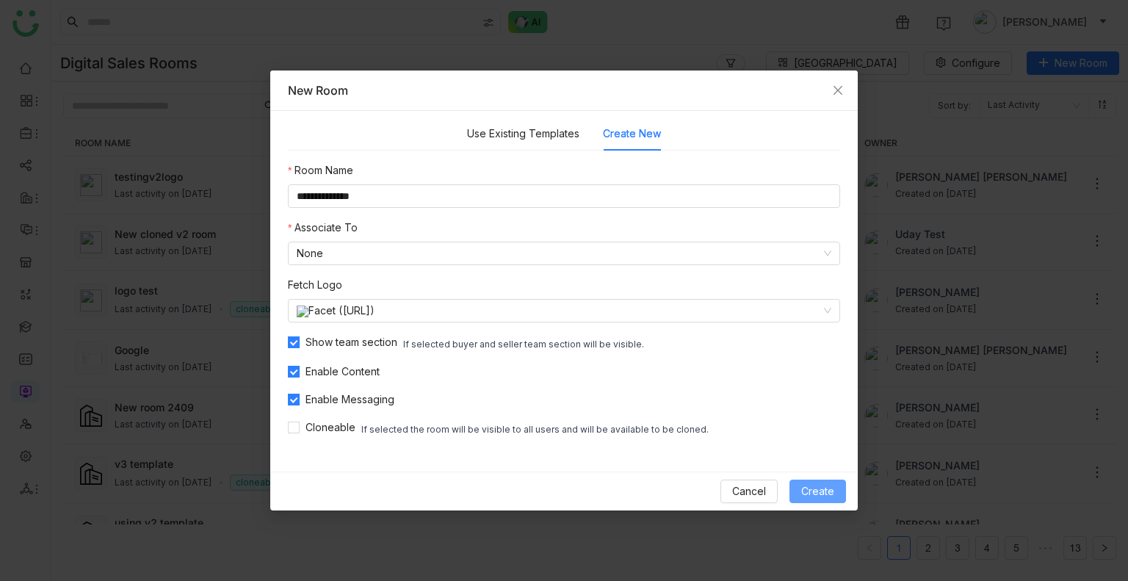
click at [820, 486] on span "Create" at bounding box center [817, 491] width 33 height 16
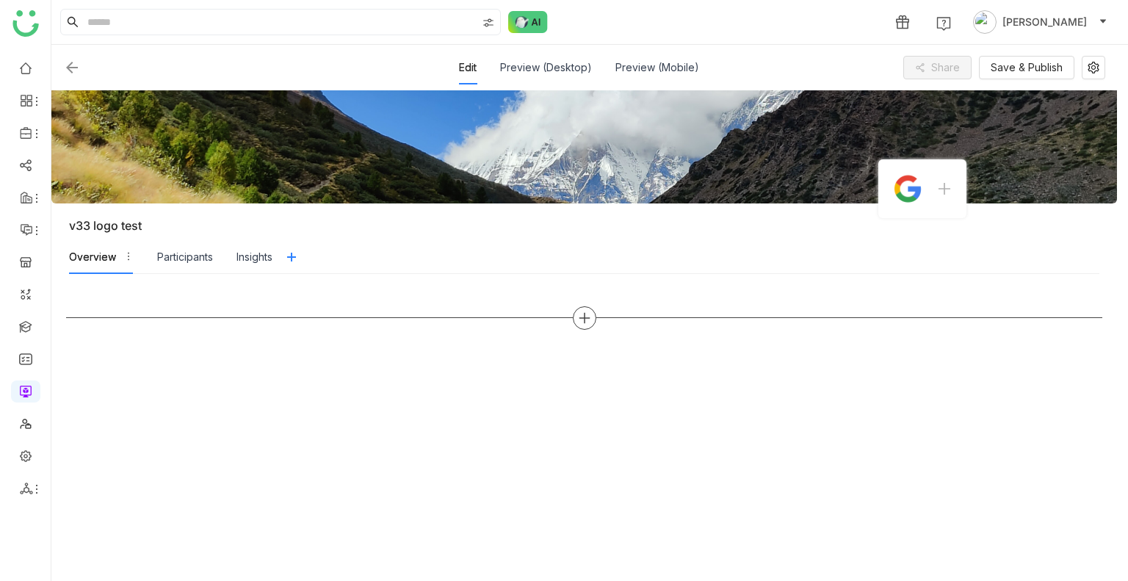
click at [588, 323] on icon at bounding box center [584, 317] width 13 height 13
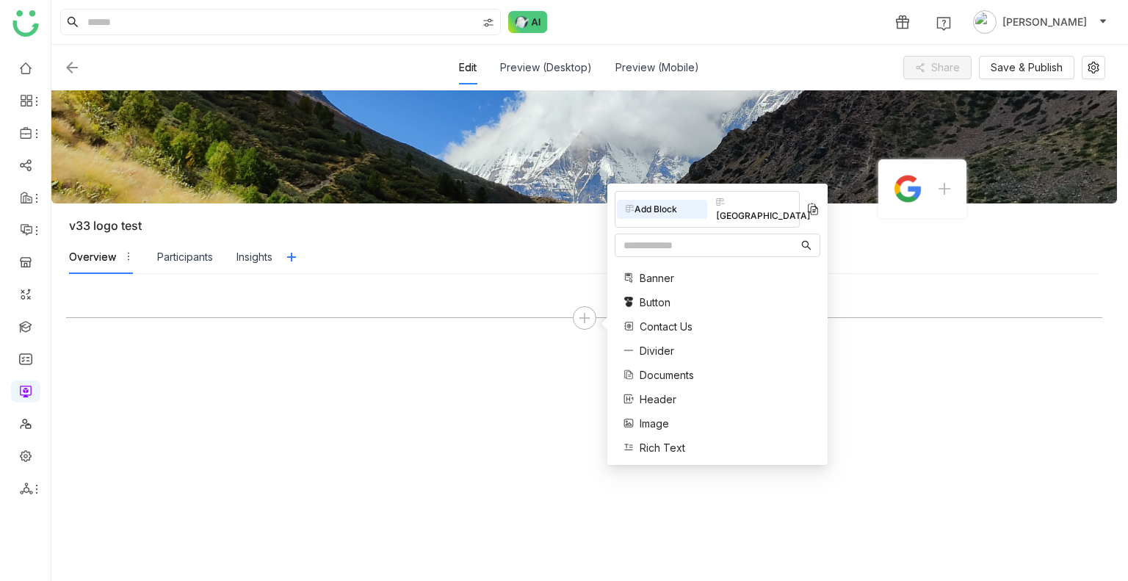
click at [632, 347] on div "Banner Button Contact Us Divider Documents Header Image Rich Text Single Docume…" at bounding box center [668, 375] width 107 height 225
click at [638, 367] on div "Documents" at bounding box center [659, 374] width 71 height 15
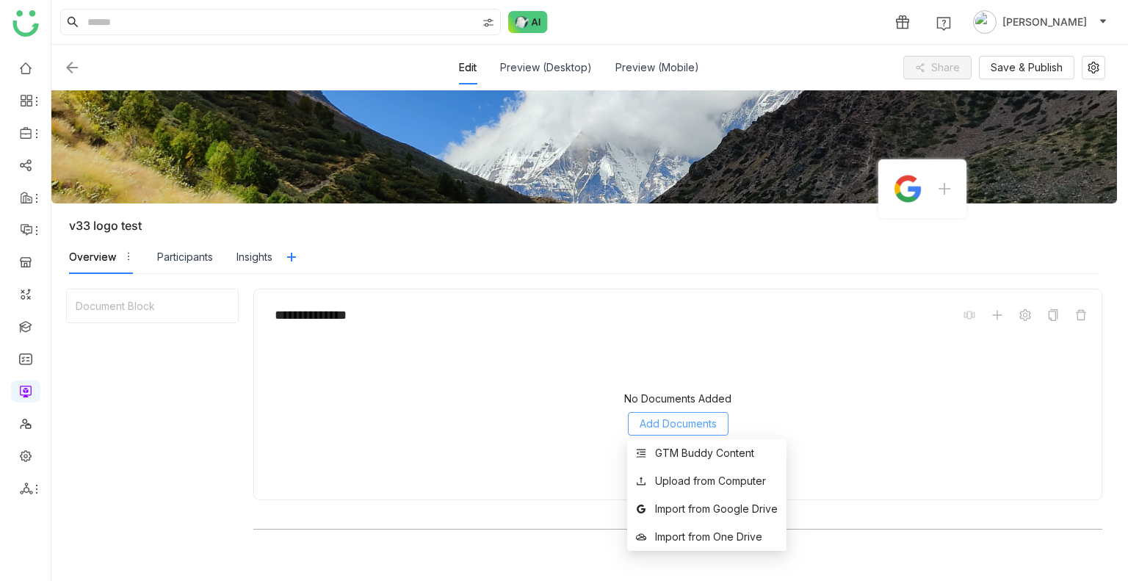
click at [698, 416] on span "Add Documents" at bounding box center [678, 424] width 77 height 16
click at [703, 441] on li "GTM Buddy Content" at bounding box center [706, 453] width 159 height 28
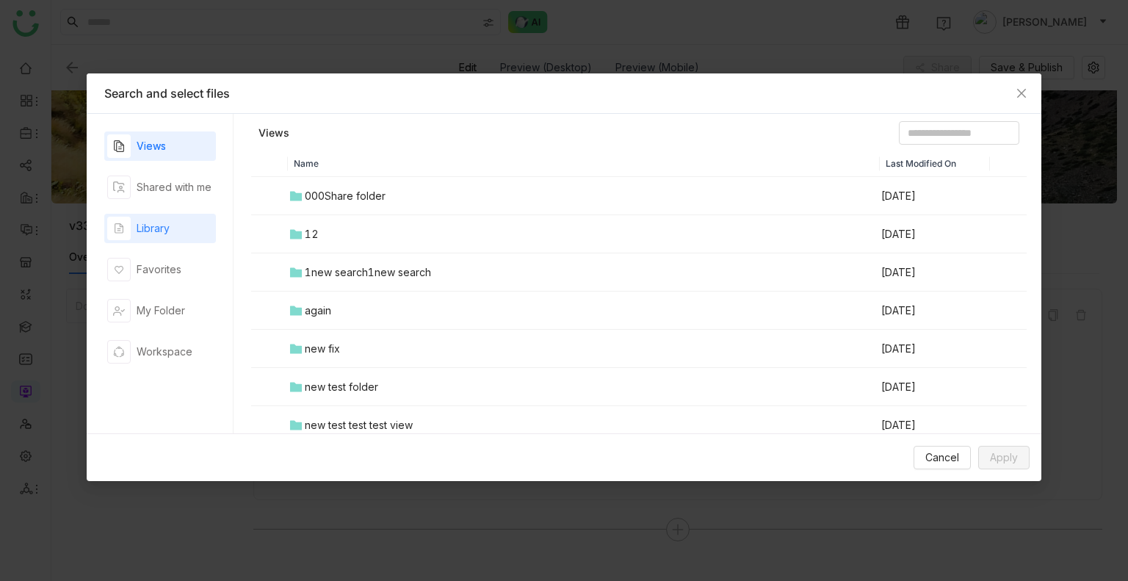
click at [154, 234] on div "Library" at bounding box center [153, 228] width 33 height 16
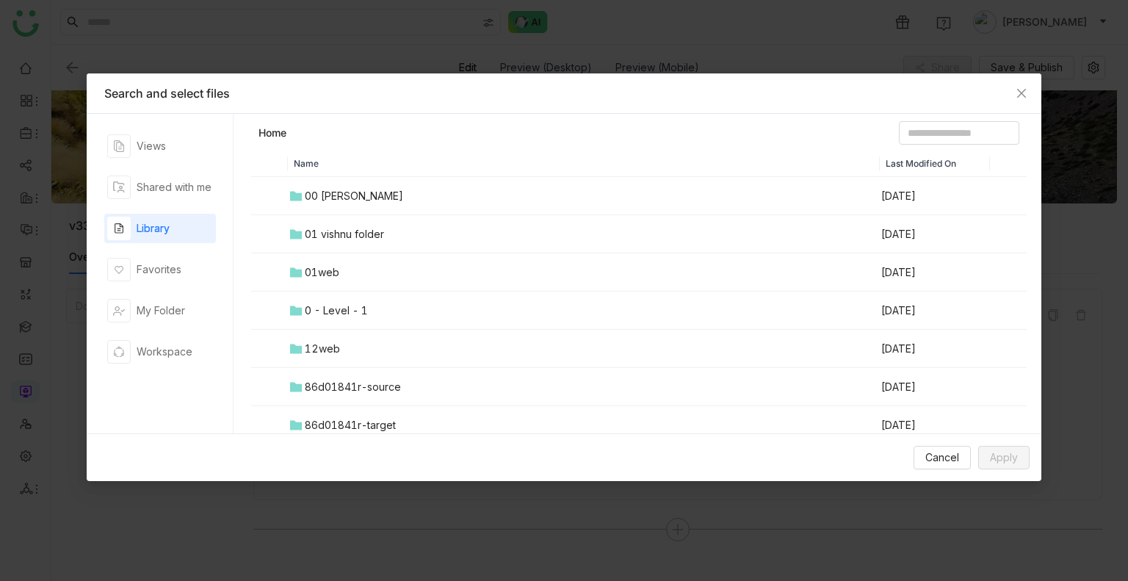
click at [358, 336] on td "12web" at bounding box center [584, 349] width 592 height 38
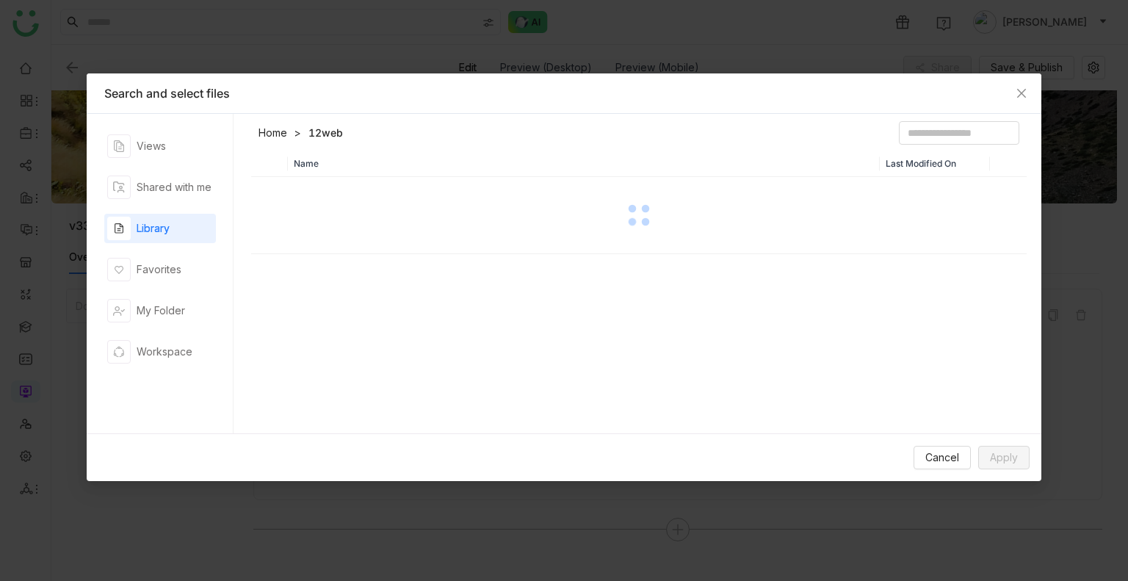
click at [358, 336] on div "Name Last Modified On" at bounding box center [639, 296] width 776 height 290
click at [320, 202] on div "Why GTM Buddy Is the Smarter Choice for Modern Revenue Enablement" at bounding box center [486, 196] width 354 height 16
click at [934, 415] on div "Name Last Modified On Why GTM Buddy Is the Smarter Choice for Modern Revenue En…" at bounding box center [639, 296] width 776 height 290
click at [1021, 450] on button "Apply" at bounding box center [1003, 458] width 51 height 24
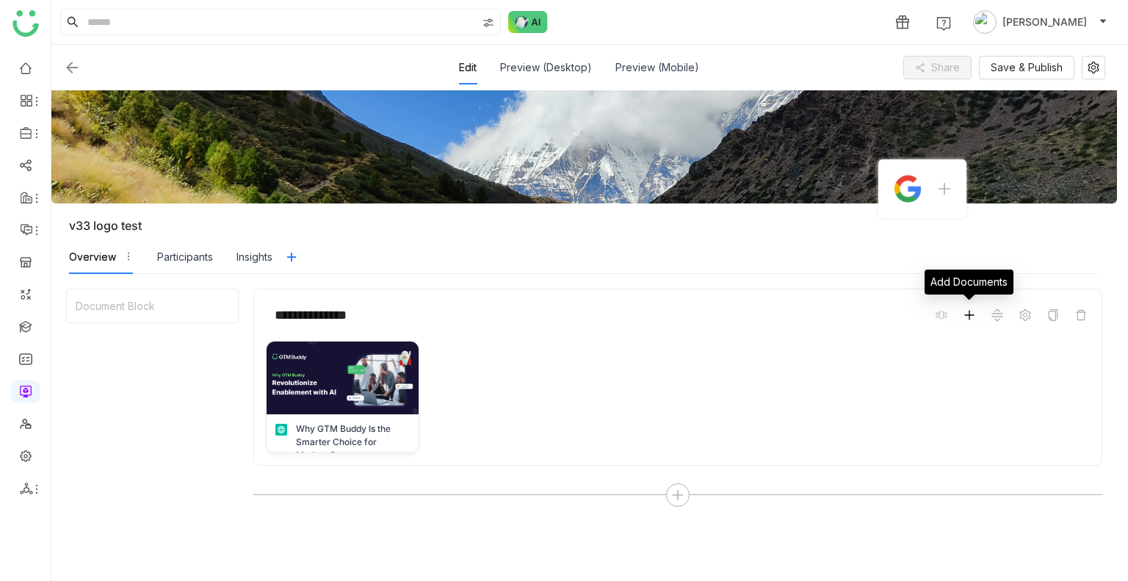
click at [969, 319] on icon at bounding box center [970, 315] width 12 height 12
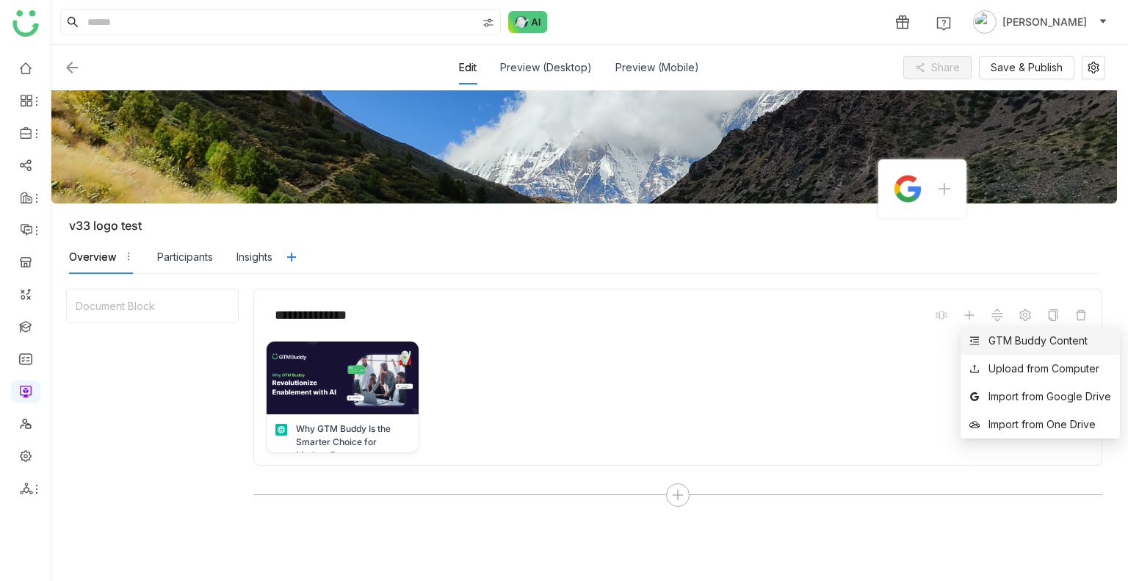
click at [1075, 345] on div "GTM Buddy Content" at bounding box center [1038, 341] width 99 height 16
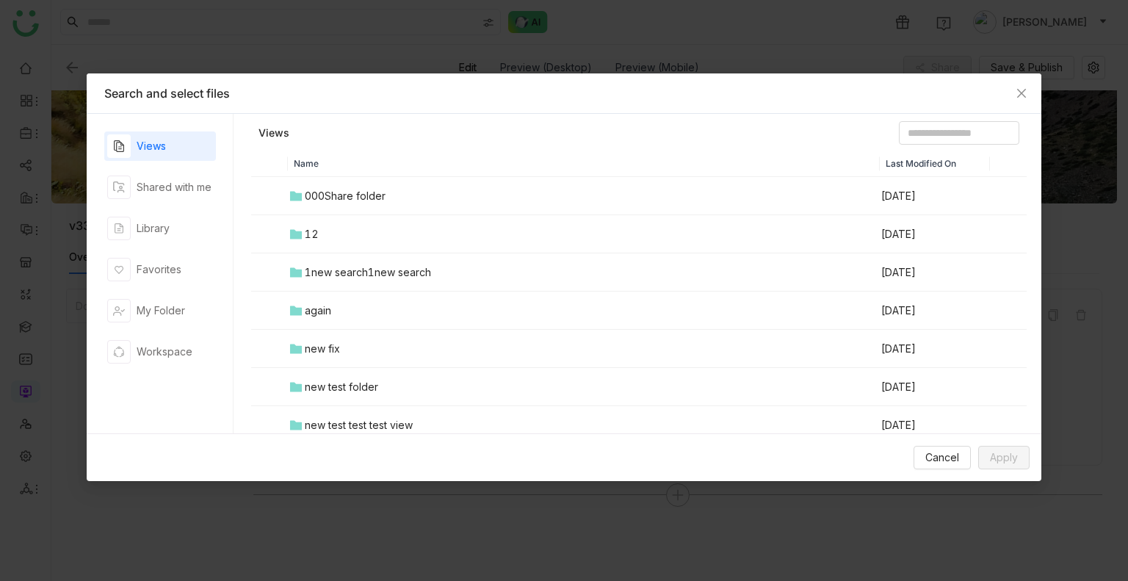
click at [370, 220] on td "12" at bounding box center [584, 234] width 592 height 38
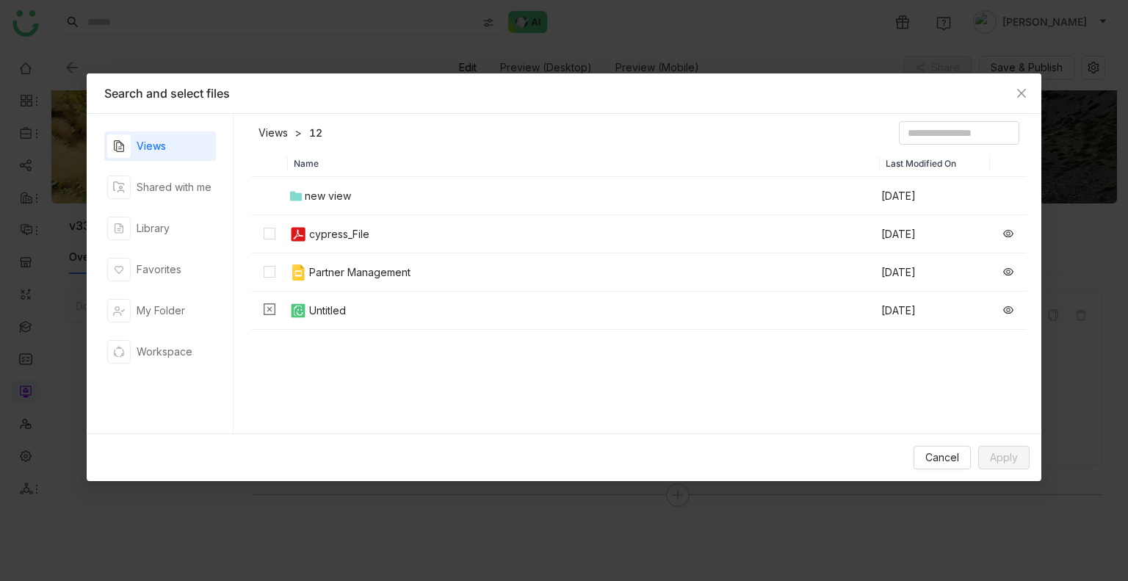
click at [334, 239] on div "cypress_File" at bounding box center [339, 234] width 60 height 16
click at [345, 273] on div "Partner Management" at bounding box center [359, 272] width 101 height 16
click at [994, 473] on div "Cancel Apply" at bounding box center [564, 457] width 955 height 48
click at [989, 458] on button "Apply" at bounding box center [1003, 458] width 51 height 24
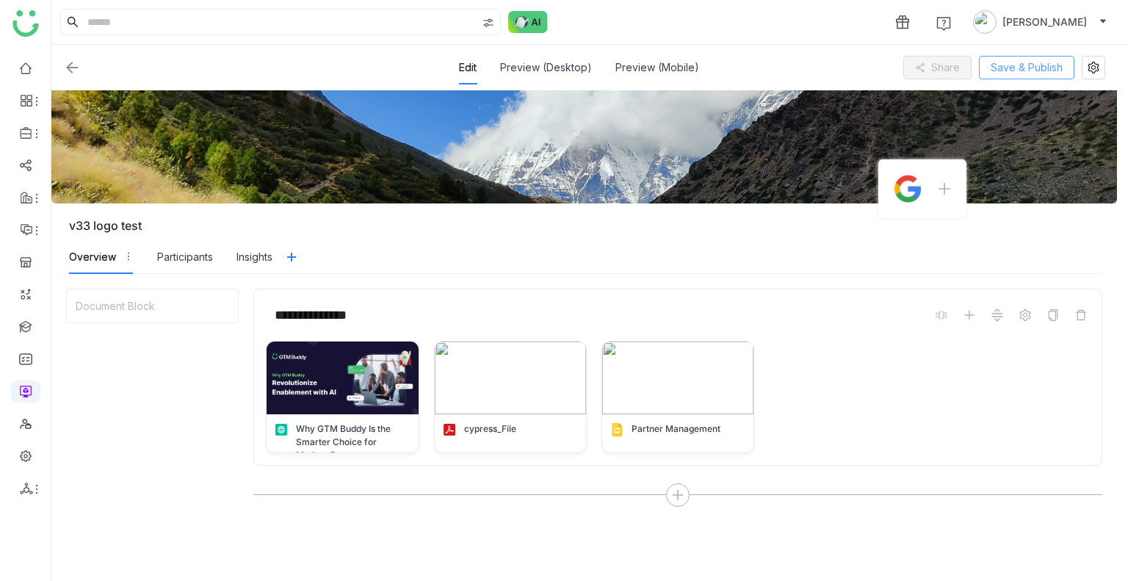
click at [1023, 73] on span "Save & Publish" at bounding box center [1027, 67] width 72 height 16
click at [1084, 65] on icon at bounding box center [1094, 68] width 22 height 12
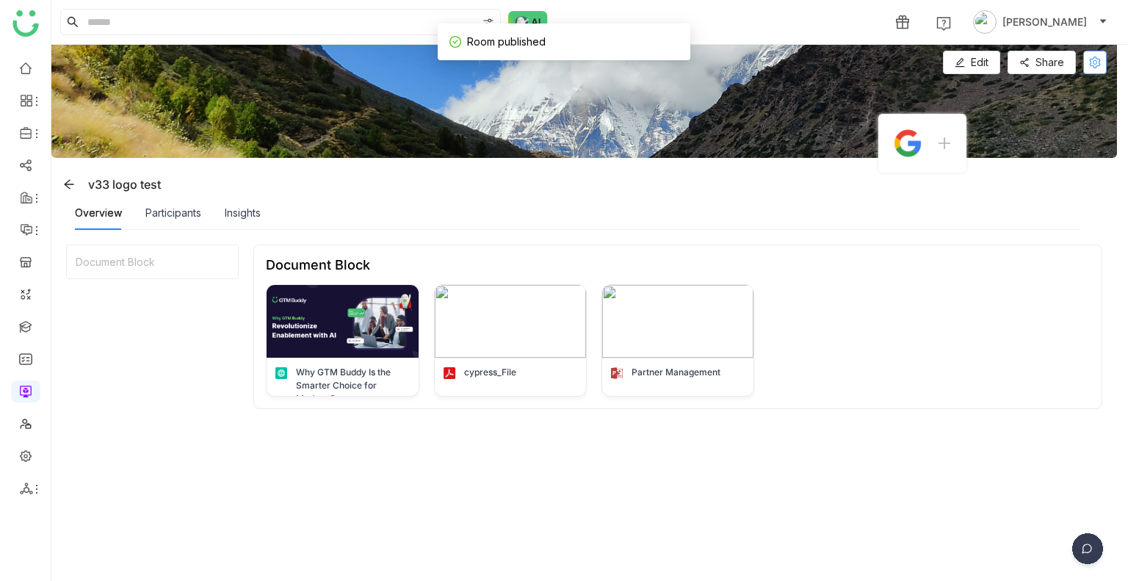
click at [1094, 51] on button at bounding box center [1095, 63] width 24 height 24
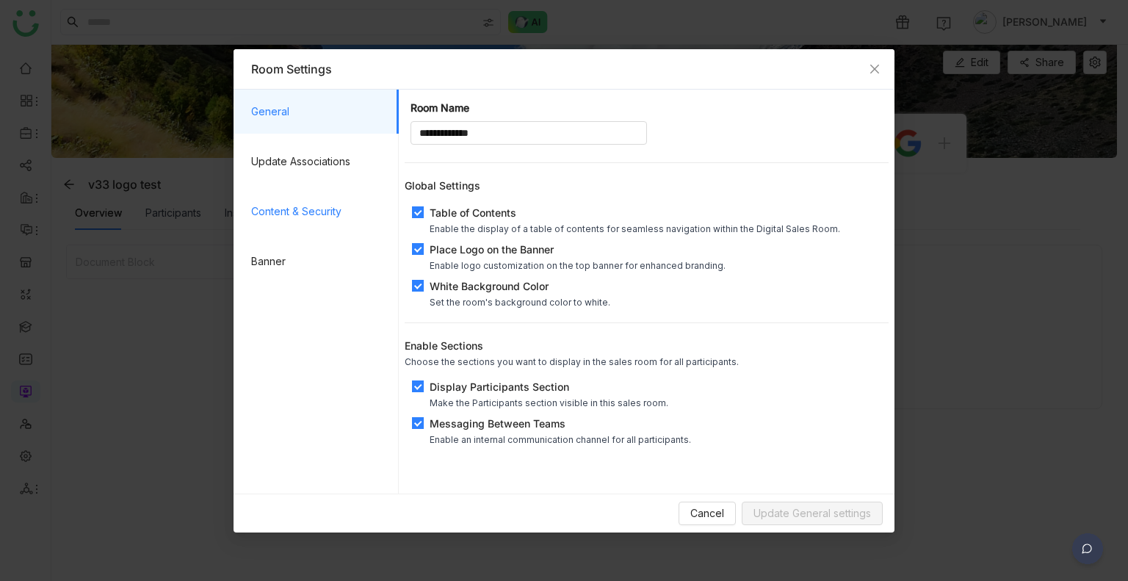
click at [267, 208] on span "Content & Security" at bounding box center [319, 212] width 136 height 44
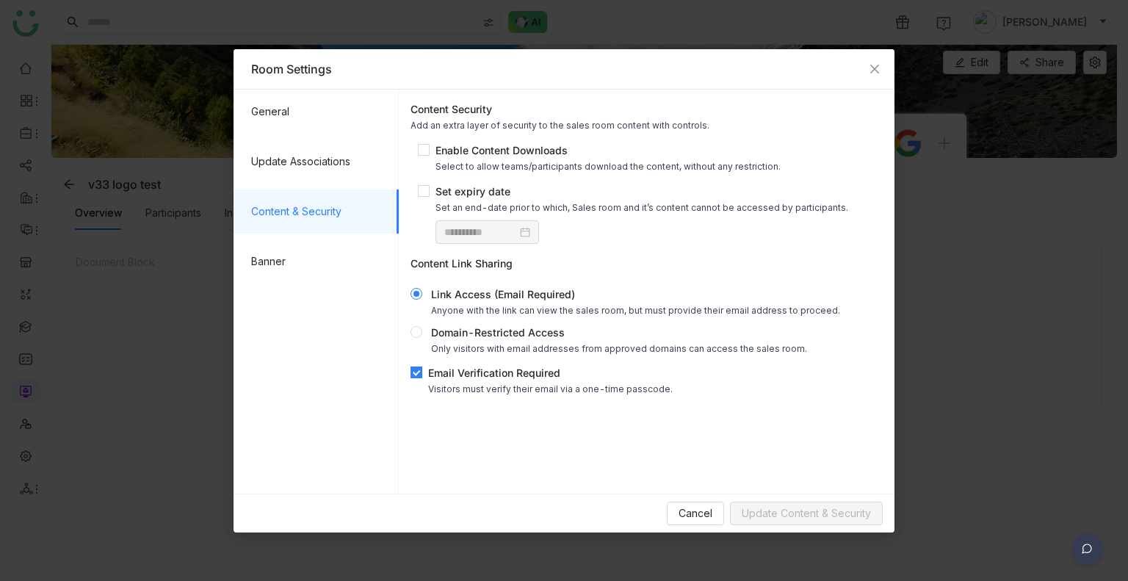
click at [409, 378] on div "**********" at bounding box center [647, 247] width 484 height 305
click at [408, 373] on div "**********" at bounding box center [647, 247] width 484 height 305
click at [749, 505] on span "Update Content & Security" at bounding box center [806, 513] width 129 height 16
click at [865, 67] on span "Close" at bounding box center [875, 69] width 40 height 40
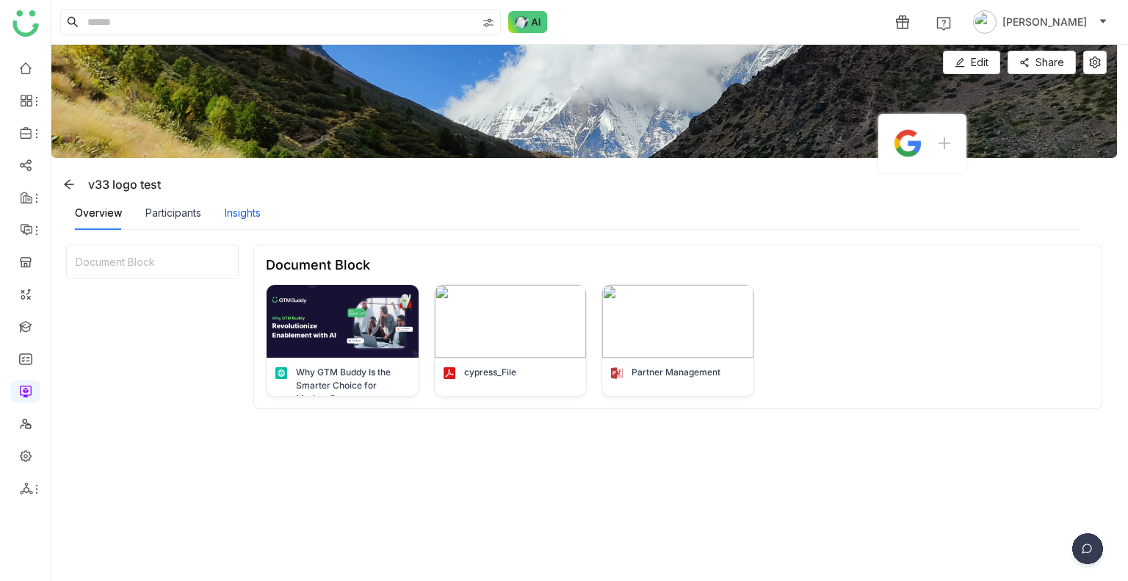
click at [259, 202] on div "Insights" at bounding box center [243, 213] width 36 height 34
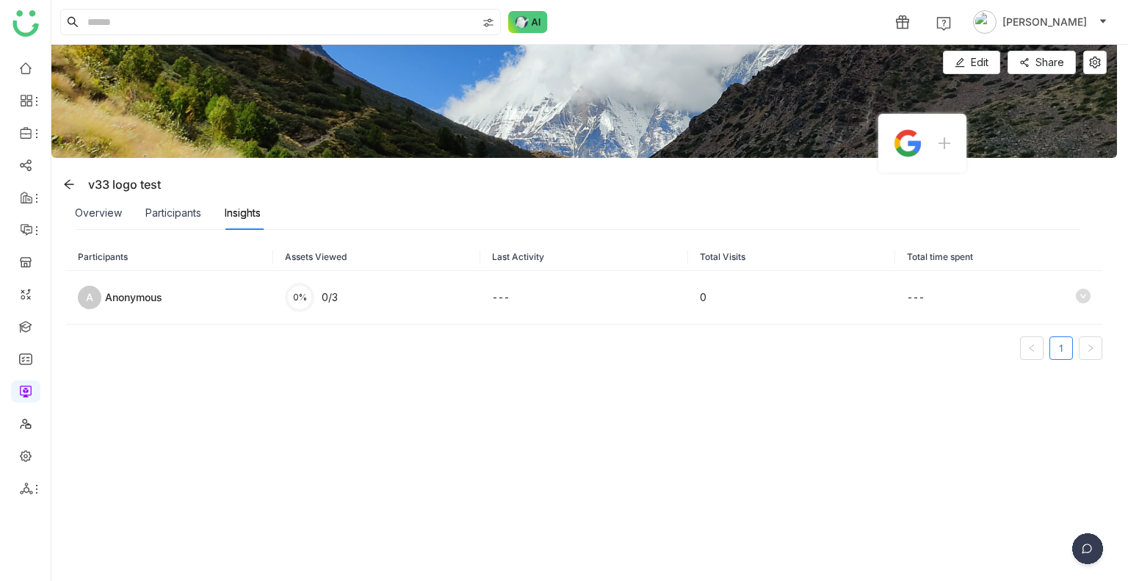
click at [97, 223] on div "Overview" at bounding box center [98, 213] width 47 height 34
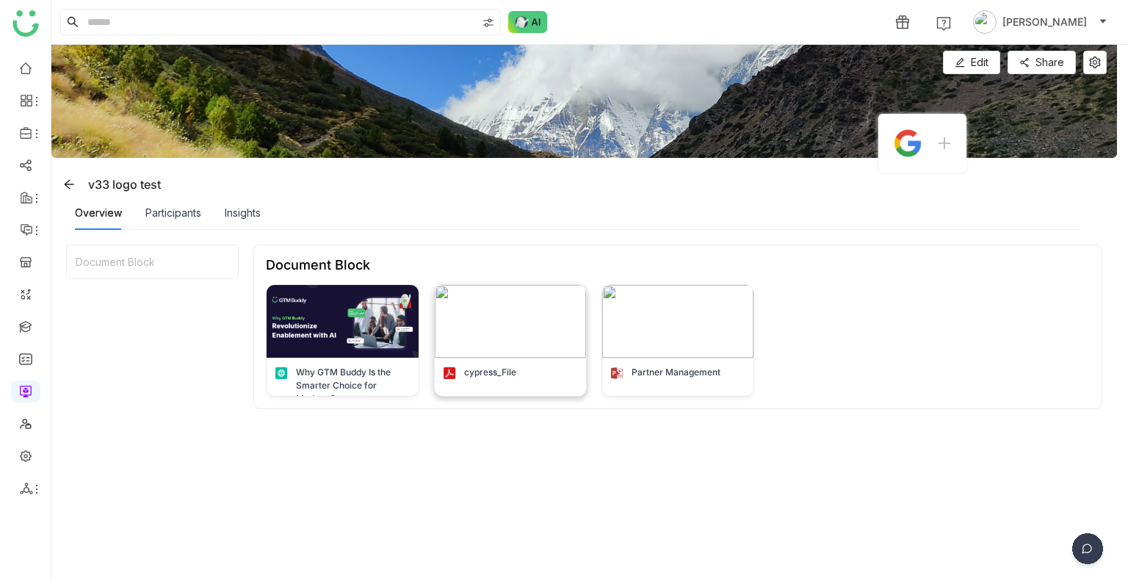
click at [536, 317] on img at bounding box center [510, 321] width 151 height 73
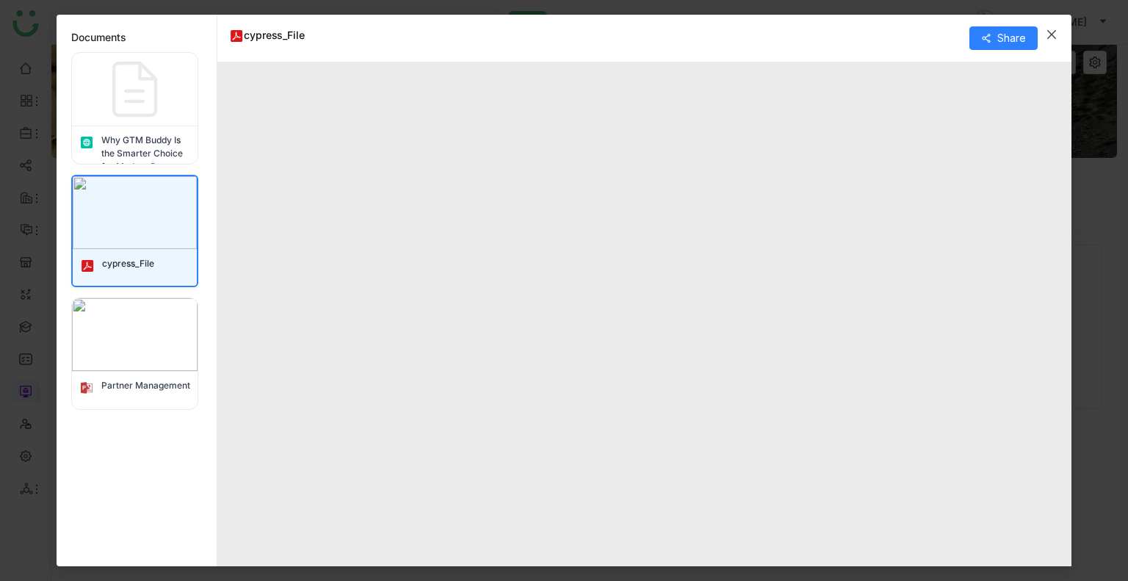
click at [1054, 37] on icon "Close" at bounding box center [1052, 35] width 12 height 12
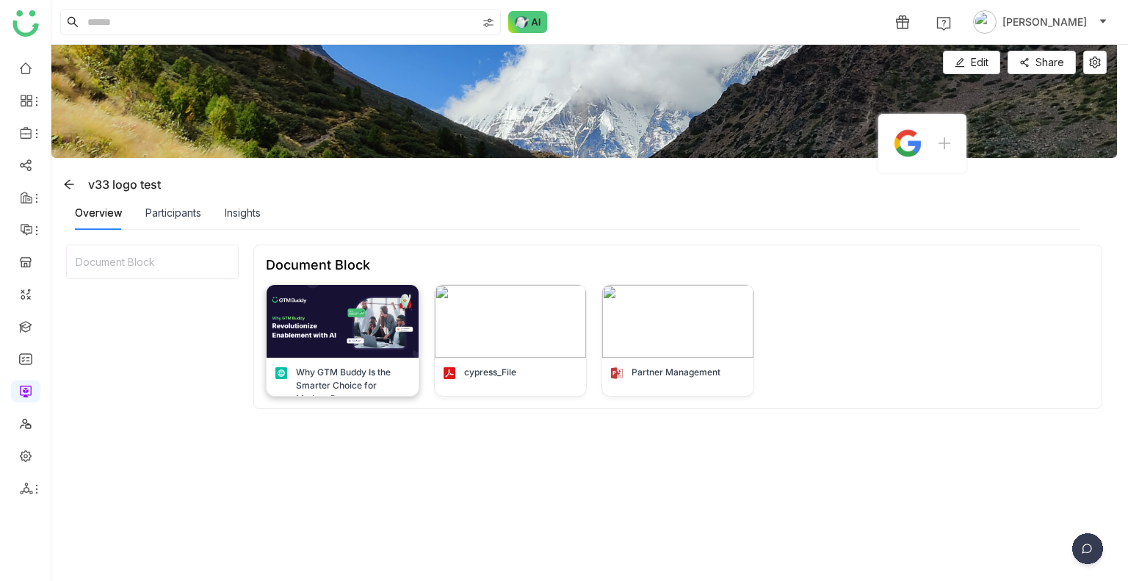
click at [351, 320] on img at bounding box center [342, 321] width 151 height 73
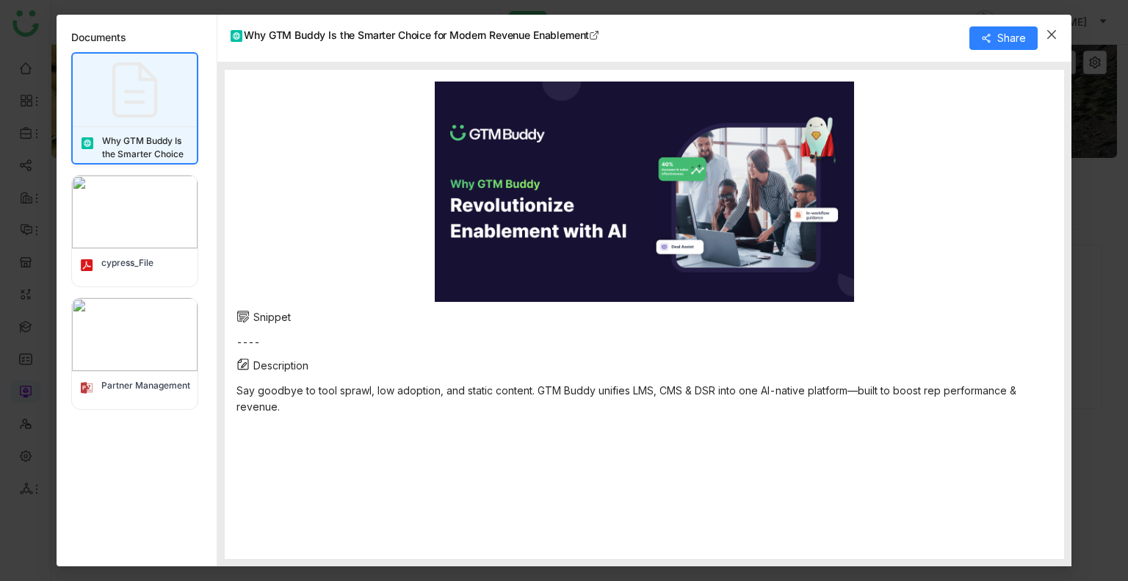
click at [239, 367] on icon at bounding box center [243, 364] width 13 height 13
click at [126, 273] on div "cypress_File" at bounding box center [135, 267] width 126 height 37
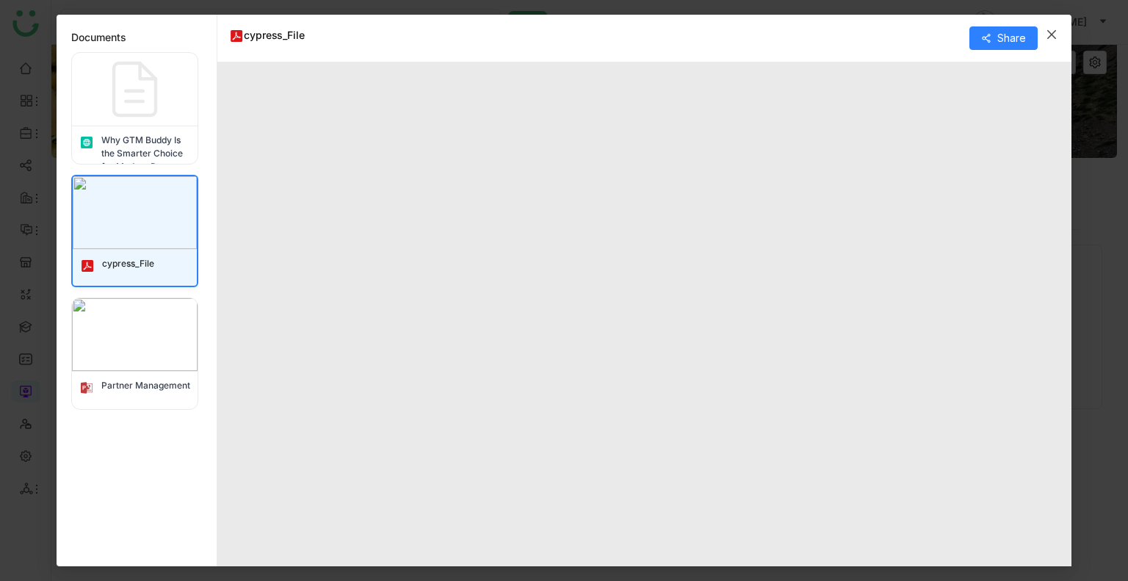
click at [126, 273] on div "cypress_File" at bounding box center [135, 268] width 124 height 36
click at [190, 306] on img at bounding box center [135, 334] width 126 height 73
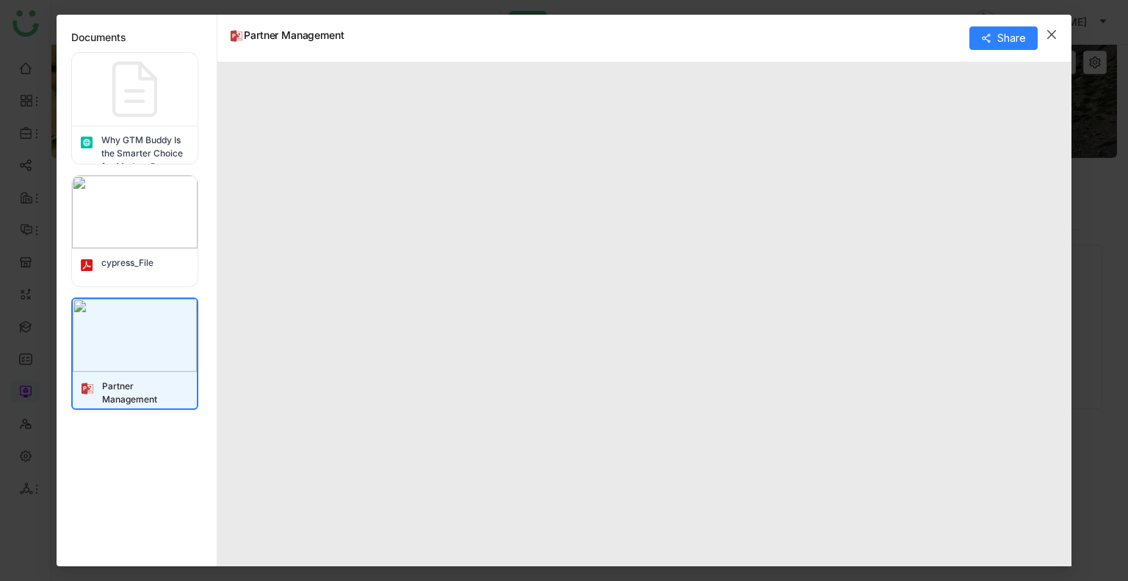
click at [1008, 52] on div "Partner Management Share" at bounding box center [644, 39] width 854 height 48
click at [1052, 35] on icon "Close" at bounding box center [1052, 35] width 12 height 12
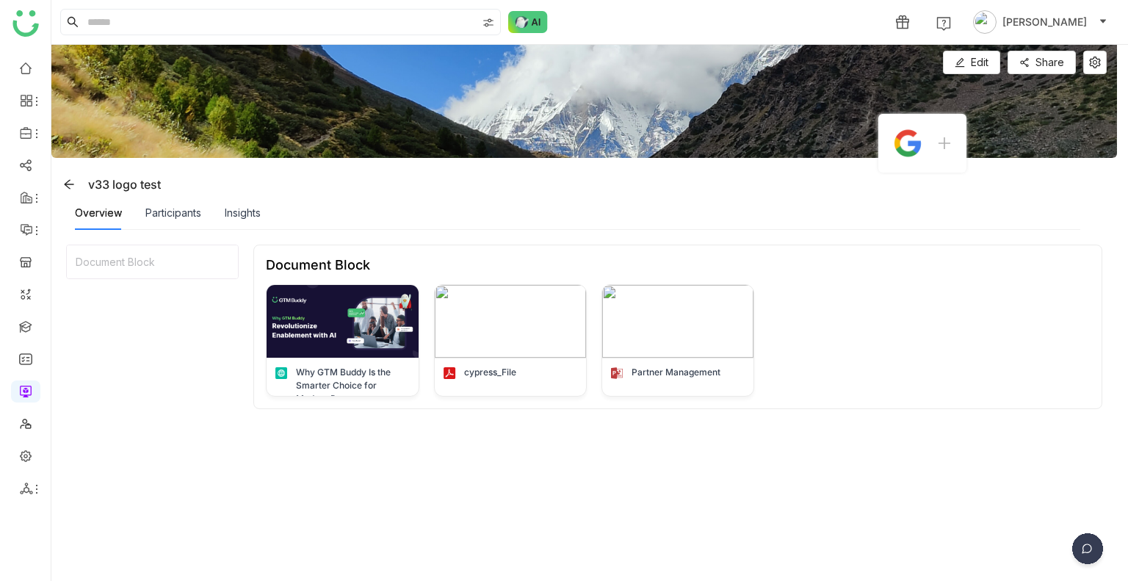
click at [223, 212] on div "Overview Participants Insights" at bounding box center [168, 213] width 186 height 34
click at [217, 218] on div "Overview Participants Insights" at bounding box center [168, 213] width 186 height 34
click at [239, 210] on div "Insights" at bounding box center [243, 213] width 36 height 16
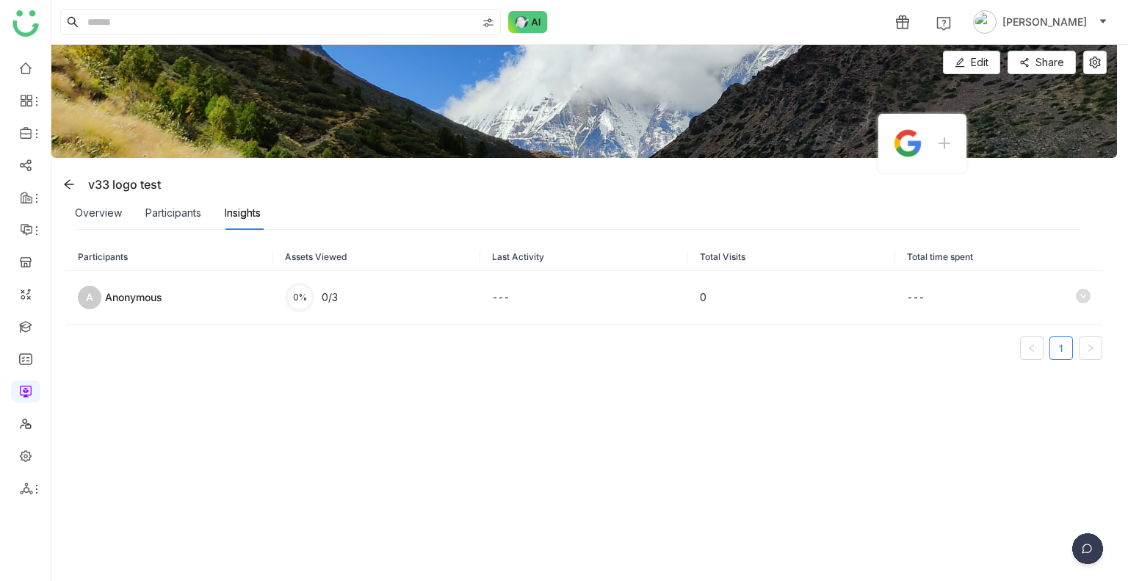
click at [176, 231] on div "Participants Assets Viewed Last Activity Total Visits Total time spent A Anonym…" at bounding box center [584, 405] width 1066 height 351
click at [175, 228] on div "Participants" at bounding box center [173, 213] width 56 height 34
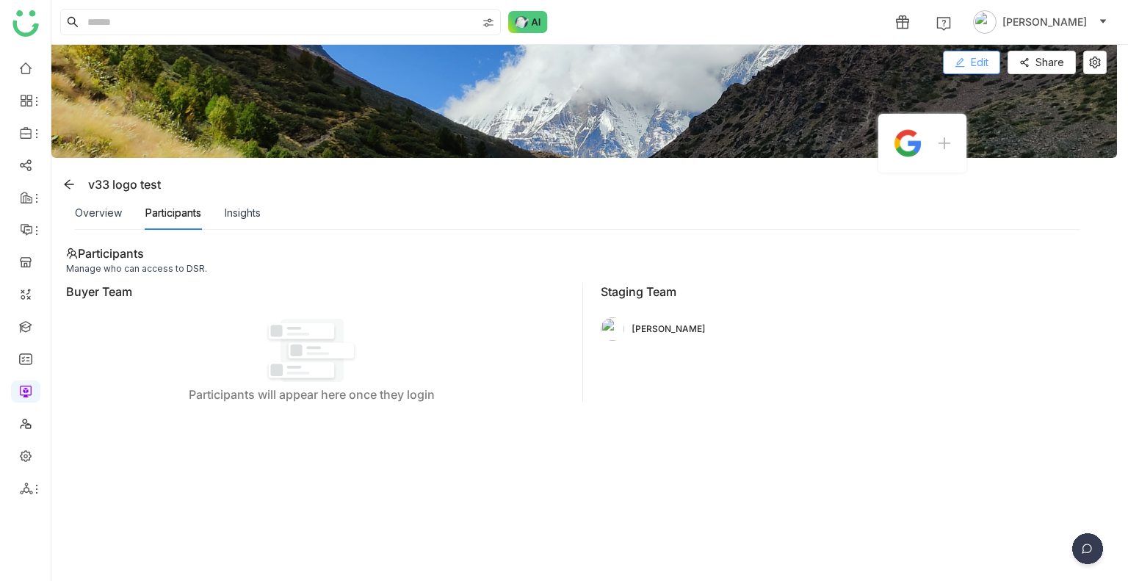
click at [947, 55] on button "Edit" at bounding box center [971, 63] width 57 height 24
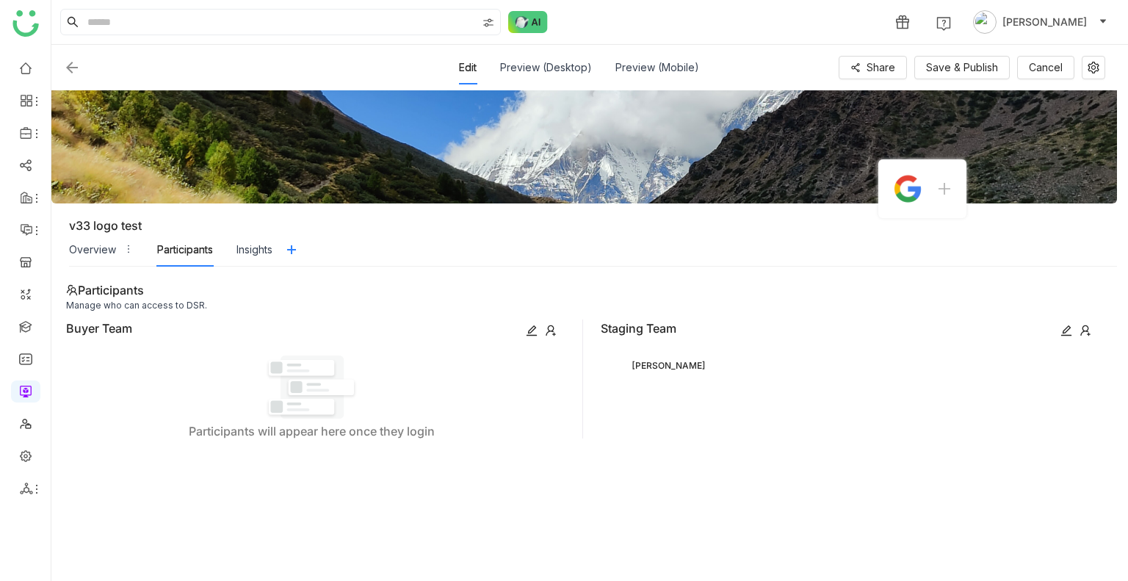
click at [920, 81] on div "Edit Preview (Desktop) Preview (Mobile) Share Save & Publish Cancel" at bounding box center [584, 68] width 1042 height 34
click at [939, 77] on button "Save & Publish" at bounding box center [961, 68] width 95 height 24
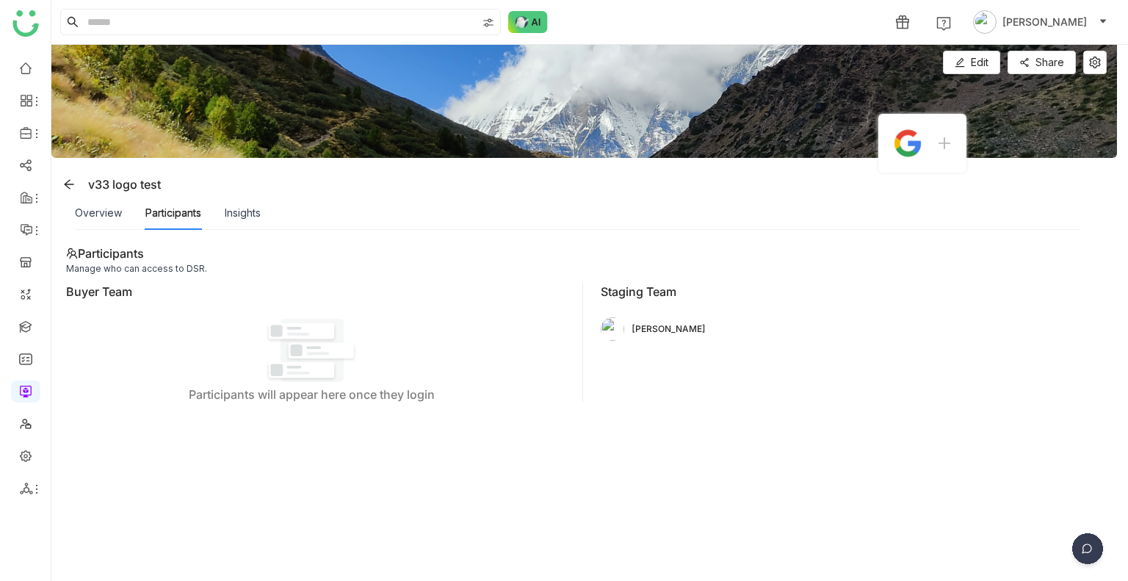
click at [84, 203] on div "Overview" at bounding box center [98, 213] width 47 height 34
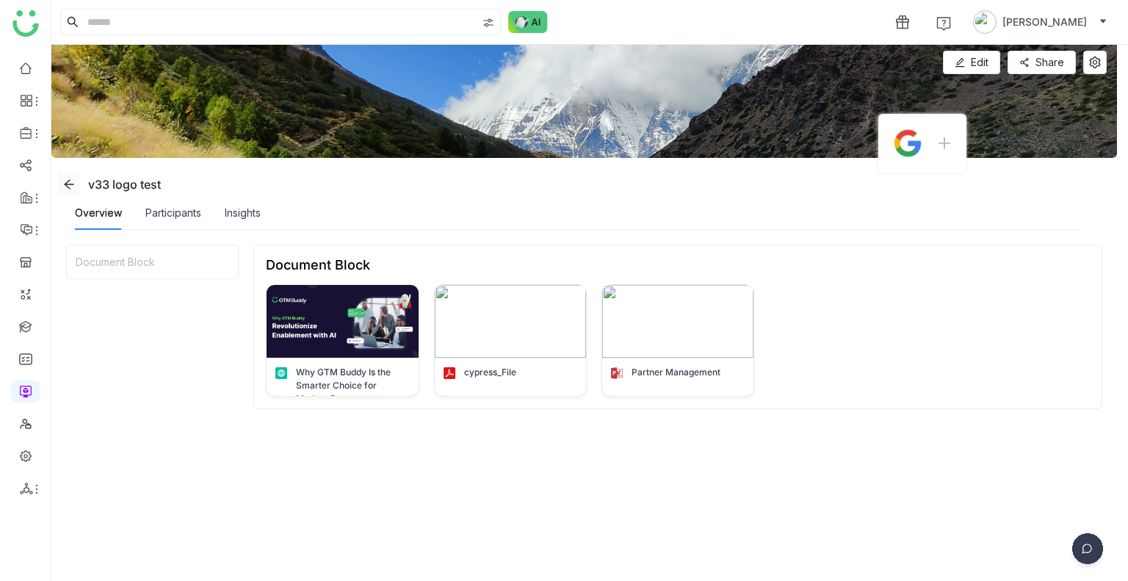
click at [62, 184] on span at bounding box center [69, 184] width 22 height 12
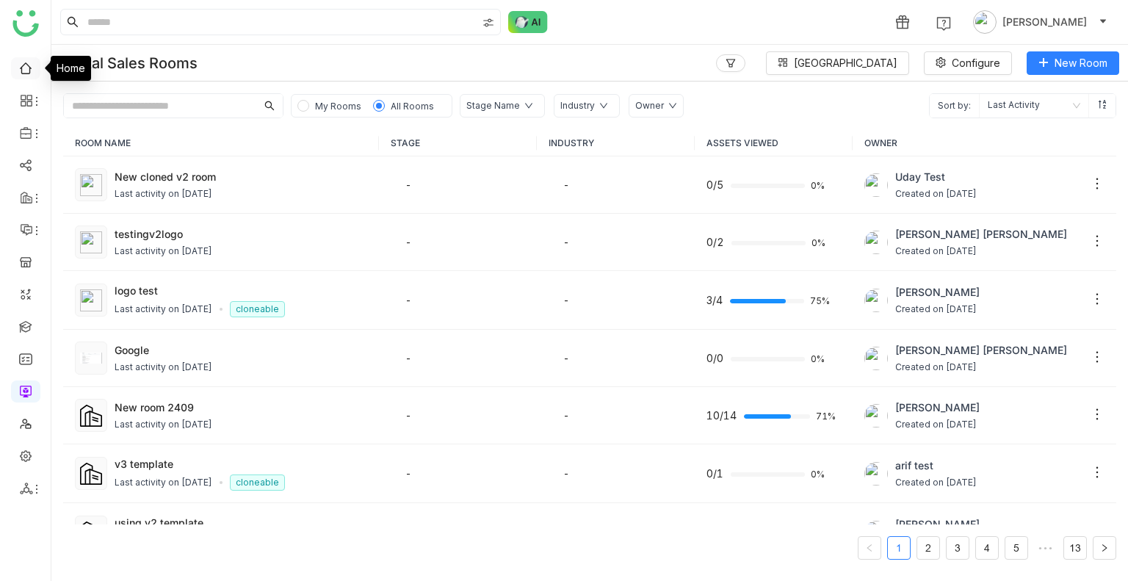
click at [21, 64] on link at bounding box center [25, 67] width 13 height 12
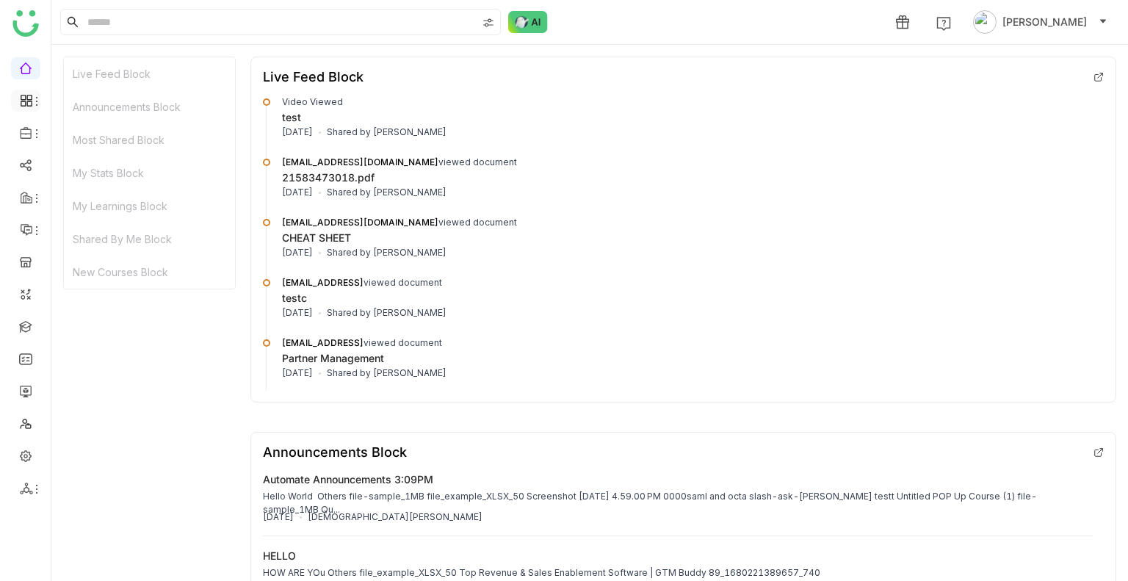
click at [26, 107] on li at bounding box center [25, 101] width 29 height 22
click at [26, 99] on icon at bounding box center [26, 100] width 13 height 13
click at [65, 155] on link "Reports" at bounding box center [101, 160] width 95 height 10
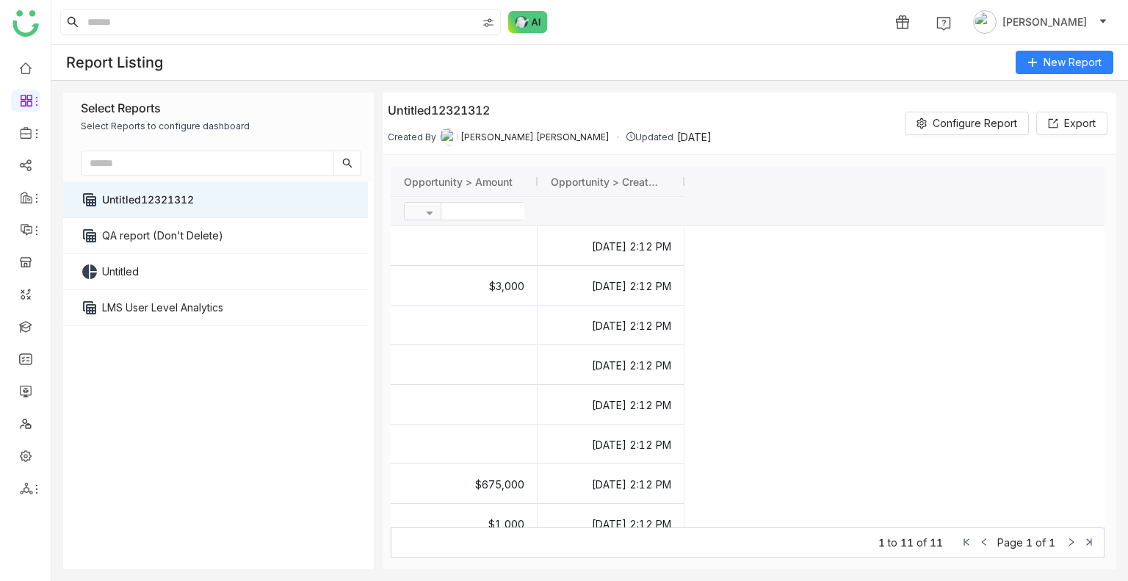
click at [627, 137] on div "Updated" at bounding box center [650, 136] width 47 height 11
click at [474, 292] on gtmb-cell-renderer "$3,000" at bounding box center [464, 285] width 122 height 39
click at [215, 240] on div "Untitled" at bounding box center [214, 230] width 48 height 25
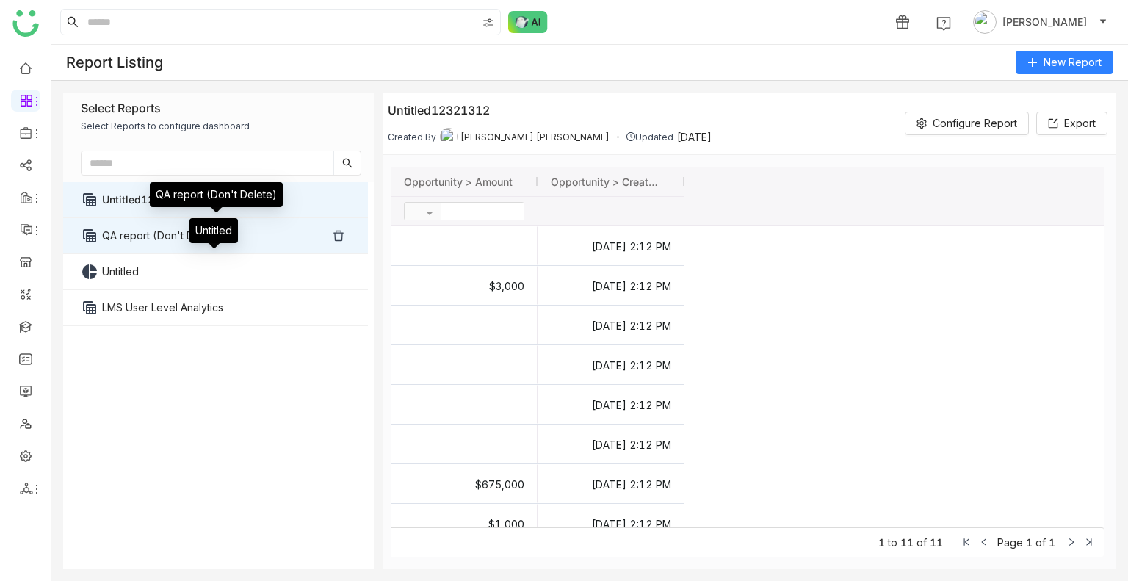
click at [137, 240] on link "QA report (Don't Delete)" at bounding box center [214, 235] width 225 height 35
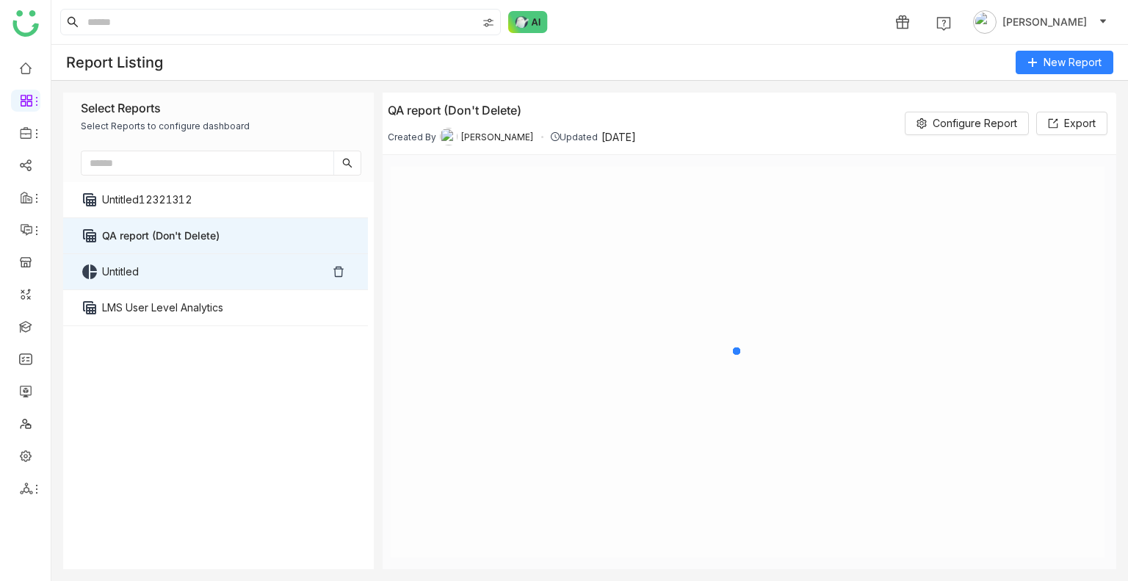
click at [141, 259] on link "Untitled" at bounding box center [214, 271] width 225 height 35
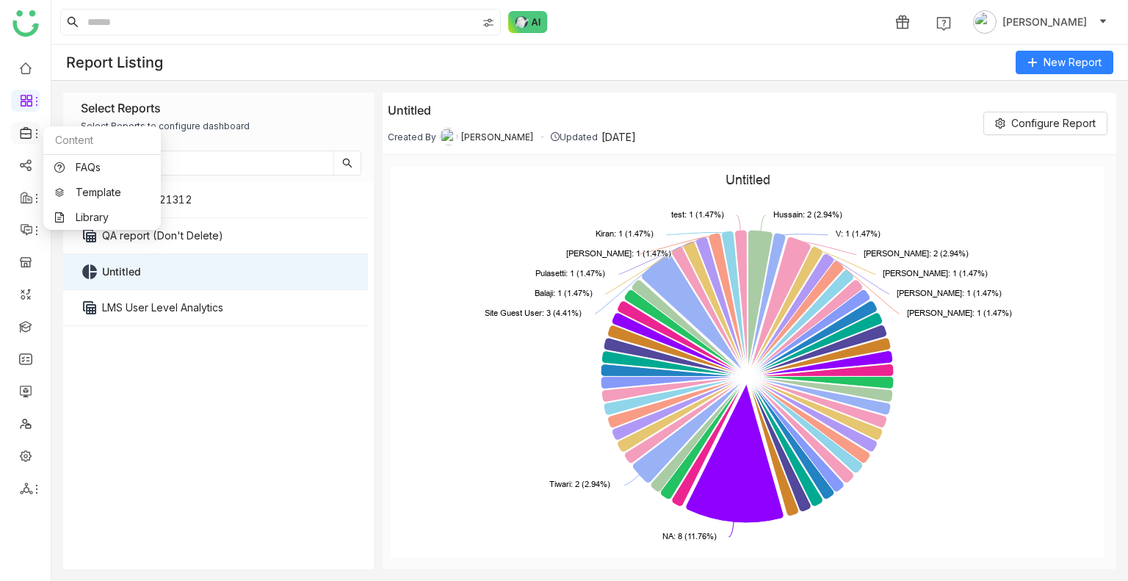
click at [27, 131] on icon at bounding box center [26, 132] width 13 height 13
click at [20, 132] on icon at bounding box center [26, 132] width 13 height 13
click at [79, 220] on link "Library" at bounding box center [101, 217] width 95 height 10
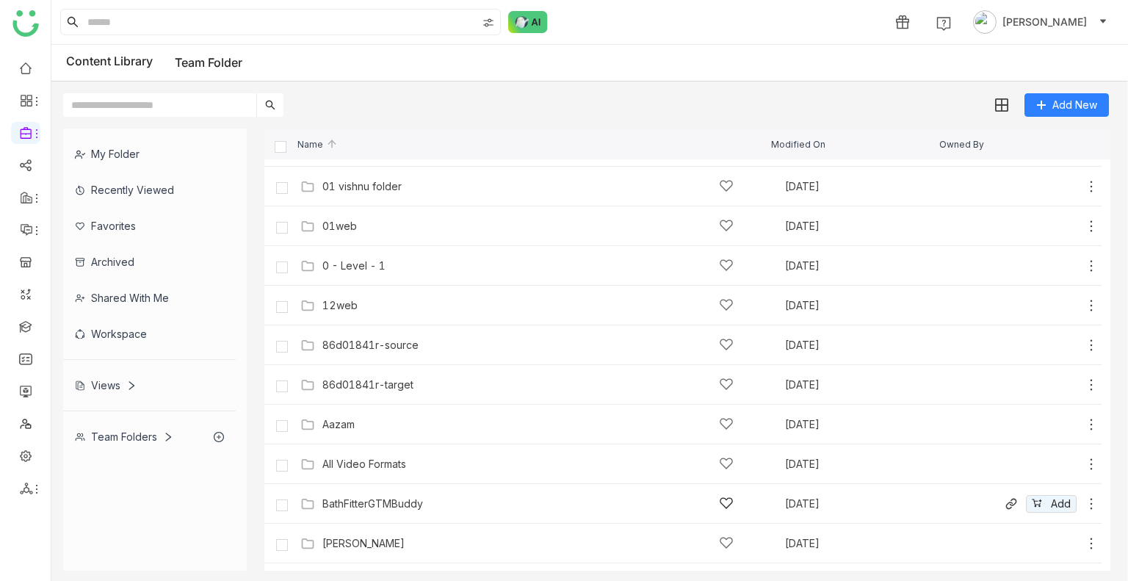
scroll to position [220, 0]
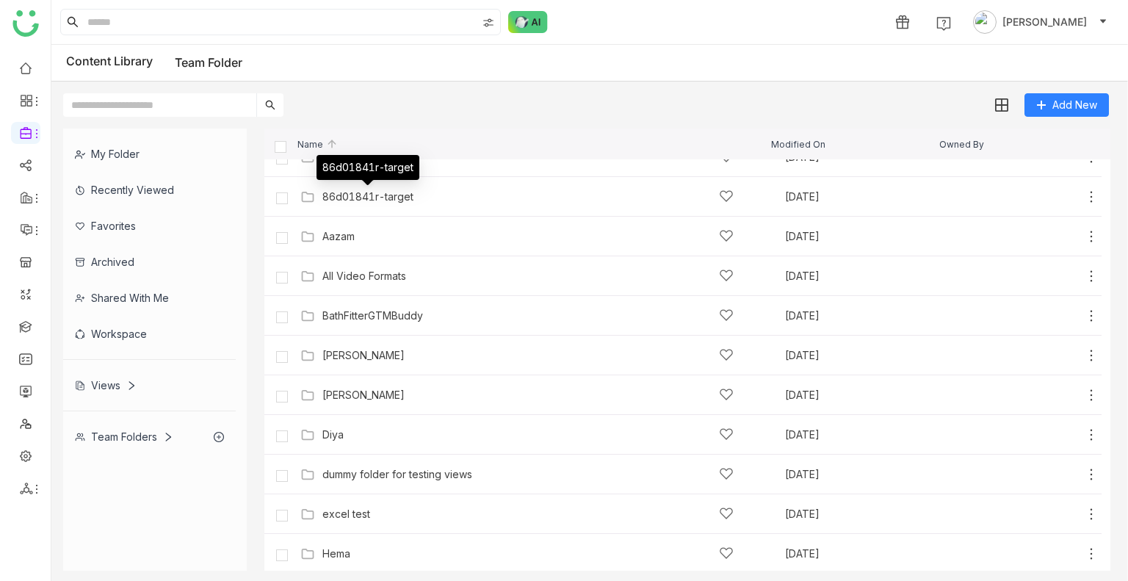
click at [378, 196] on div "86d01841r-target" at bounding box center [367, 197] width 91 height 12
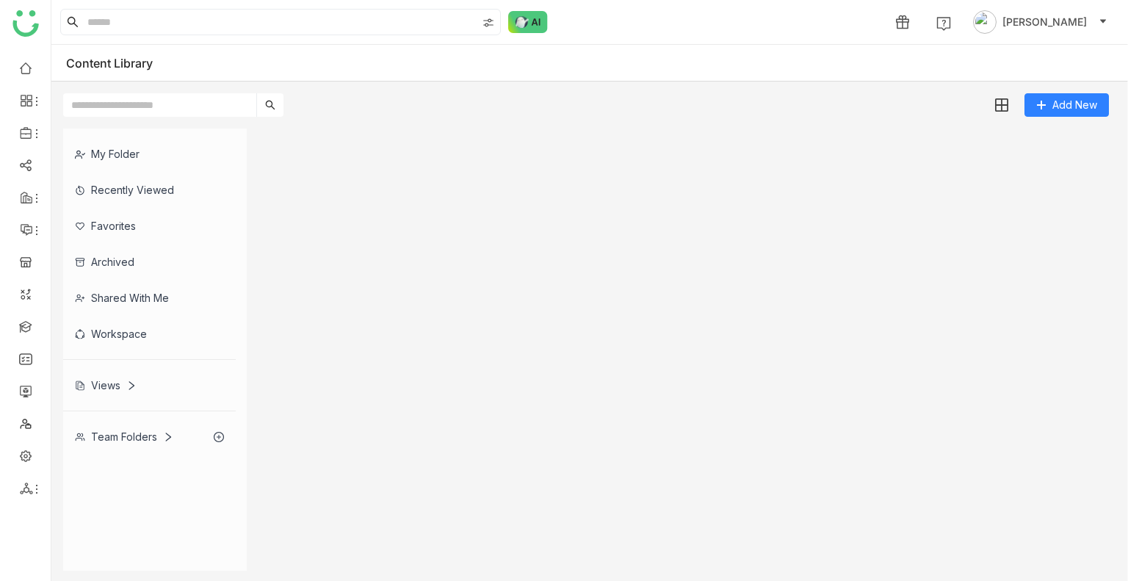
click at [379, 194] on gtmb-list-view at bounding box center [687, 350] width 846 height 442
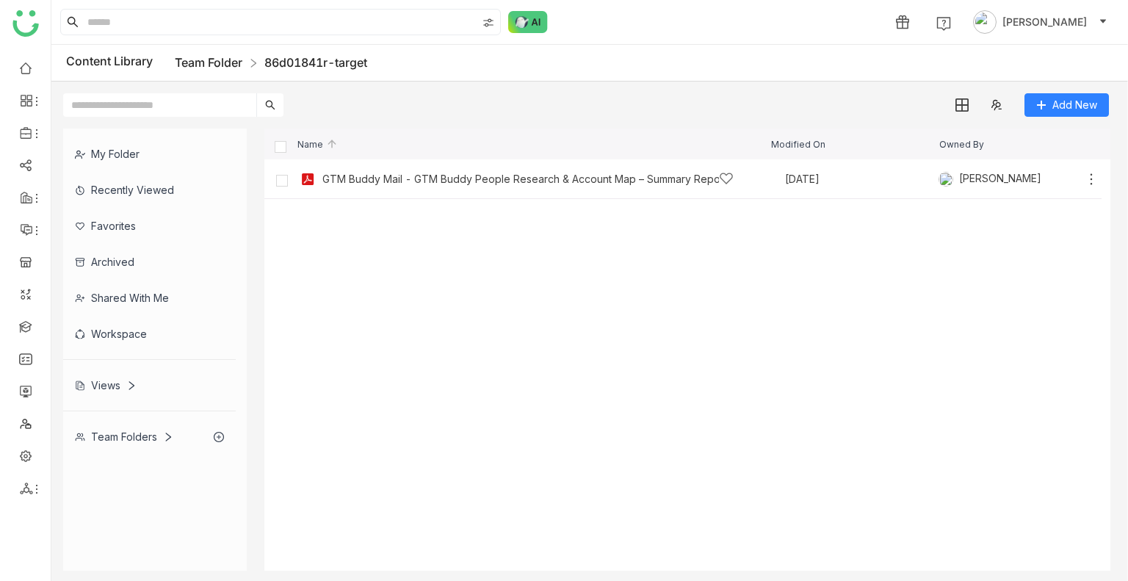
click at [202, 55] on link "Team Folder" at bounding box center [209, 62] width 68 height 15
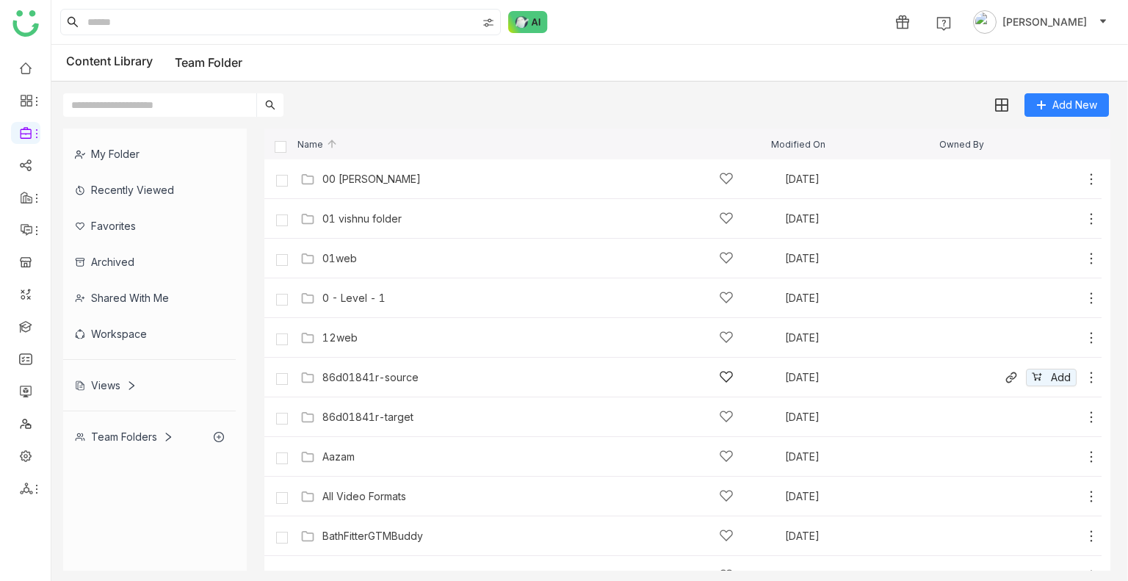
click at [378, 380] on div "86d01841r-source" at bounding box center [370, 378] width 96 height 12
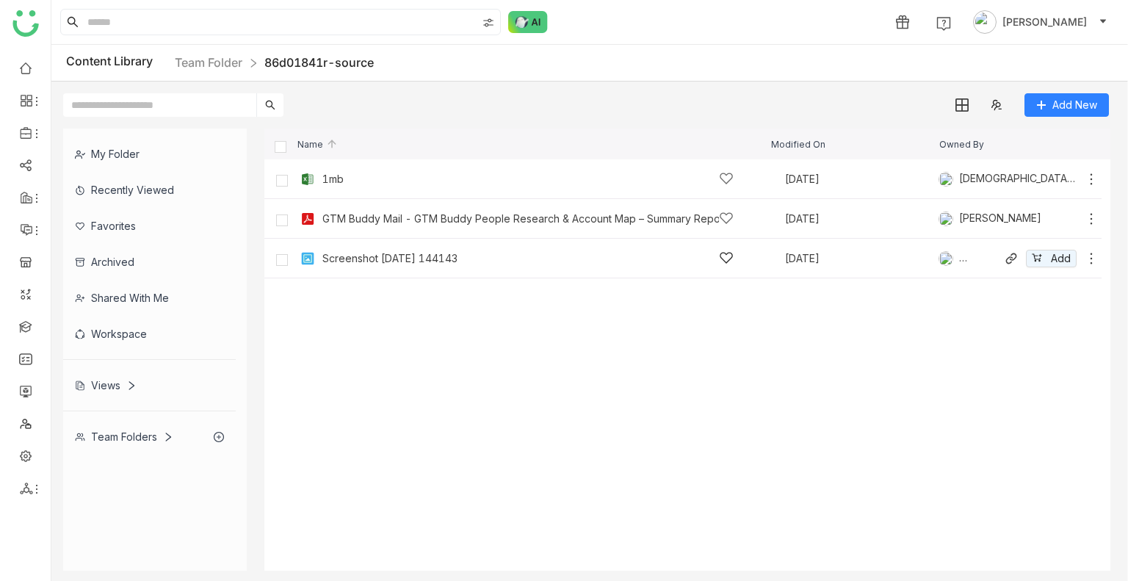
click at [429, 254] on div "Screenshot 2025-09-12 144143" at bounding box center [389, 259] width 135 height 12
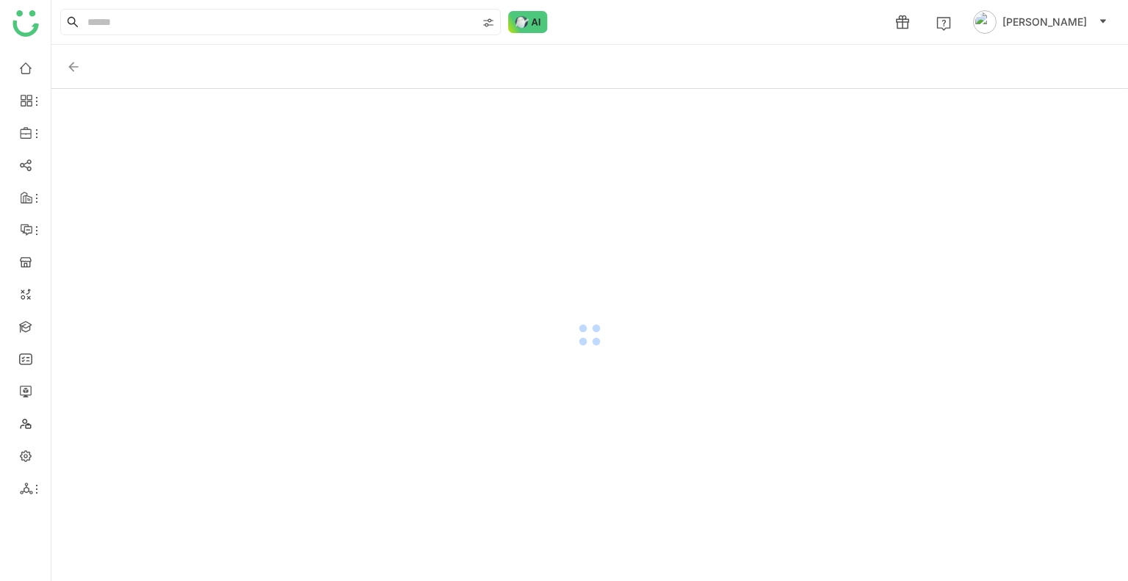
click at [429, 254] on div at bounding box center [589, 335] width 1077 height 492
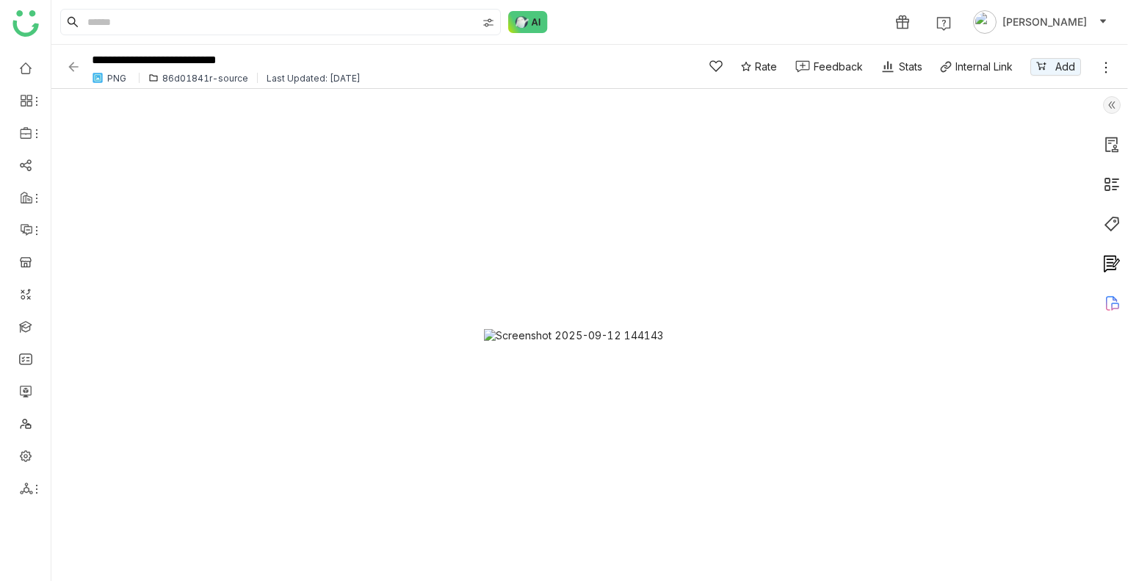
click at [73, 73] on img at bounding box center [73, 66] width 15 height 15
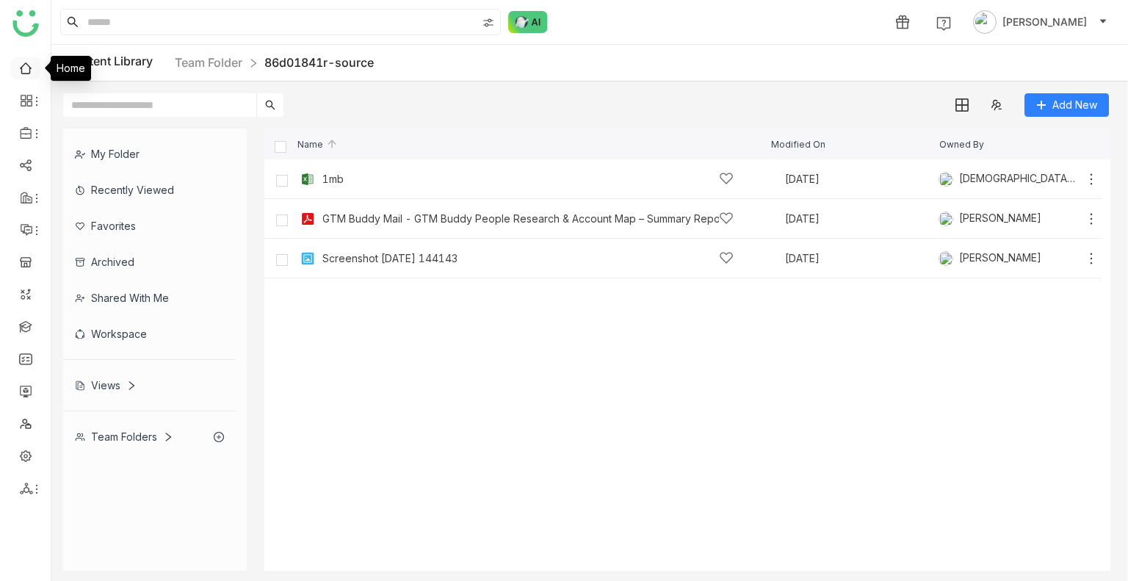
click at [19, 61] on link at bounding box center [25, 67] width 13 height 12
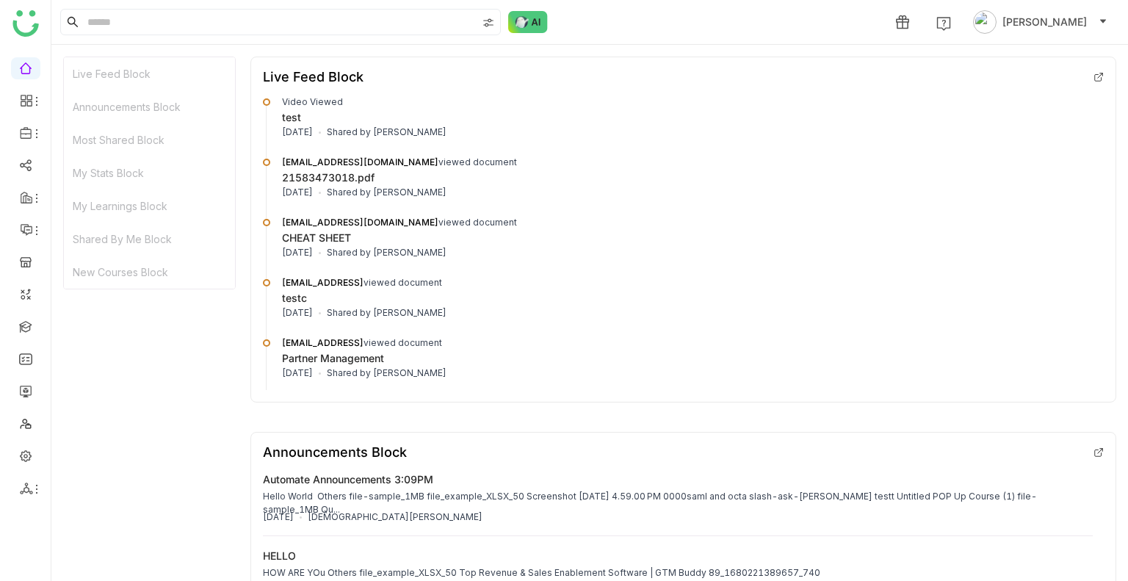
click at [1094, 82] on icon at bounding box center [1099, 77] width 10 height 10
